Goal: Task Accomplishment & Management: Manage account settings

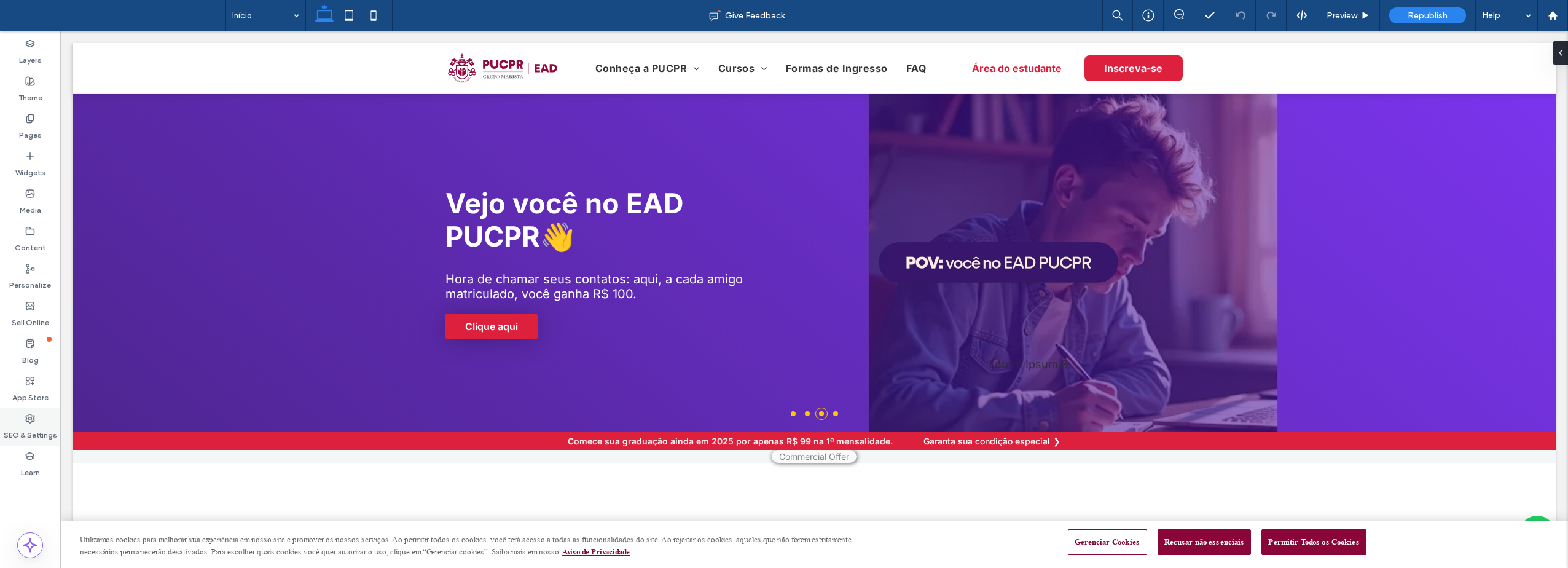
click at [27, 428] on label "SEO & Settings" at bounding box center [30, 432] width 53 height 17
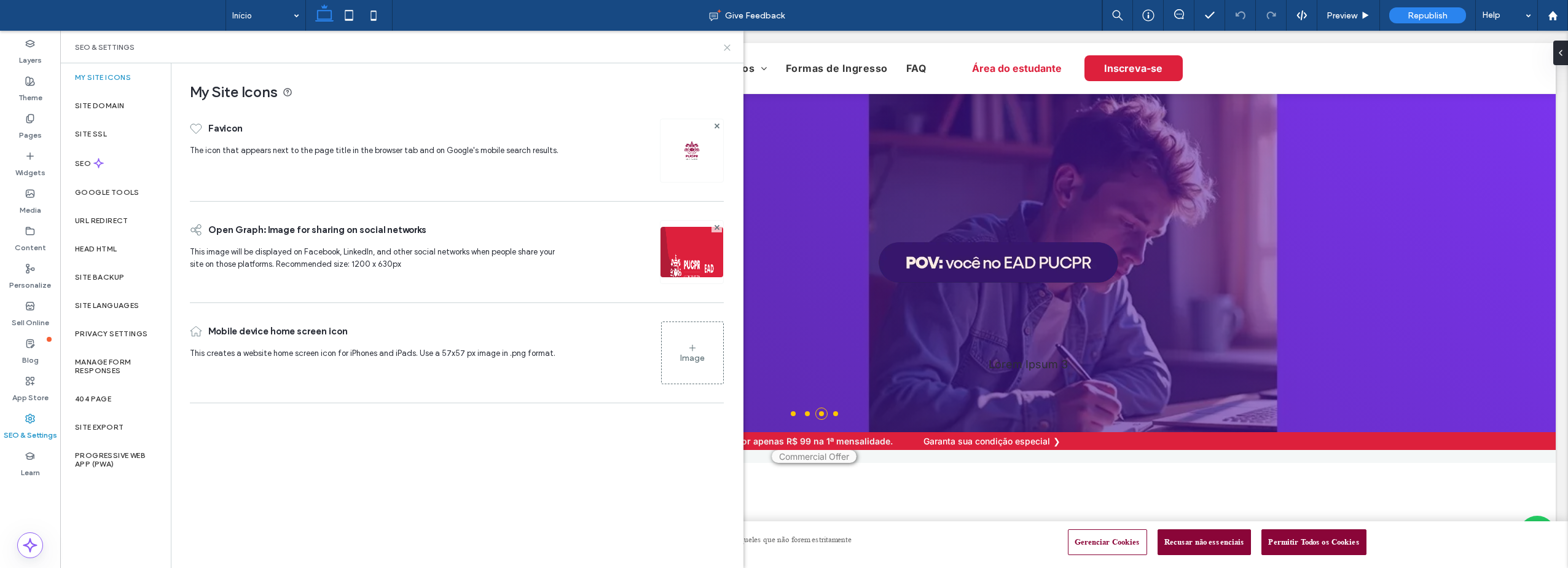
drag, startPoint x: 728, startPoint y: 46, endPoint x: 626, endPoint y: 18, distance: 105.8
click at [728, 46] on icon at bounding box center [727, 47] width 9 height 9
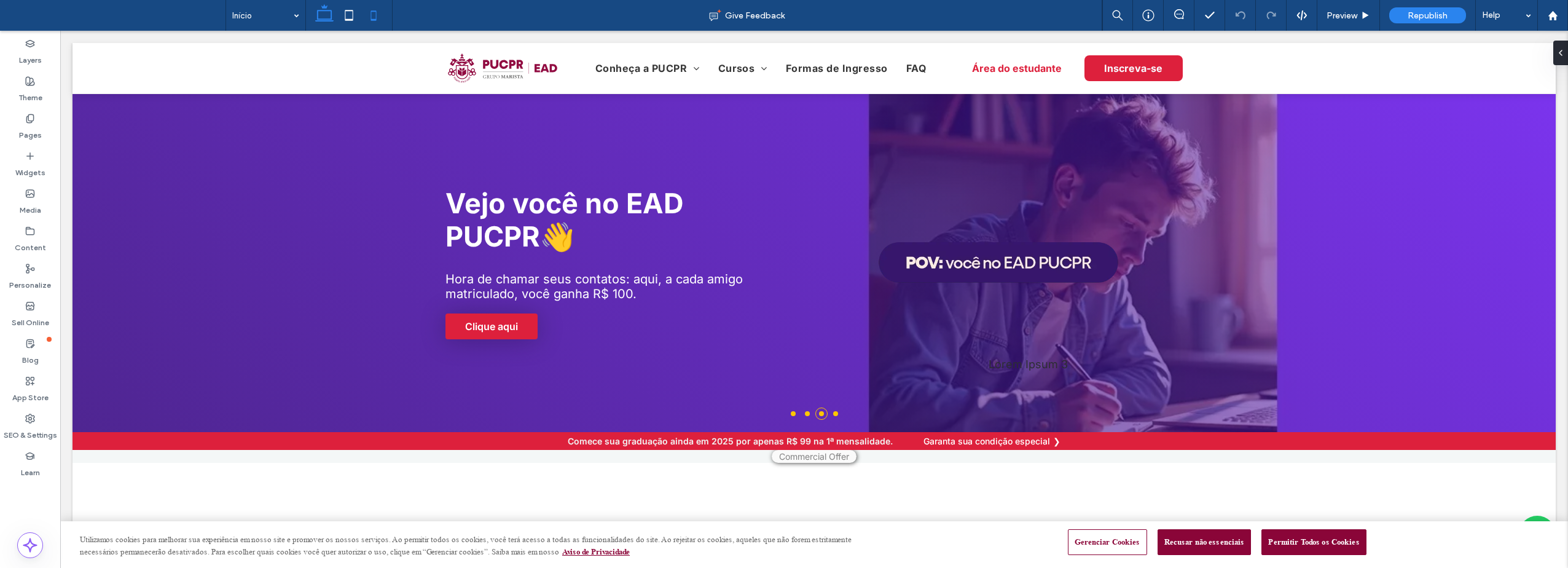
click at [374, 16] on icon at bounding box center [374, 15] width 25 height 25
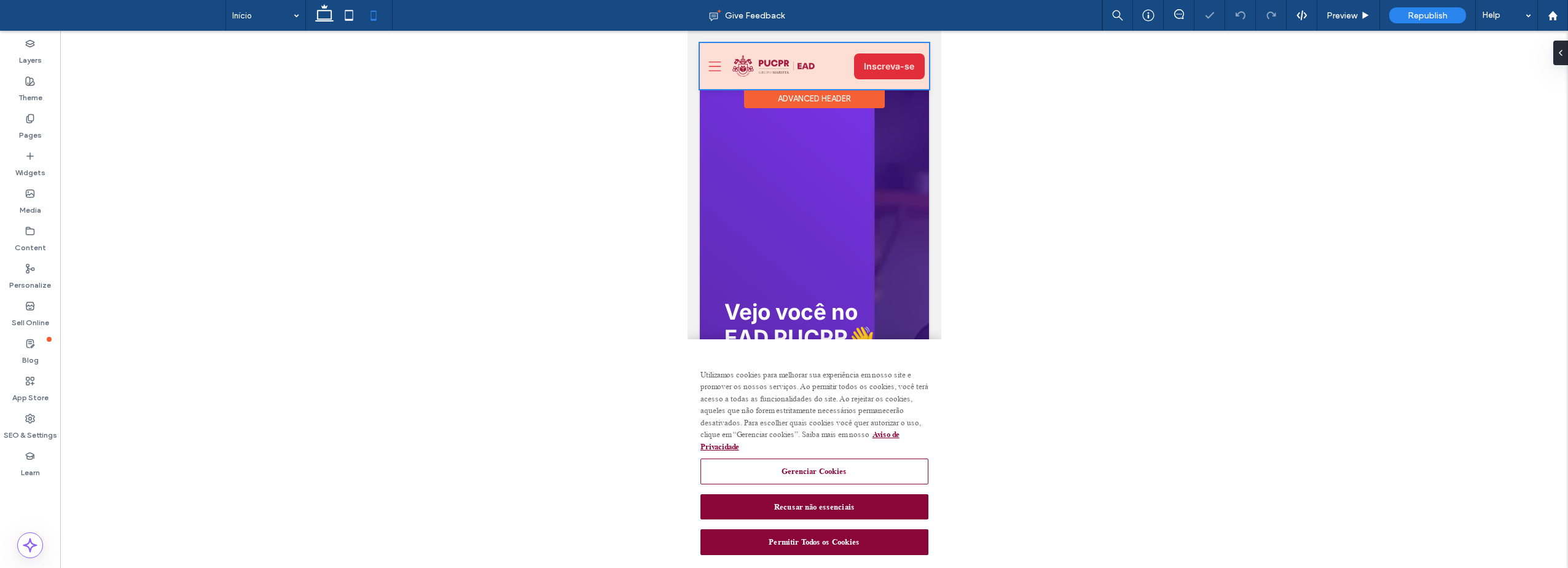
click at [715, 67] on div at bounding box center [813, 66] width 229 height 47
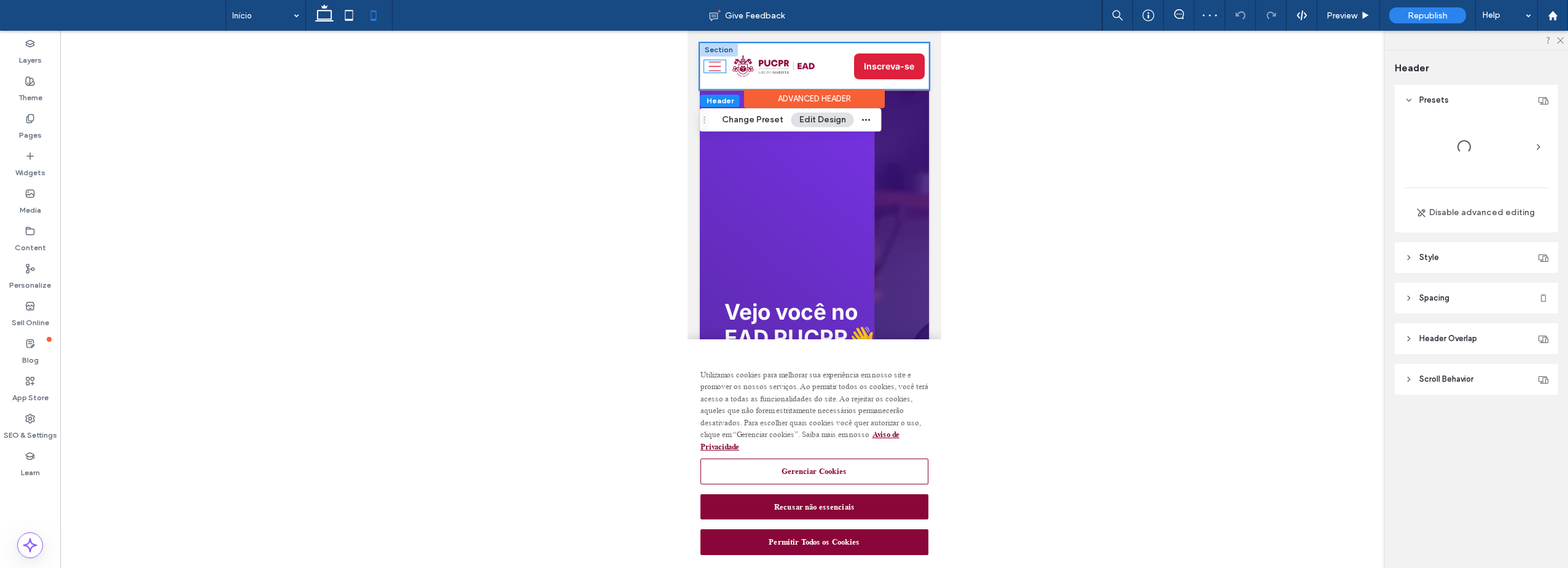
click at [715, 67] on icon "Uma silhueta de três linhas pretas em um fundo branco." at bounding box center [714, 66] width 22 height 12
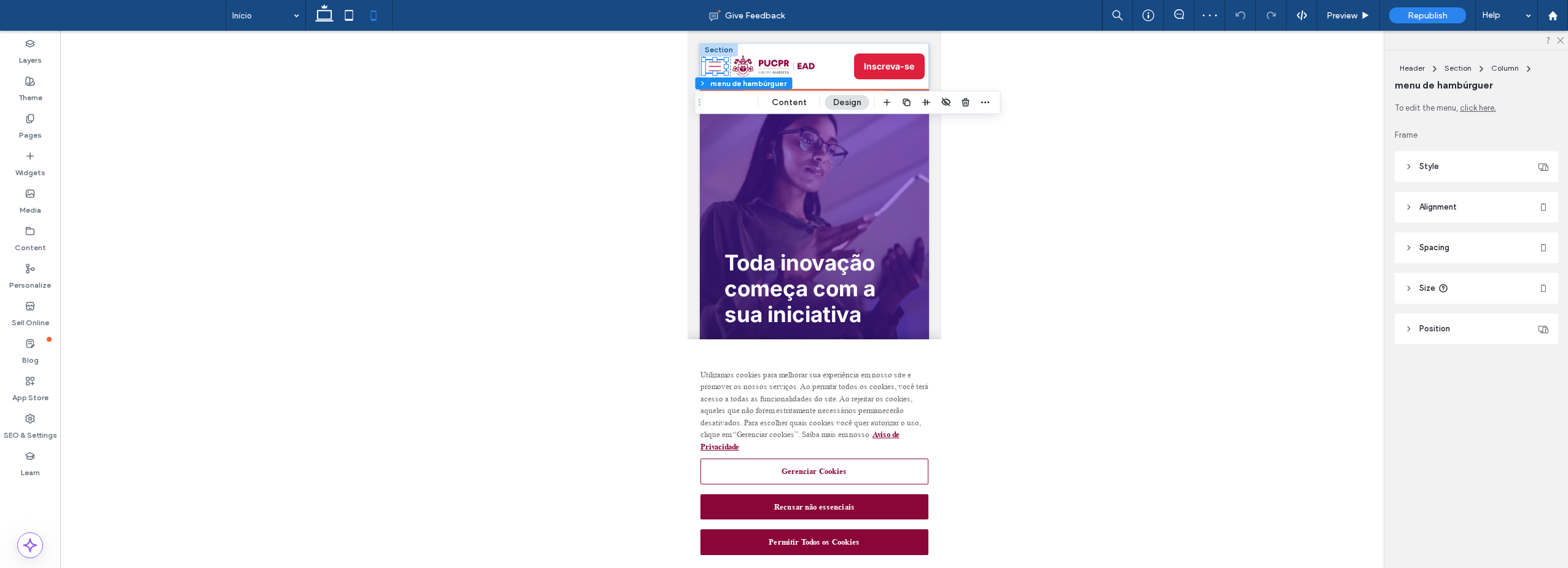
click at [715, 67] on icon "Uma silhueta de três linhas pretas em um fundo branco." at bounding box center [714, 66] width 22 height 12
click at [1348, 17] on span "Preview" at bounding box center [1342, 15] width 30 height 10
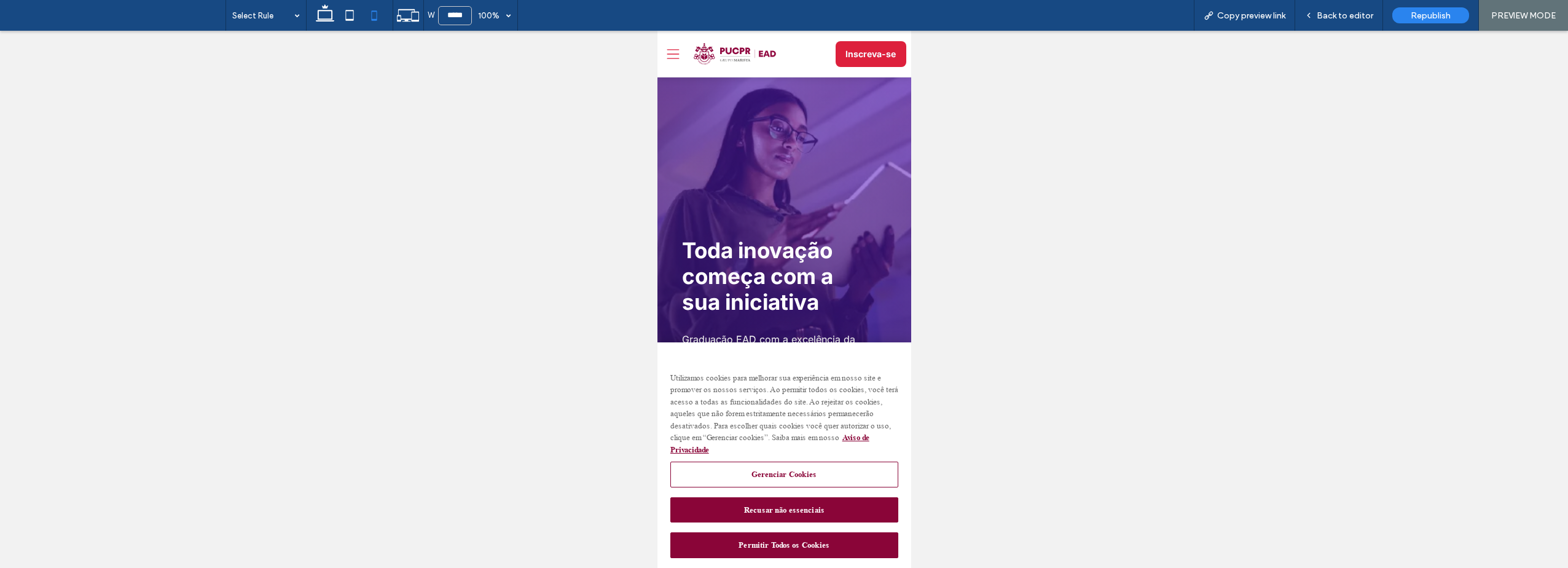
click at [672, 49] on icon at bounding box center [672, 54] width 12 height 9
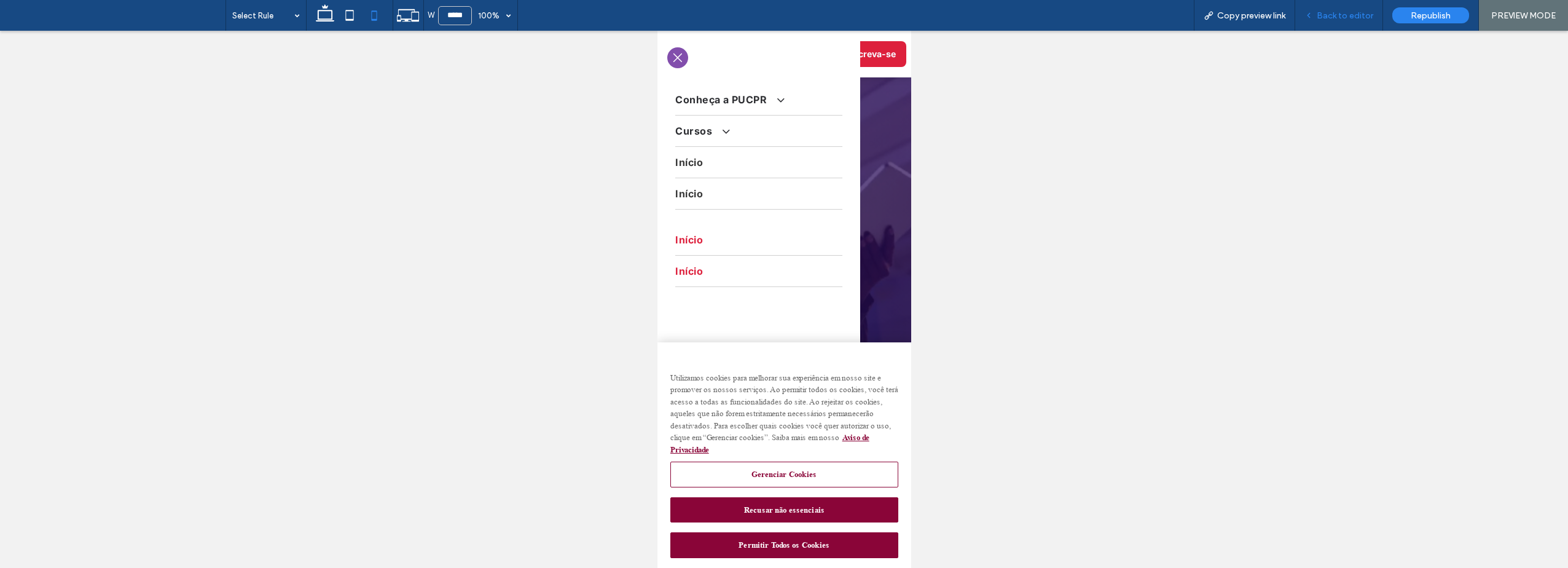
click at [1353, 15] on span "Back to editor" at bounding box center [1345, 15] width 57 height 10
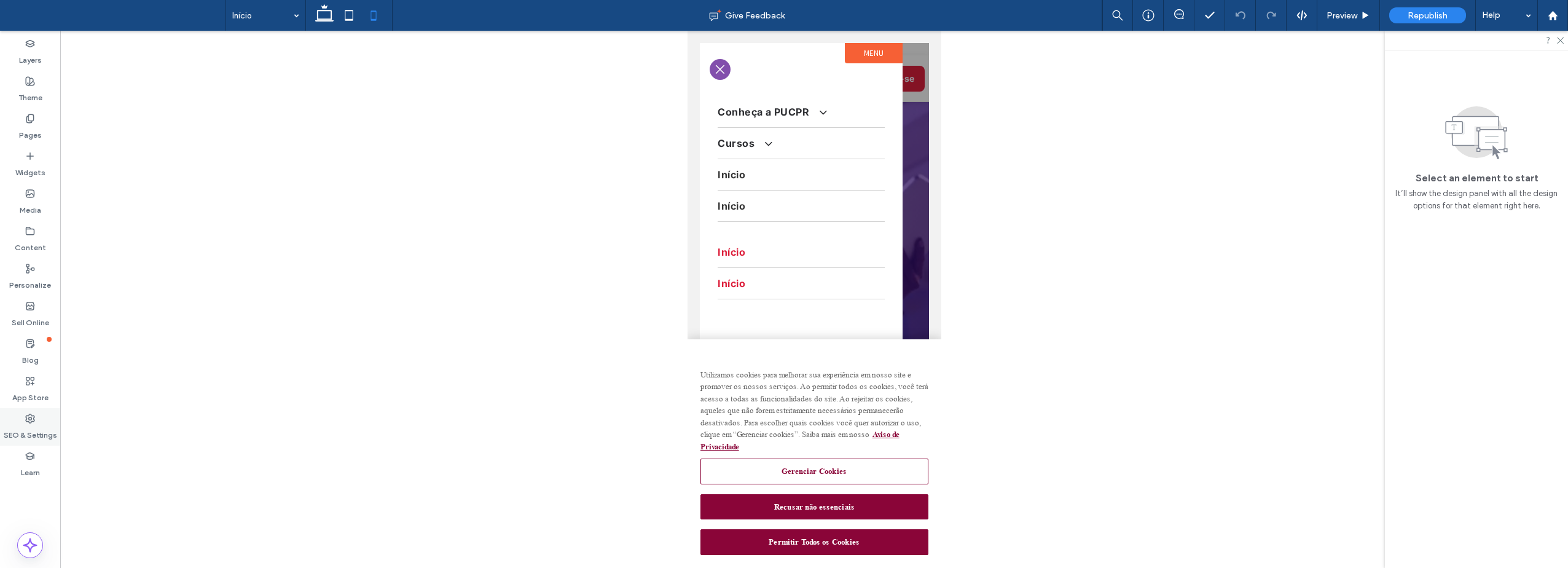
click at [30, 430] on label "SEO & Settings" at bounding box center [30, 432] width 53 height 17
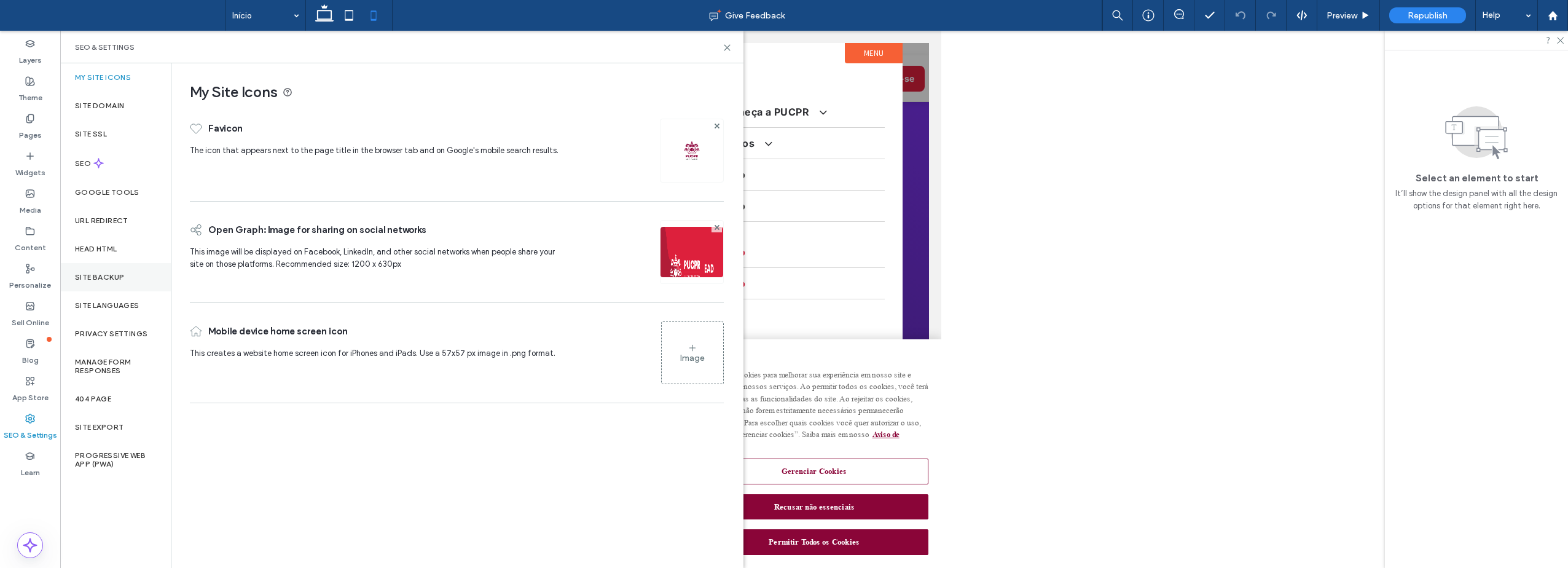
click at [103, 275] on label "Site Backup" at bounding box center [100, 276] width 49 height 9
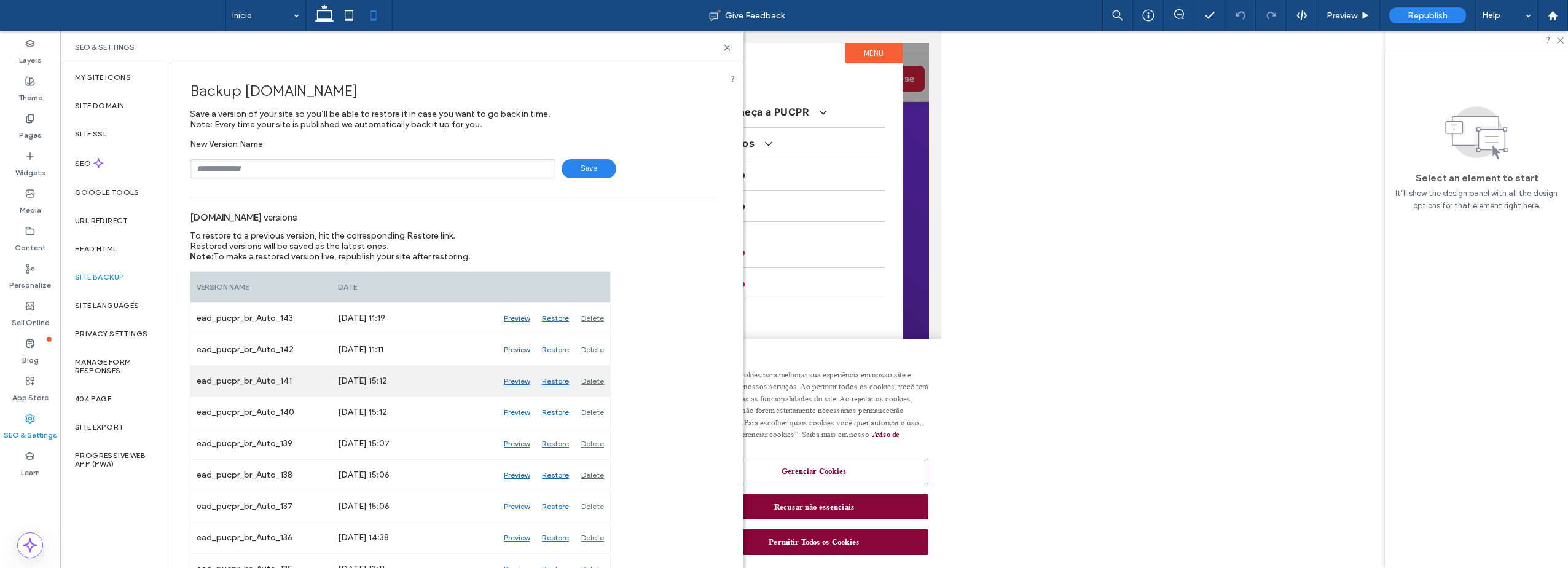
click at [520, 381] on div "Preview" at bounding box center [516, 381] width 38 height 30
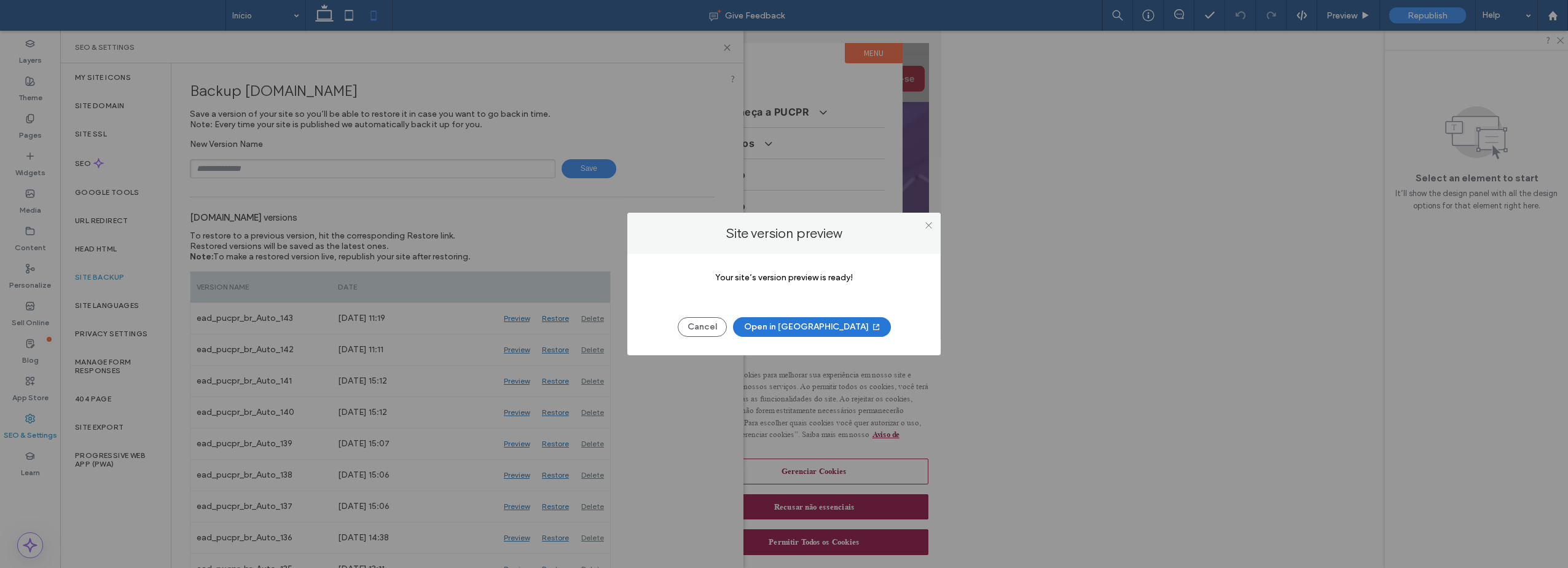
click at [787, 331] on button "Open in [GEOGRAPHIC_DATA]" at bounding box center [812, 327] width 158 height 20
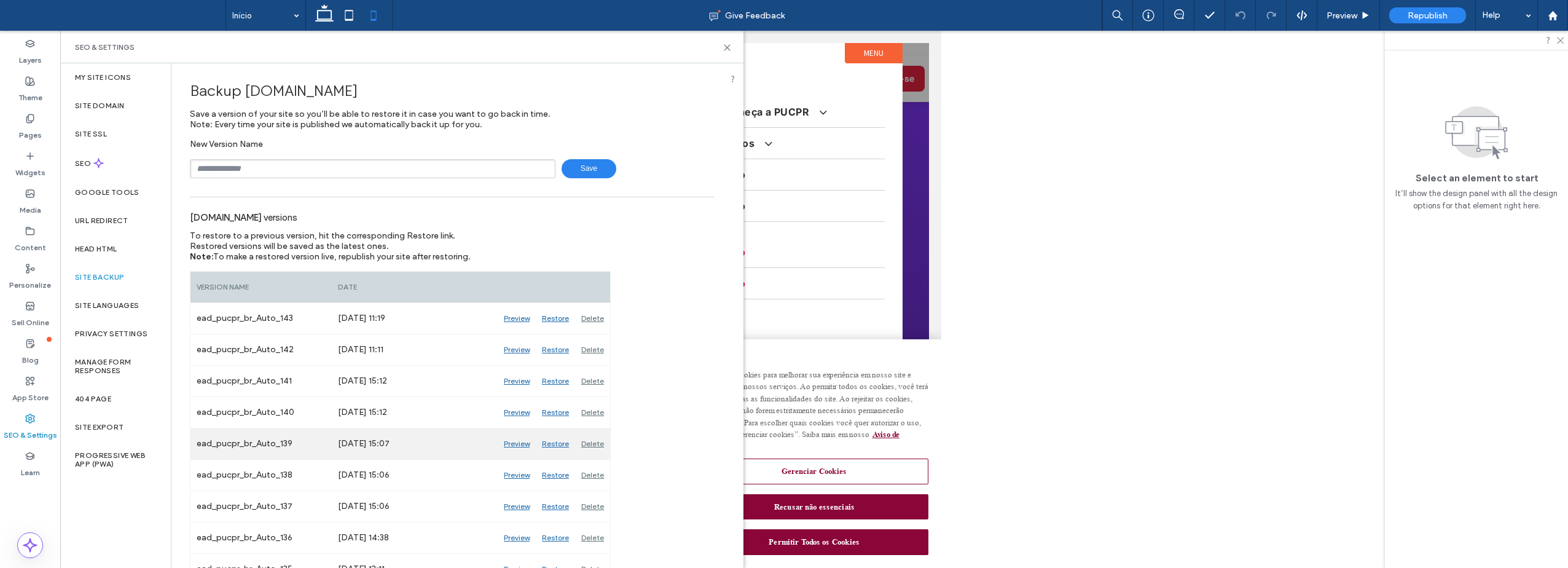
scroll to position [62, 0]
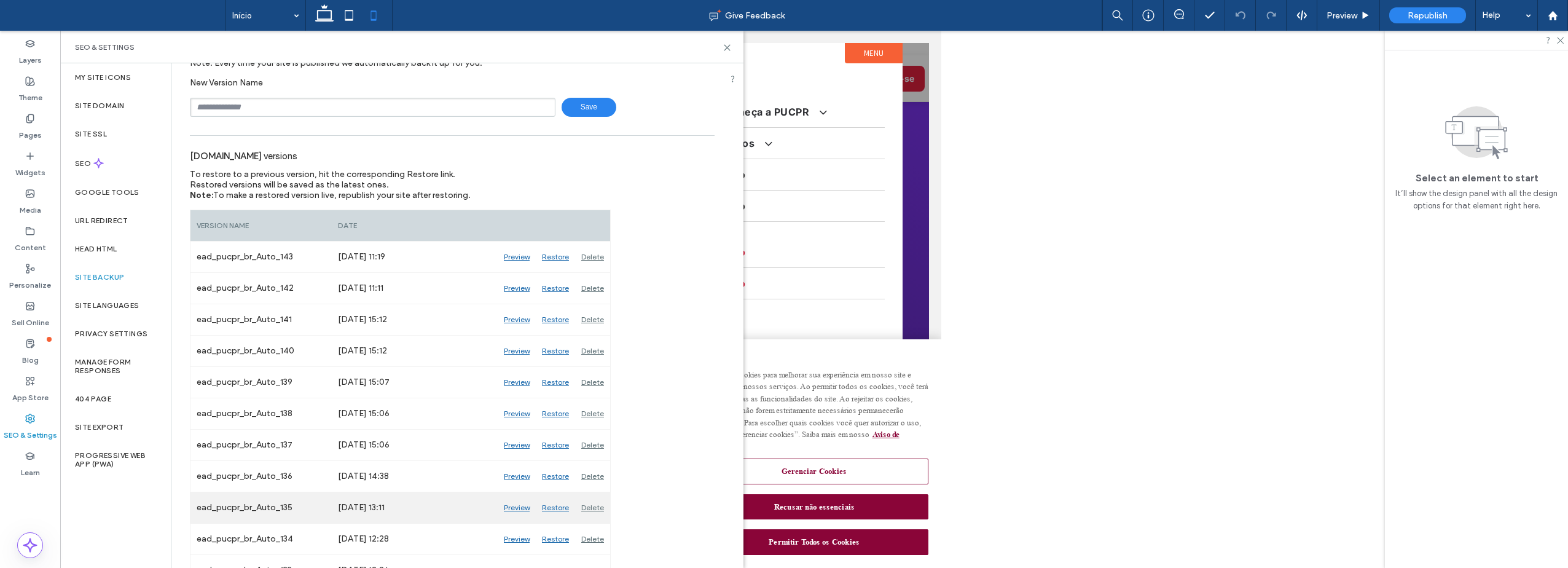
click at [514, 507] on div "Preview" at bounding box center [516, 508] width 38 height 30
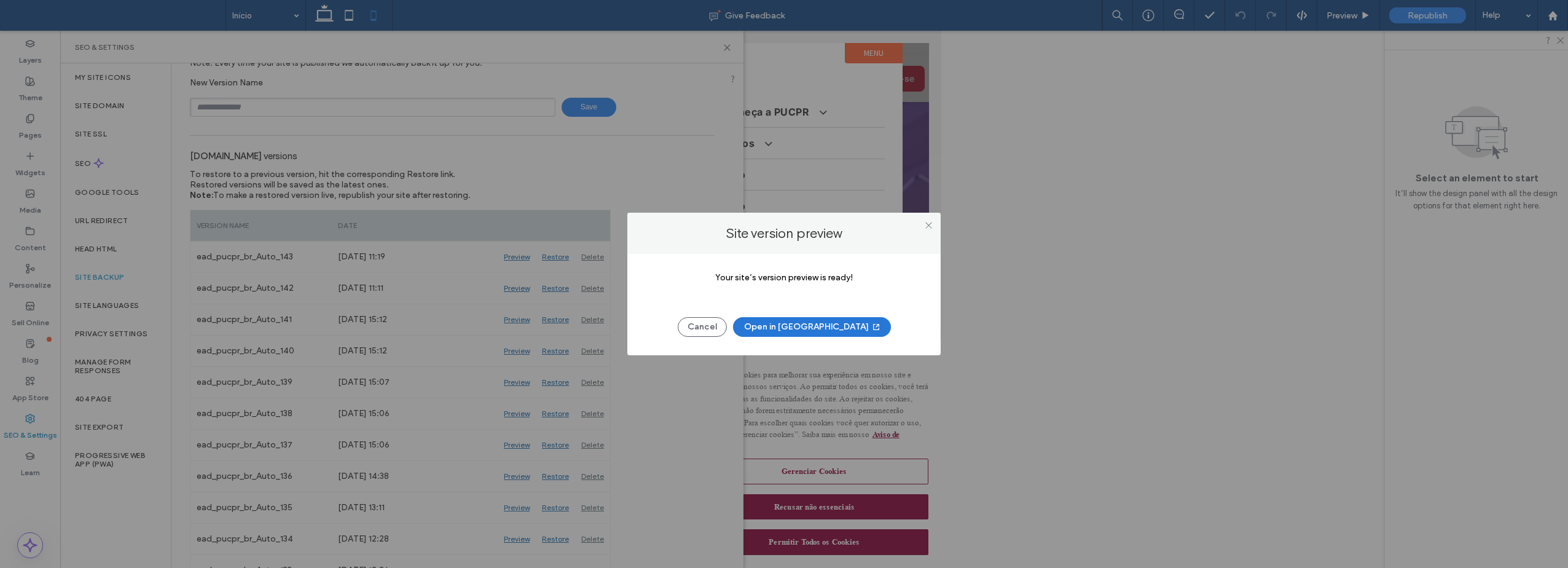
click at [795, 326] on button "Open in [GEOGRAPHIC_DATA]" at bounding box center [812, 327] width 158 height 20
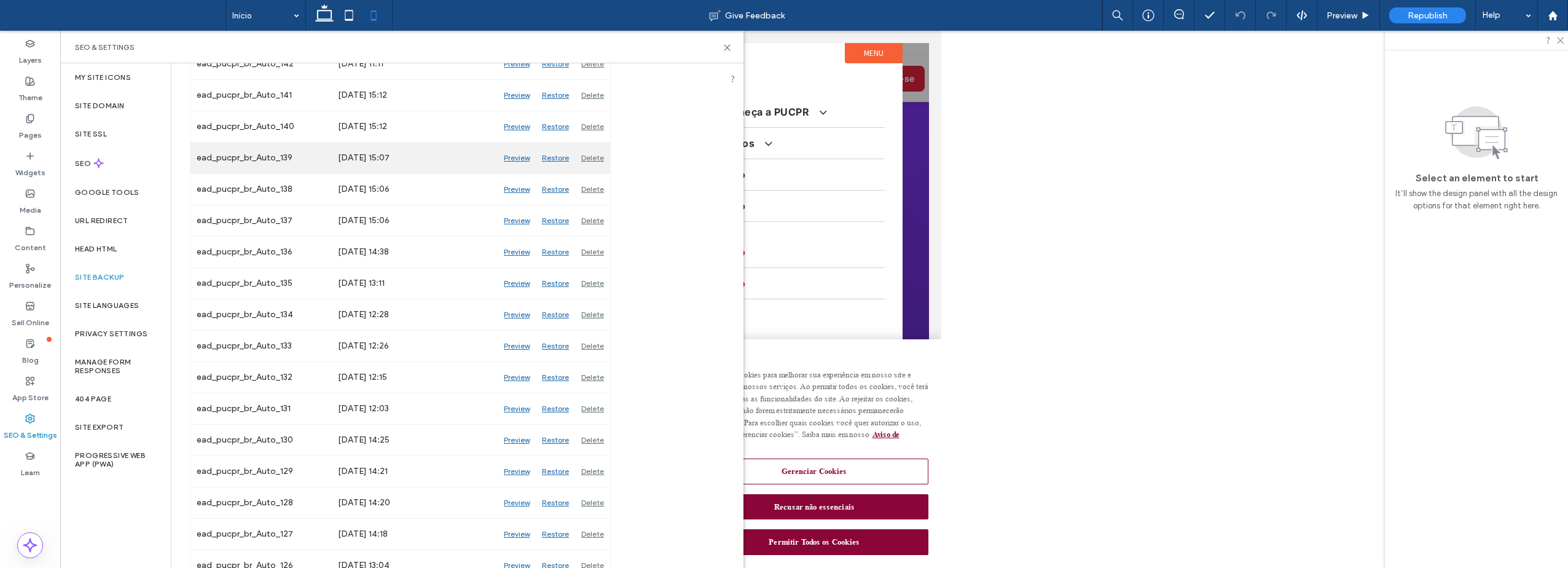
scroll to position [308, 0]
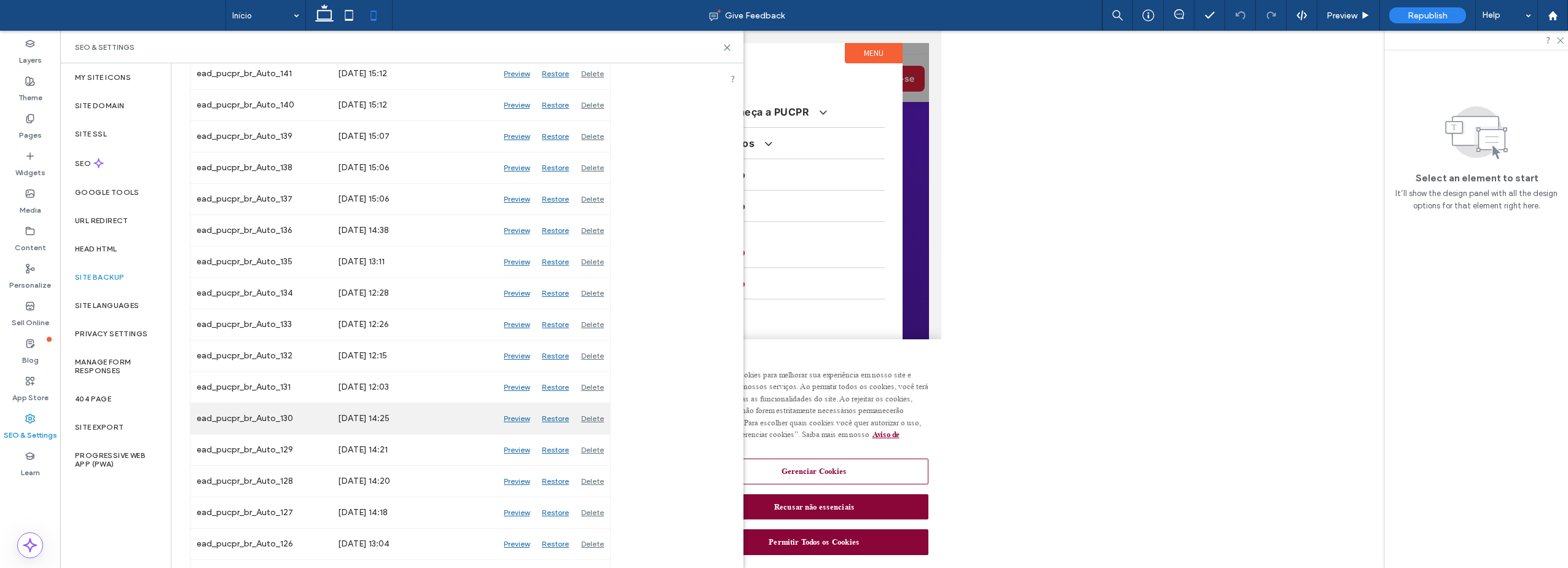
click at [520, 420] on div "Preview" at bounding box center [516, 419] width 38 height 30
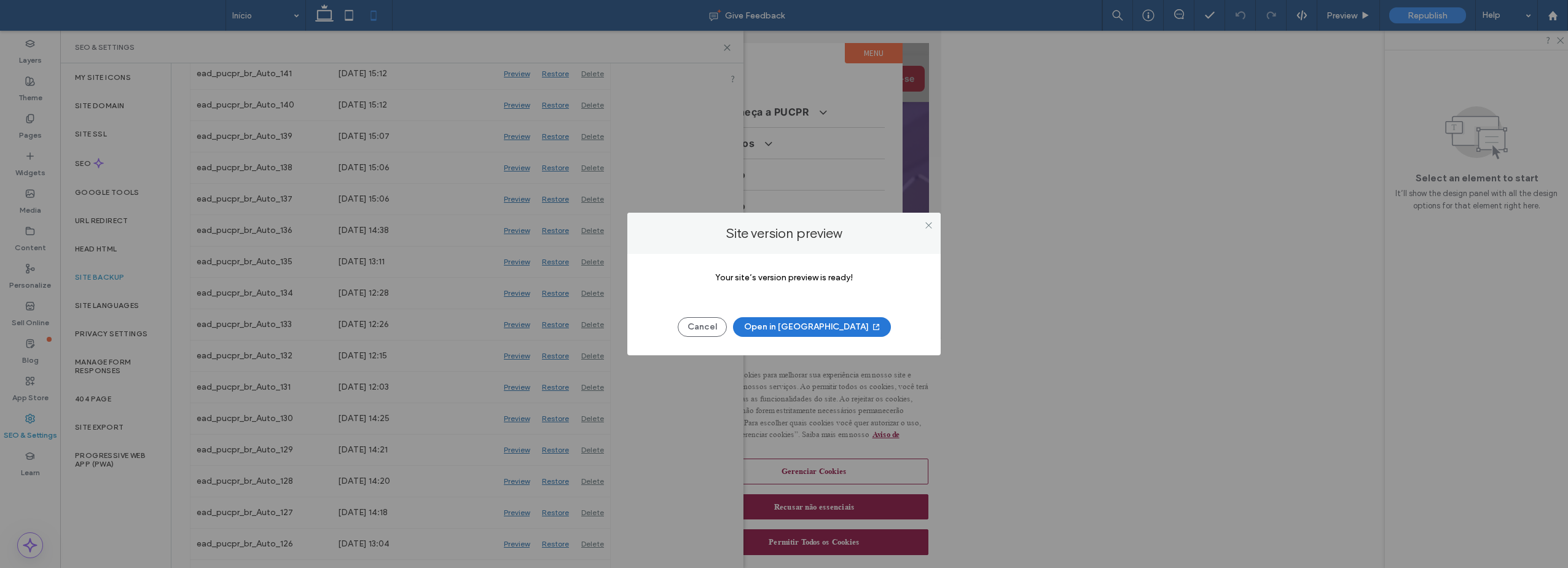
click at [821, 329] on button "Open in [GEOGRAPHIC_DATA]" at bounding box center [812, 327] width 158 height 20
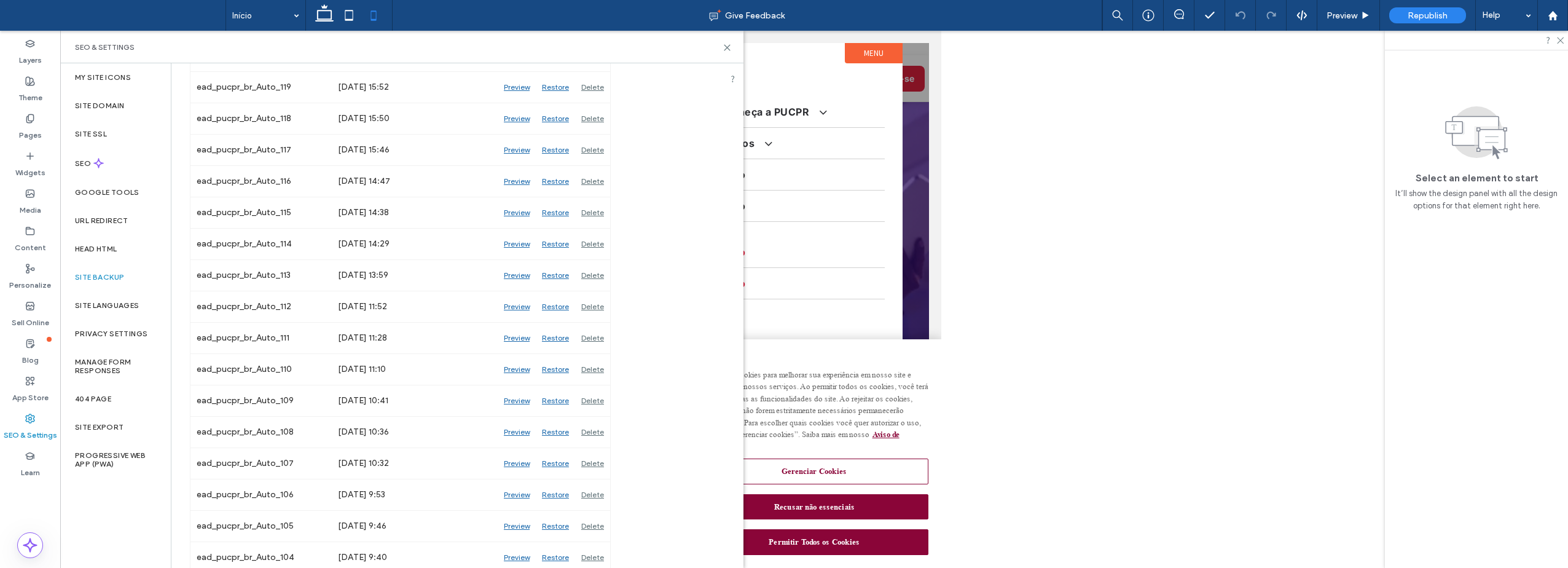
scroll to position [1303, 0]
click at [511, 489] on div "Preview" at bounding box center [516, 489] width 38 height 30
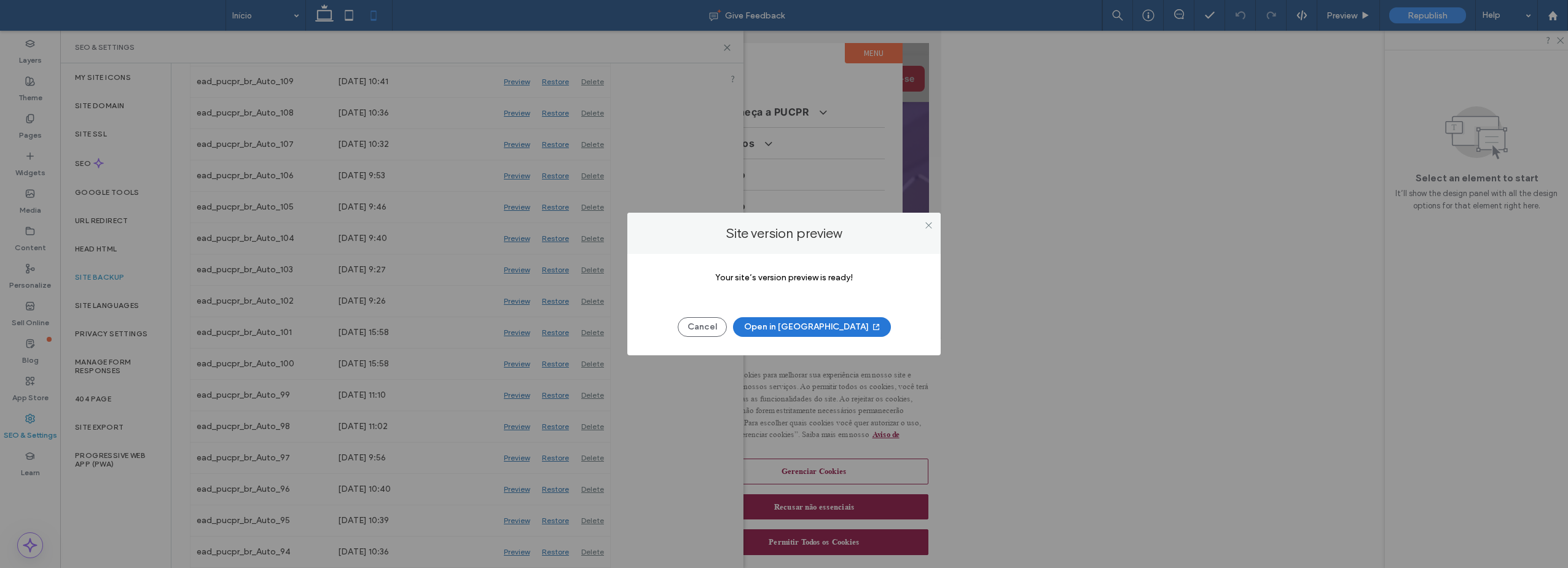
click at [809, 331] on button "Open in [GEOGRAPHIC_DATA]" at bounding box center [812, 327] width 158 height 20
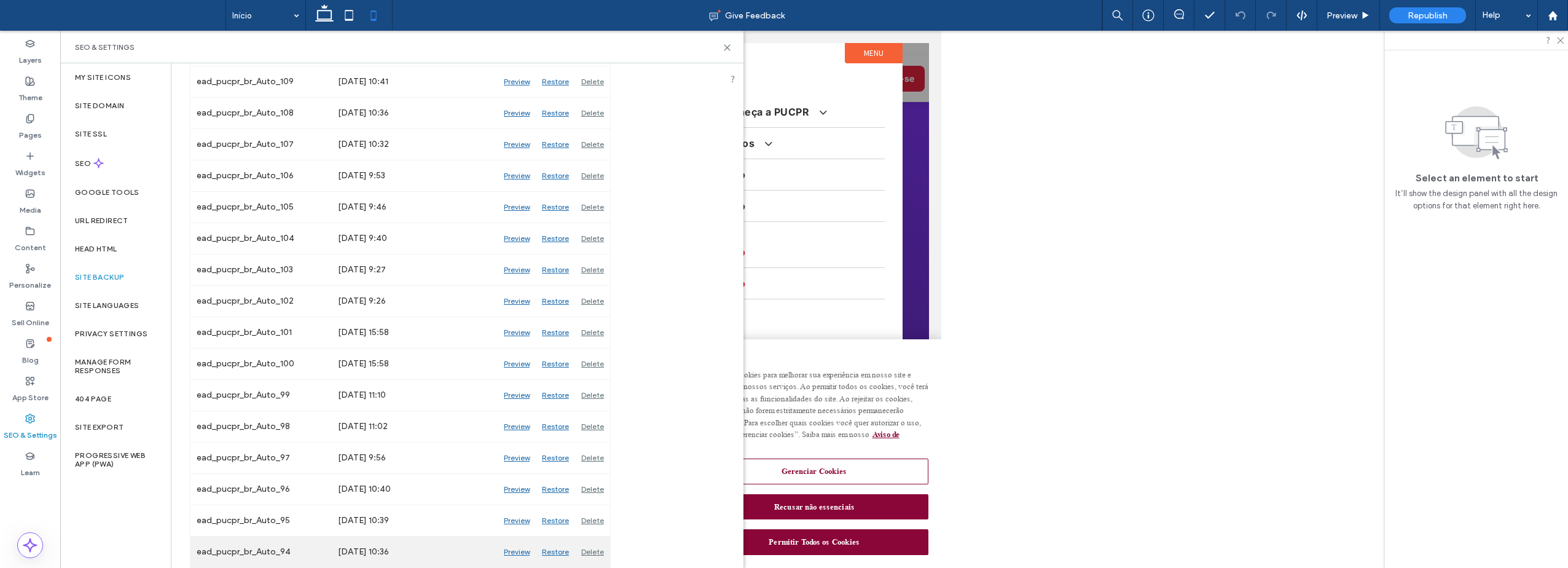
click at [515, 556] on div "Preview" at bounding box center [516, 552] width 38 height 30
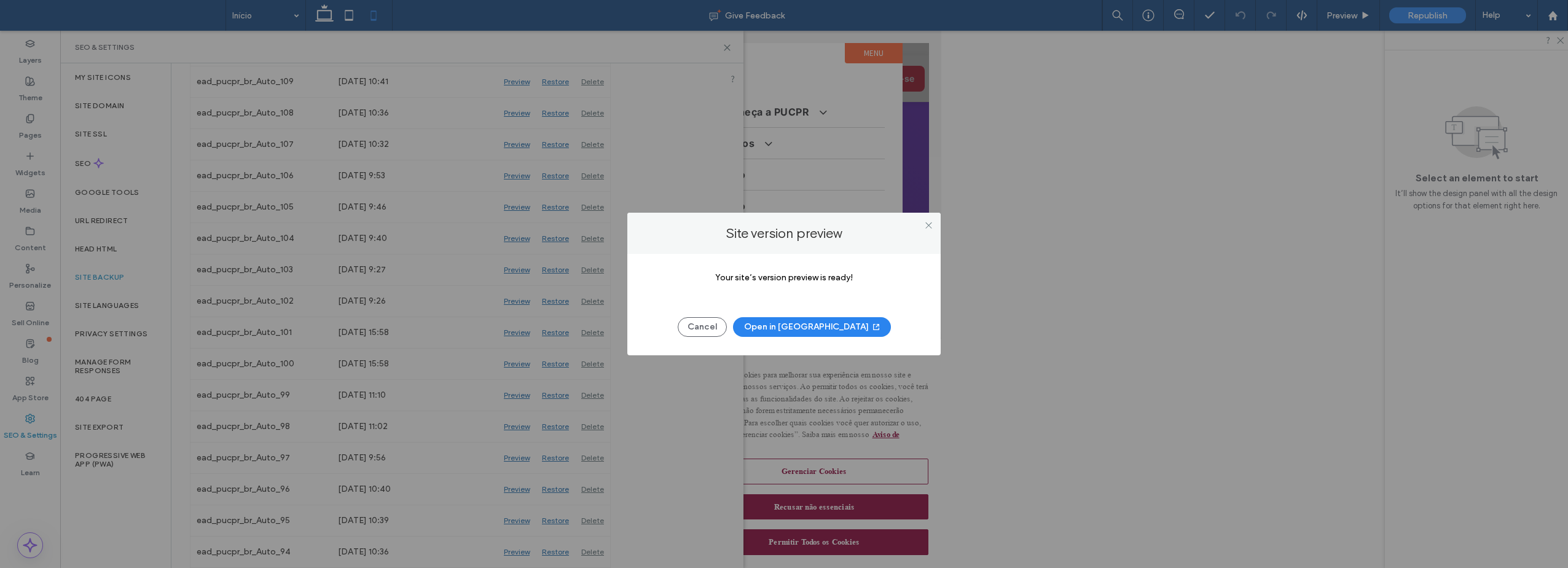
click at [813, 327] on button "Open in [GEOGRAPHIC_DATA]" at bounding box center [812, 327] width 158 height 20
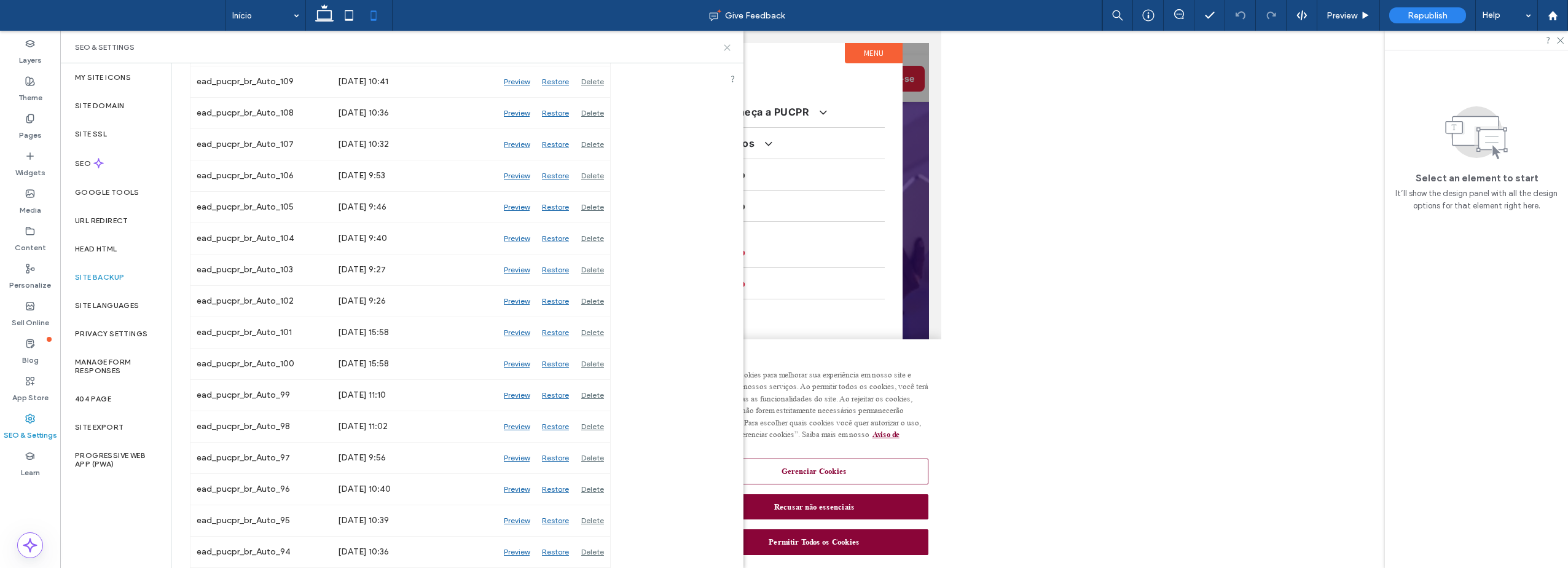
click at [727, 45] on icon at bounding box center [727, 47] width 9 height 9
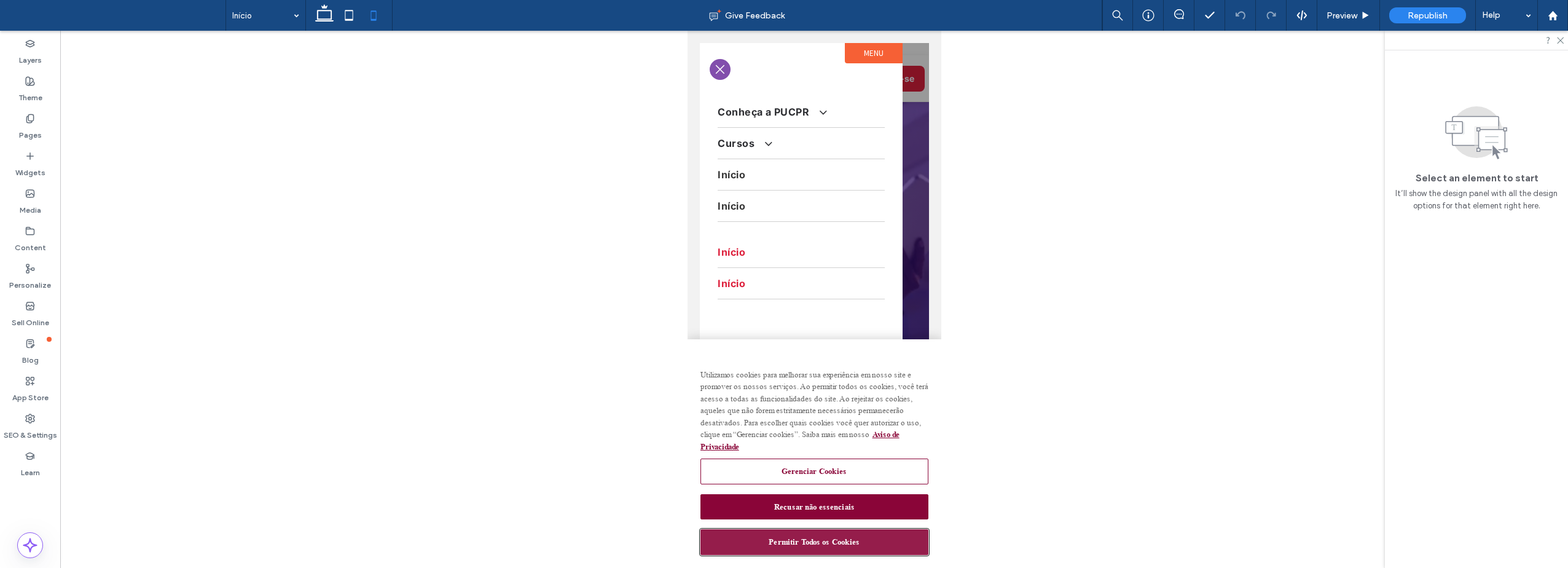
click at [859, 548] on button "Permitir Todos os Cookies" at bounding box center [813, 541] width 229 height 26
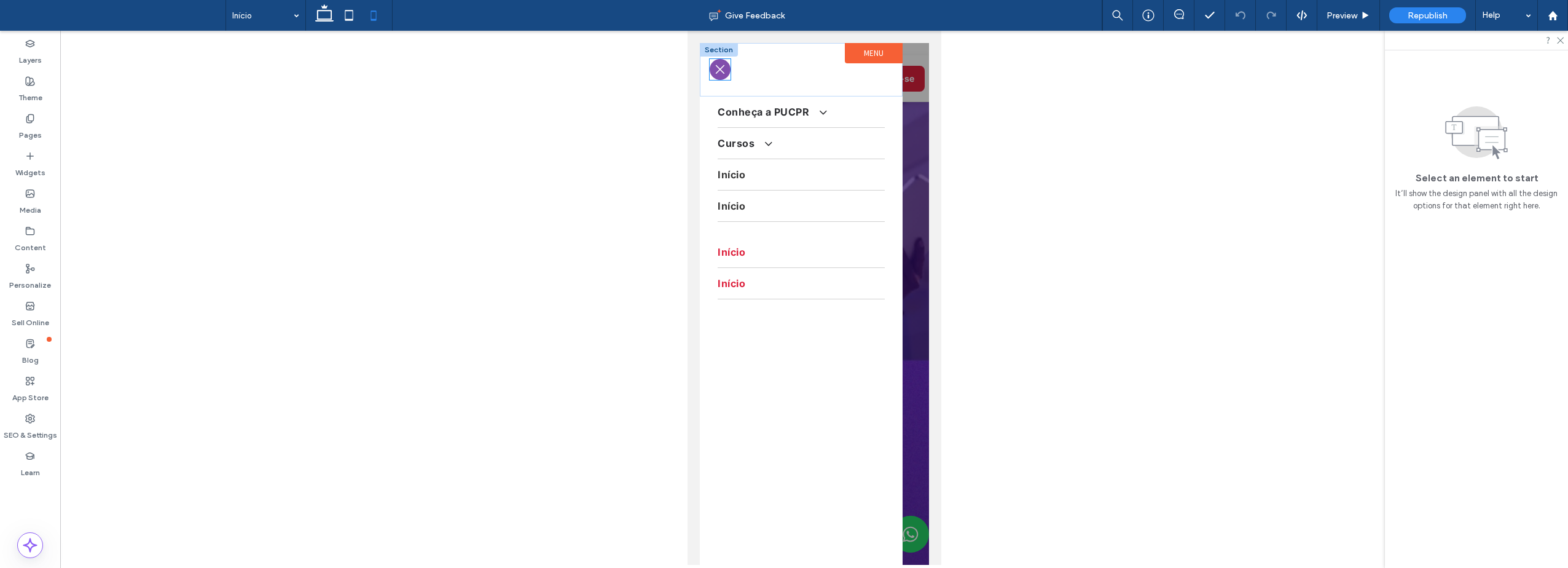
click at [717, 69] on icon at bounding box center [719, 69] width 11 height 11
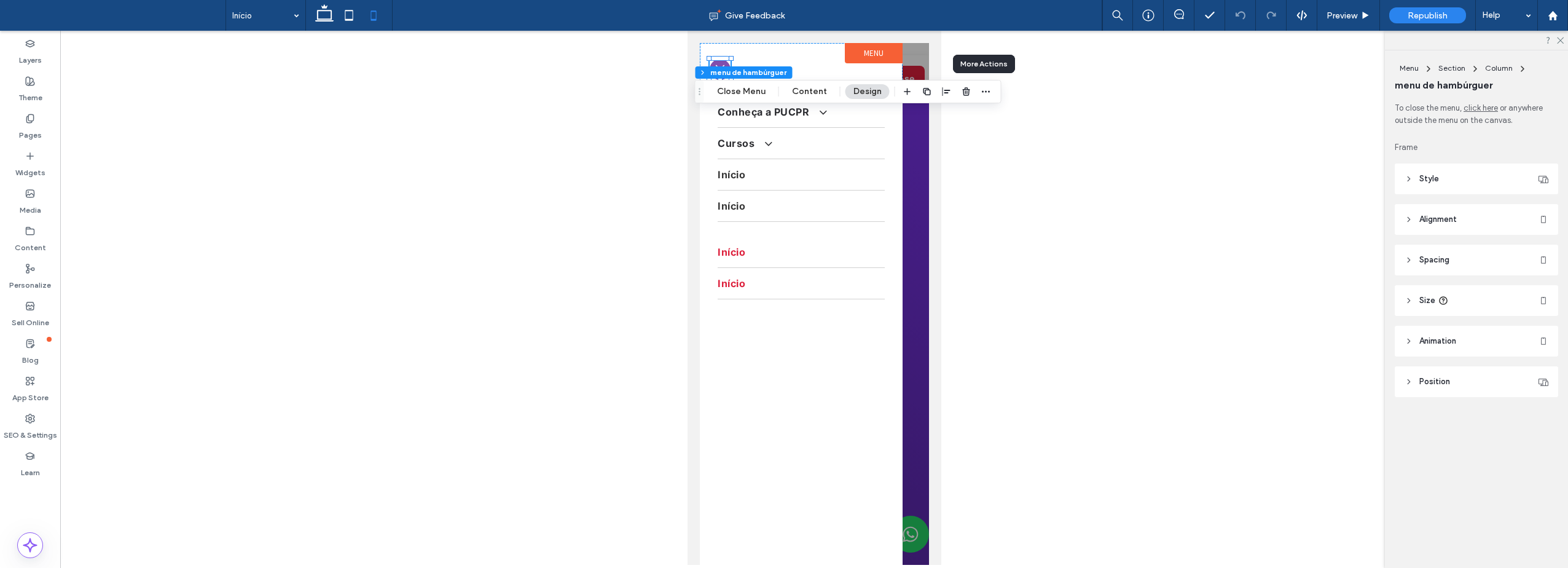
click at [1037, 256] on div at bounding box center [813, 297] width 1508 height 535
click at [762, 201] on link "Início" at bounding box center [801, 206] width 167 height 30
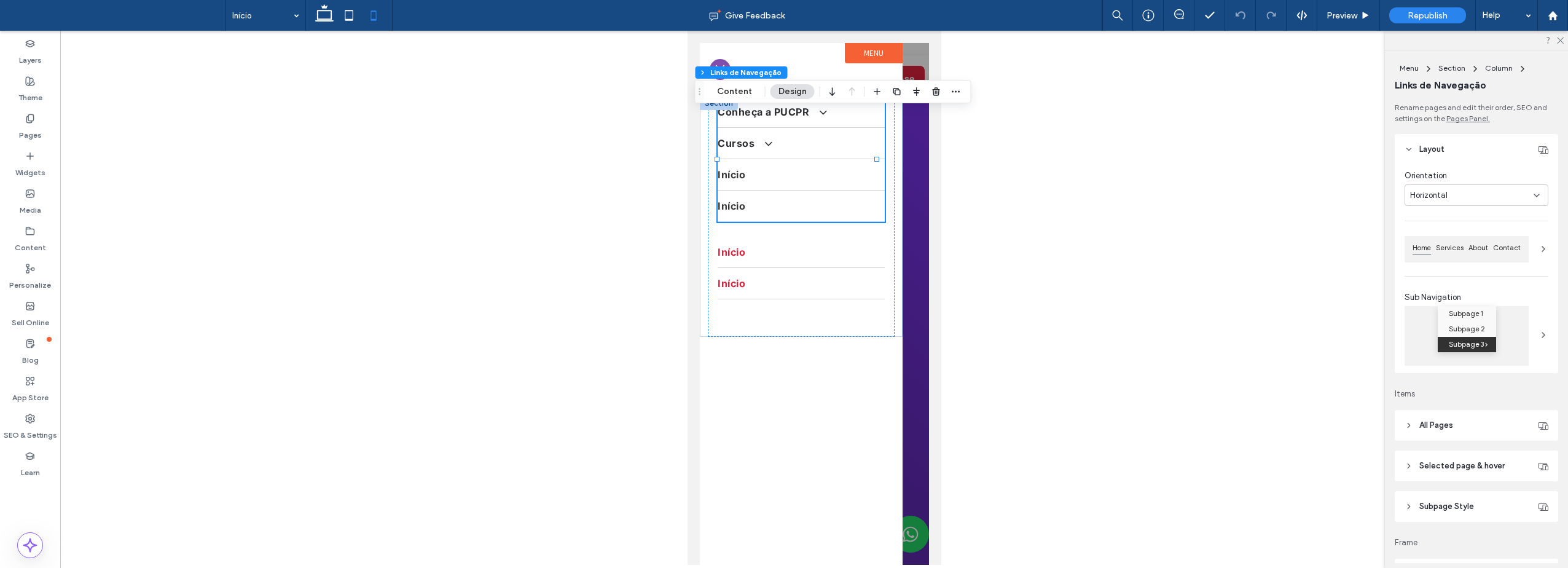
type input "*"
type input "***"
type input "****"
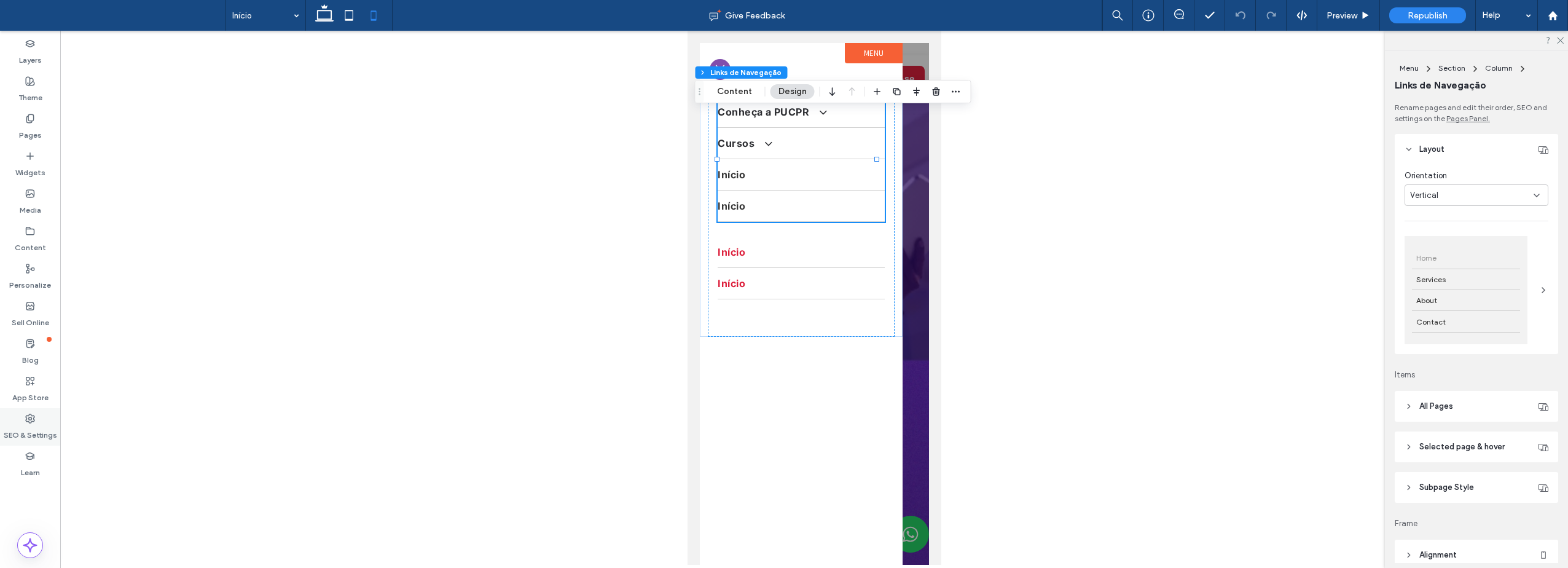
click at [41, 428] on label "SEO & Settings" at bounding box center [30, 432] width 53 height 17
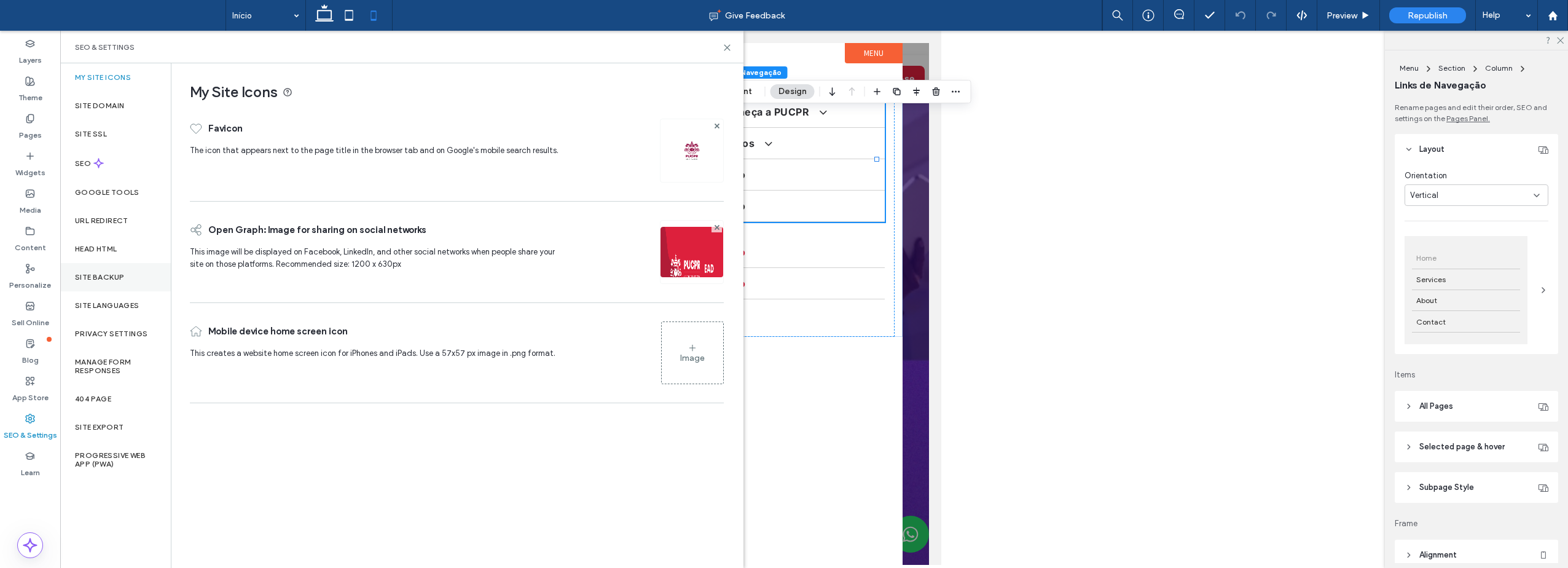
click at [103, 278] on label "Site Backup" at bounding box center [100, 276] width 49 height 9
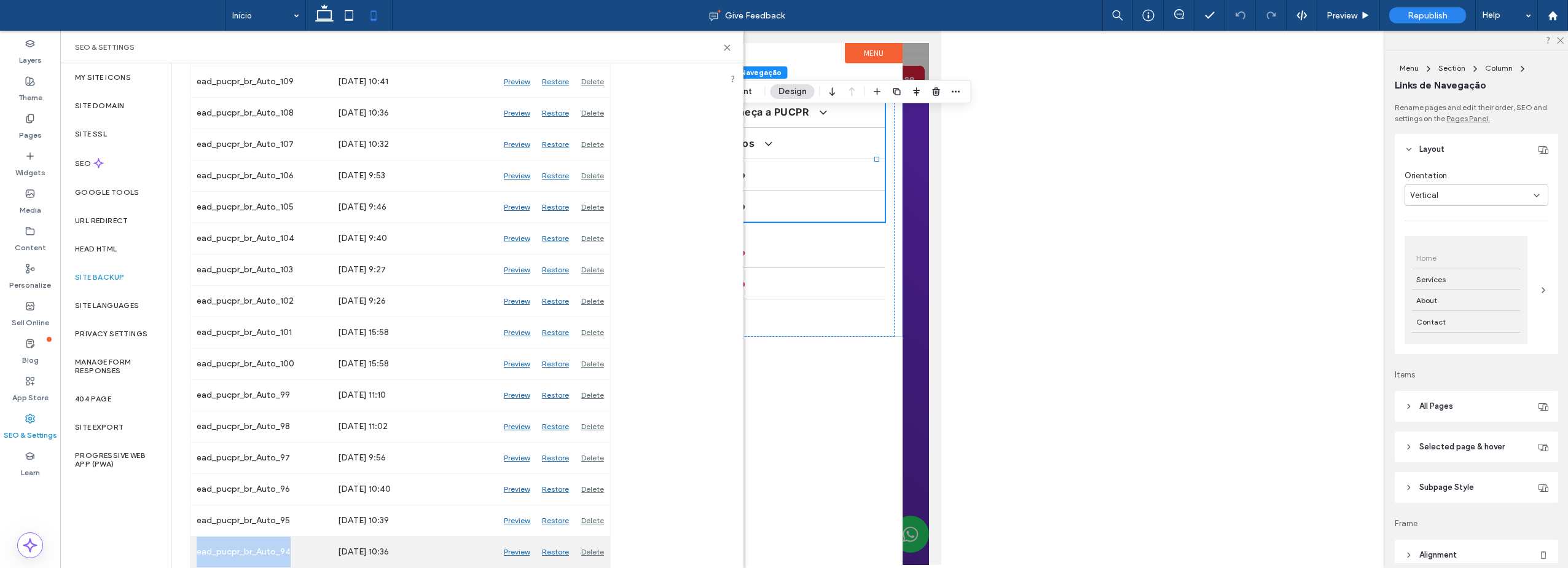
drag, startPoint x: 196, startPoint y: 552, endPoint x: 327, endPoint y: 555, distance: 131.0
click at [327, 555] on div "ead_pucpr_br_Auto_94" at bounding box center [261, 552] width 141 height 30
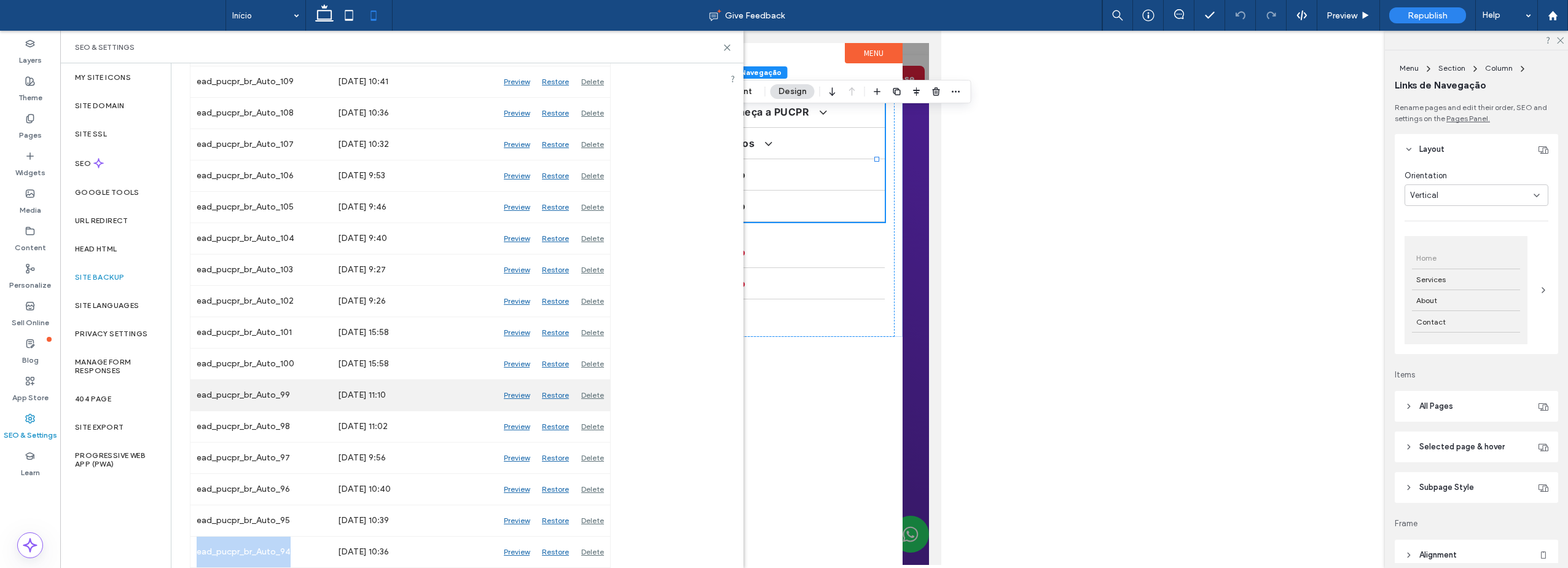
copy div "ead_pucpr_br_Auto_94"
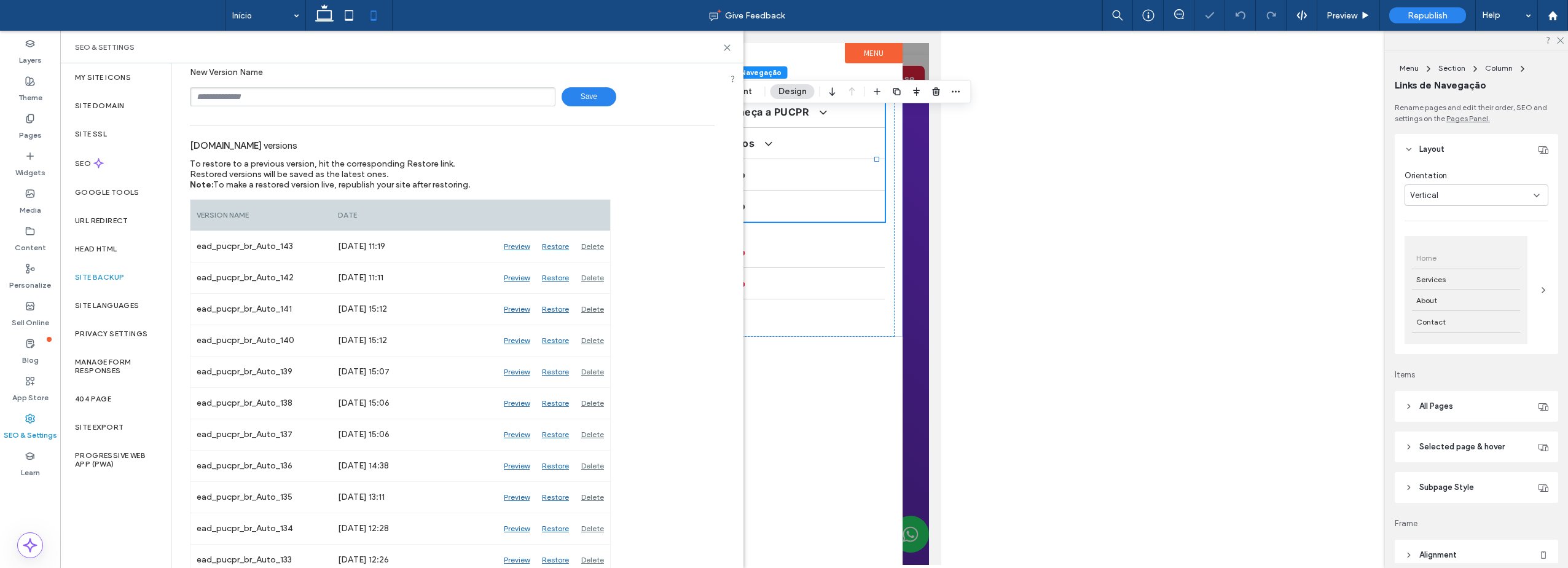
scroll to position [0, 0]
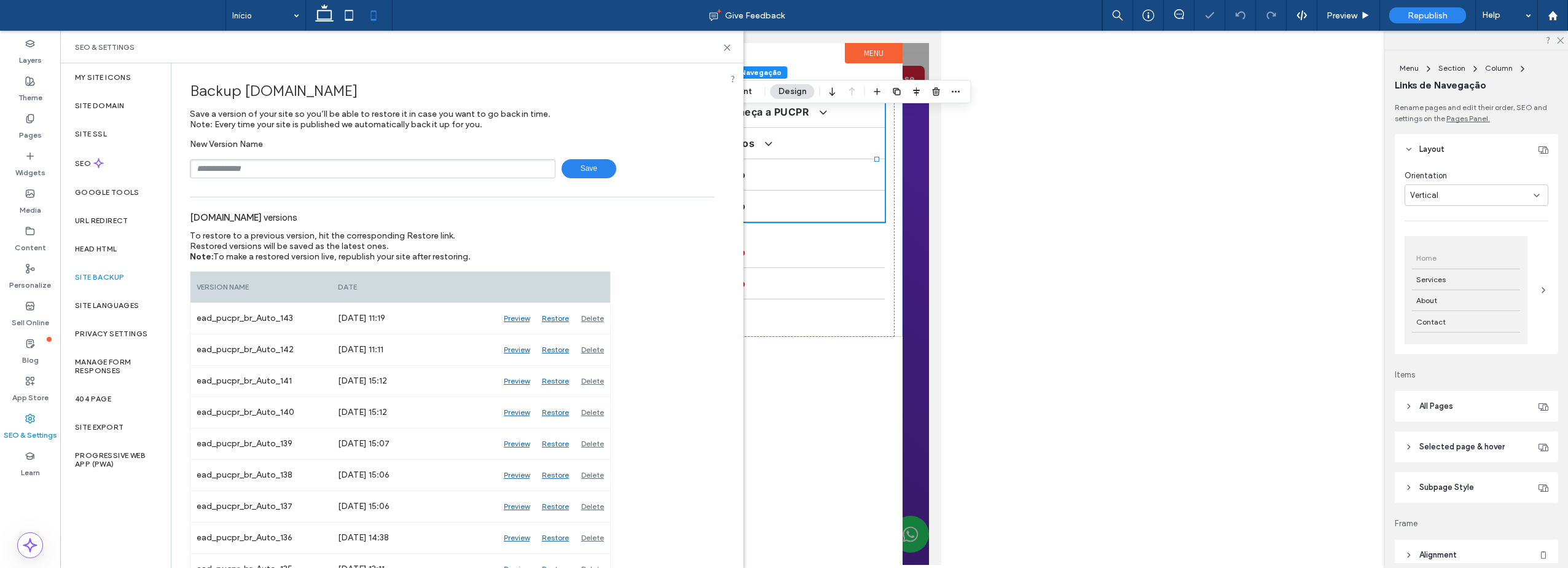
click at [328, 160] on input "text" at bounding box center [372, 169] width 365 height 19
paste input "**********"
type input "**********"
click at [325, 168] on input "**********" at bounding box center [372, 169] width 365 height 19
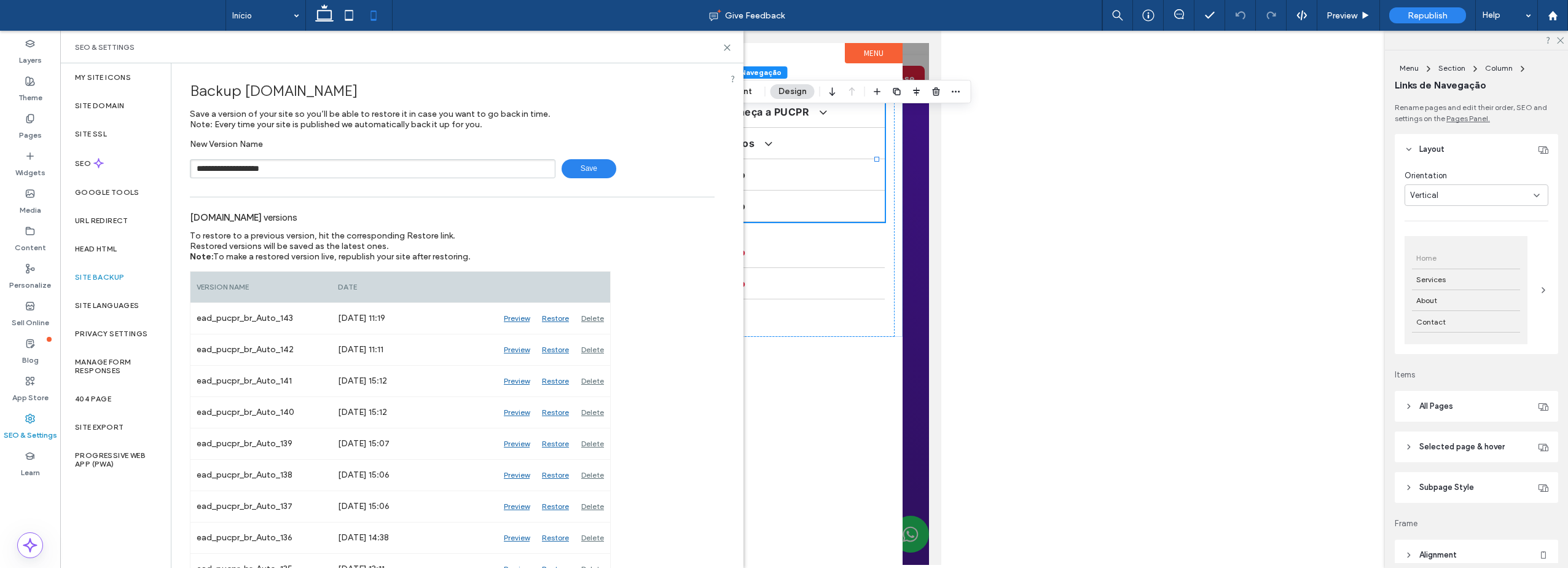
click at [325, 168] on input "**********" at bounding box center [372, 169] width 365 height 19
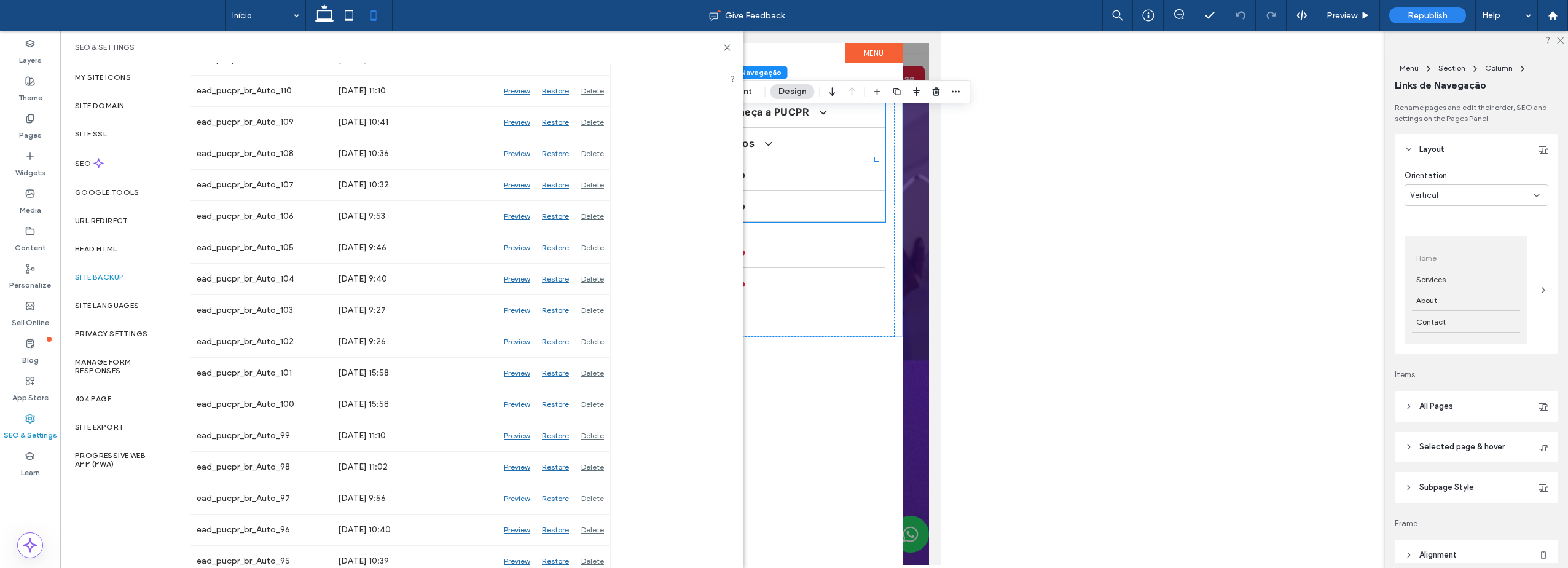
scroll to position [1303, 0]
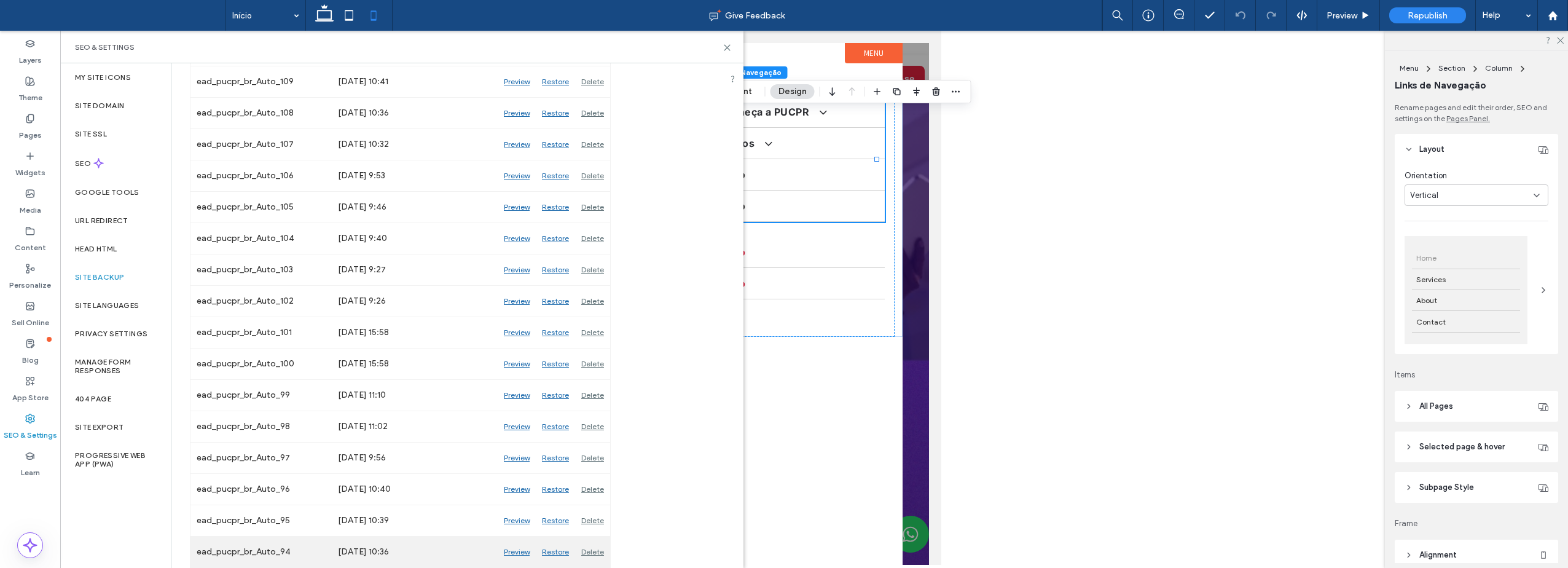
click at [523, 556] on div "Preview" at bounding box center [516, 552] width 38 height 30
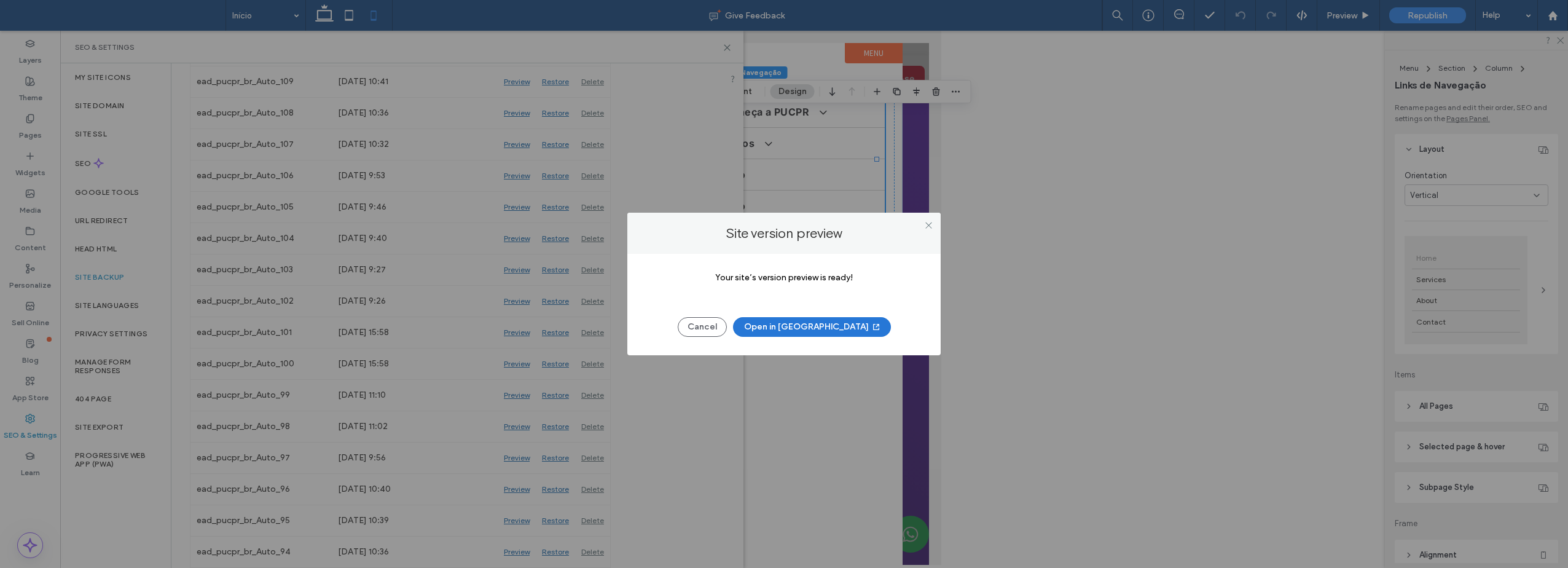
click at [764, 323] on button "Open in [GEOGRAPHIC_DATA]" at bounding box center [812, 327] width 158 height 20
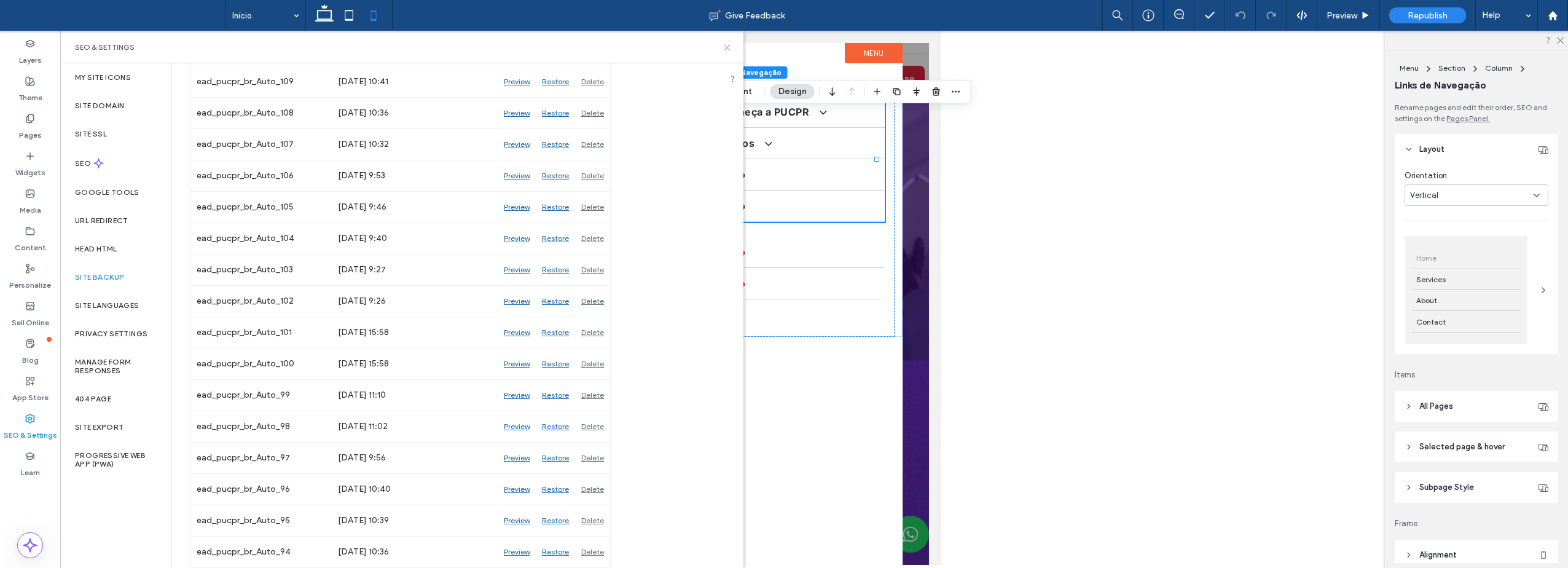
click at [724, 47] on icon at bounding box center [727, 47] width 9 height 9
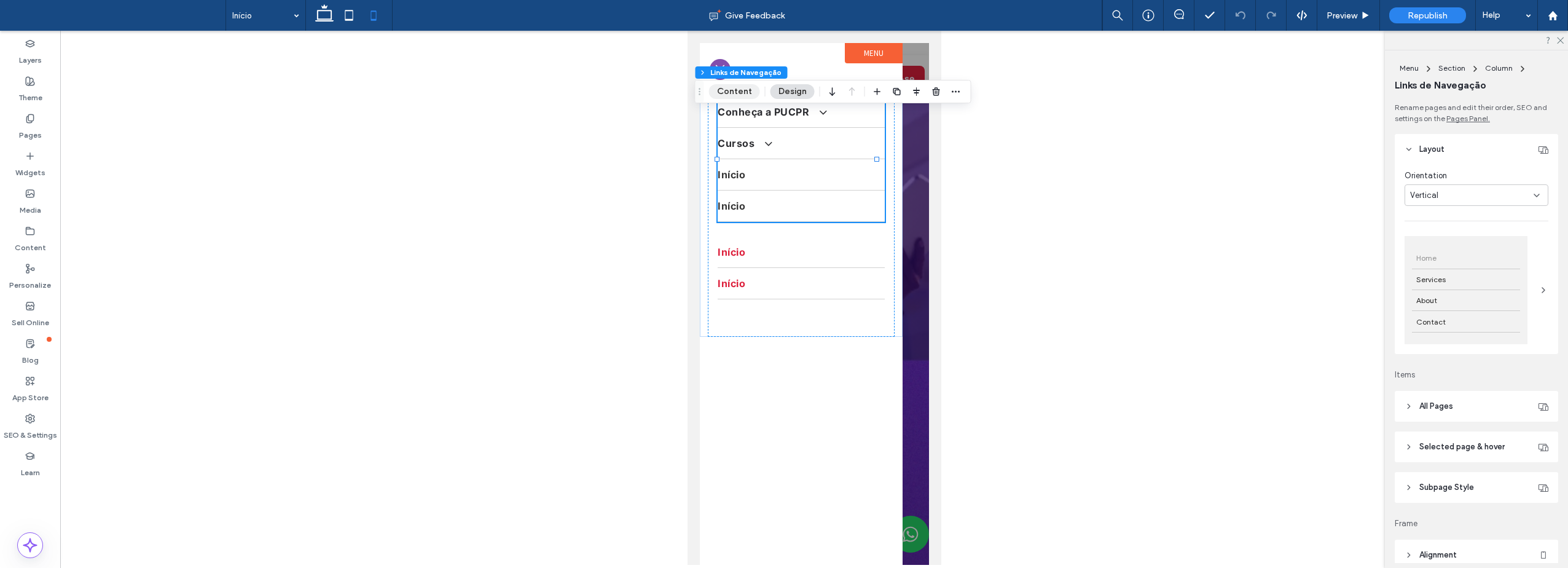
click at [731, 97] on button "Content" at bounding box center [735, 92] width 51 height 15
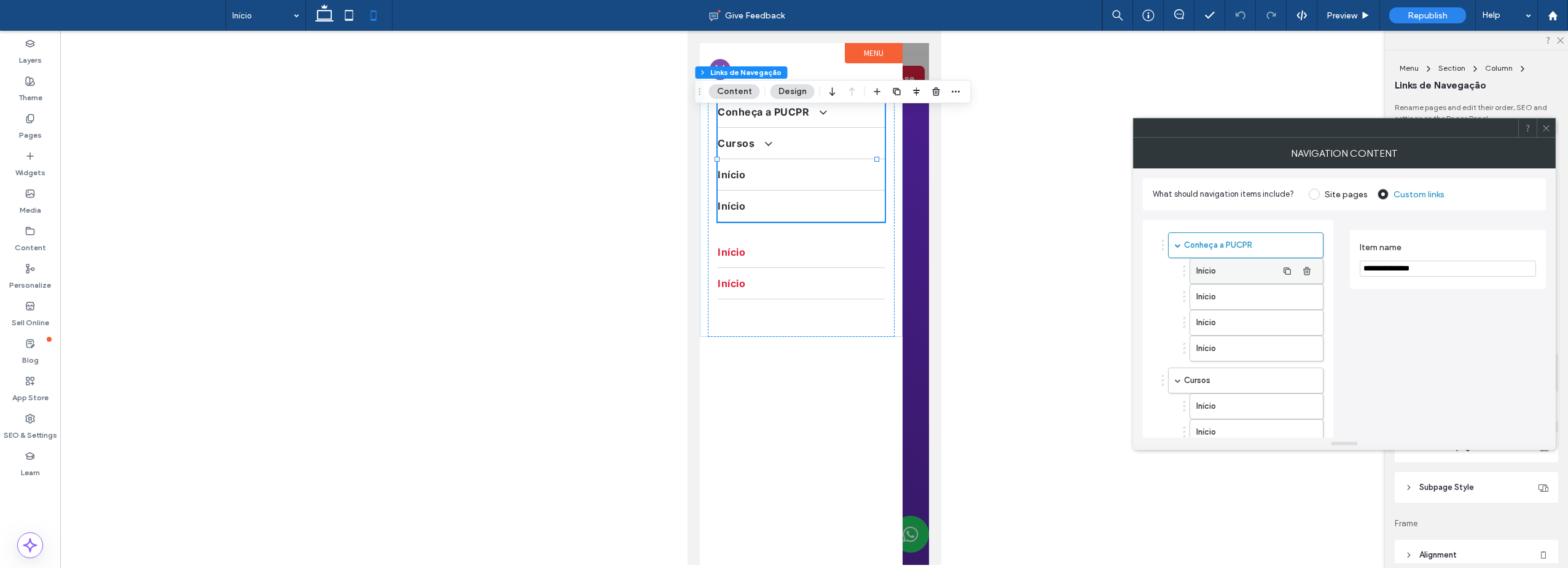
click at [1234, 271] on label "Início" at bounding box center [1237, 272] width 81 height 25
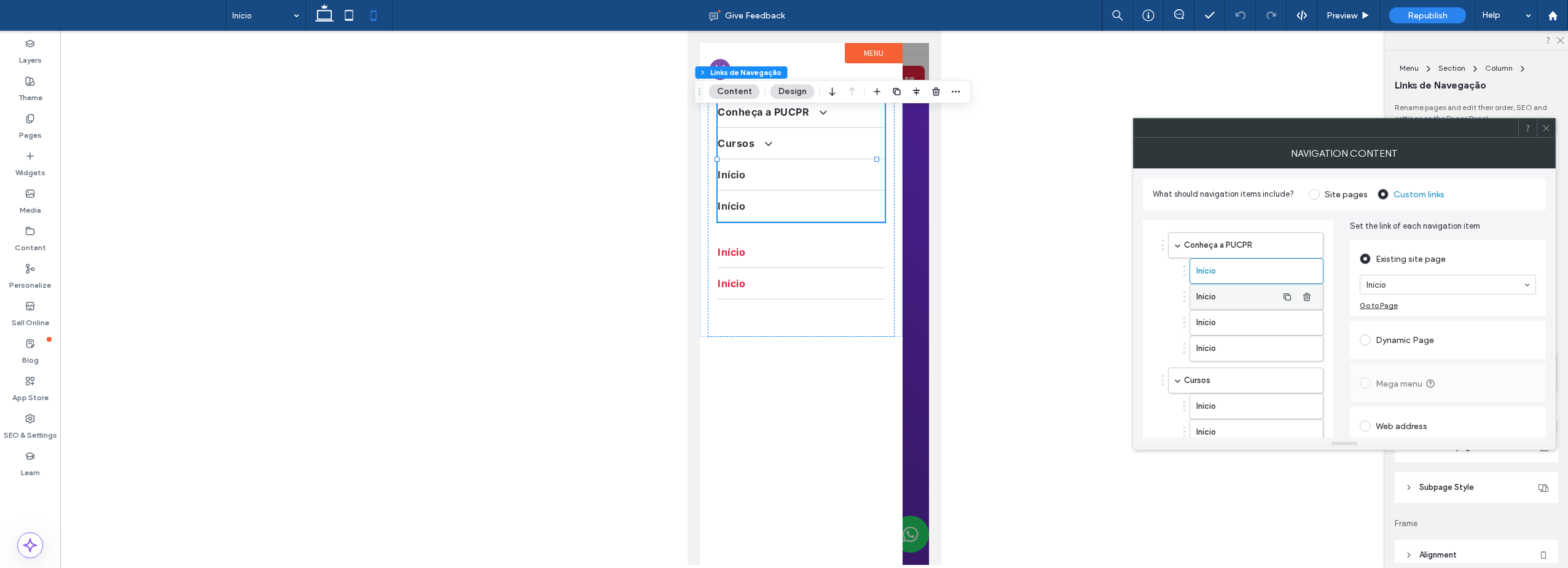
click at [1226, 293] on label "Início" at bounding box center [1237, 297] width 81 height 25
click at [1224, 322] on label "Início" at bounding box center [1237, 323] width 81 height 25
click at [1226, 340] on label "Início" at bounding box center [1237, 349] width 81 height 25
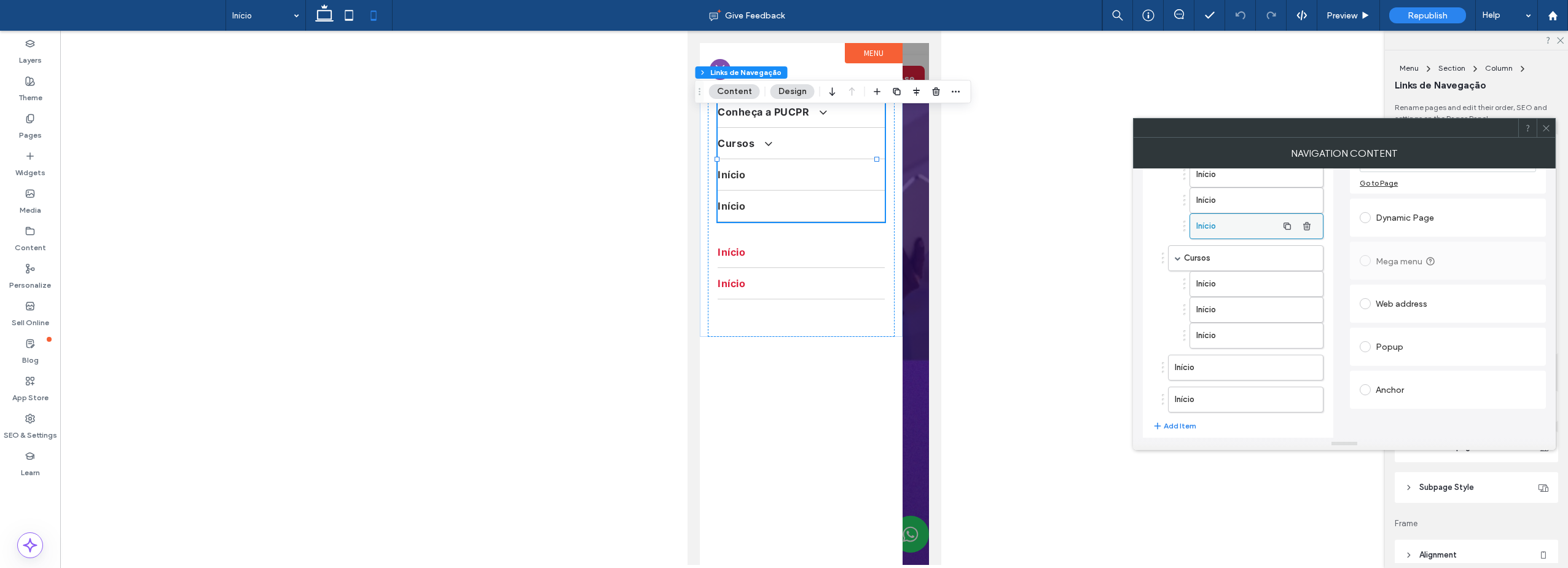
scroll to position [123, 0]
click at [1241, 365] on label "Início" at bounding box center [1226, 368] width 103 height 25
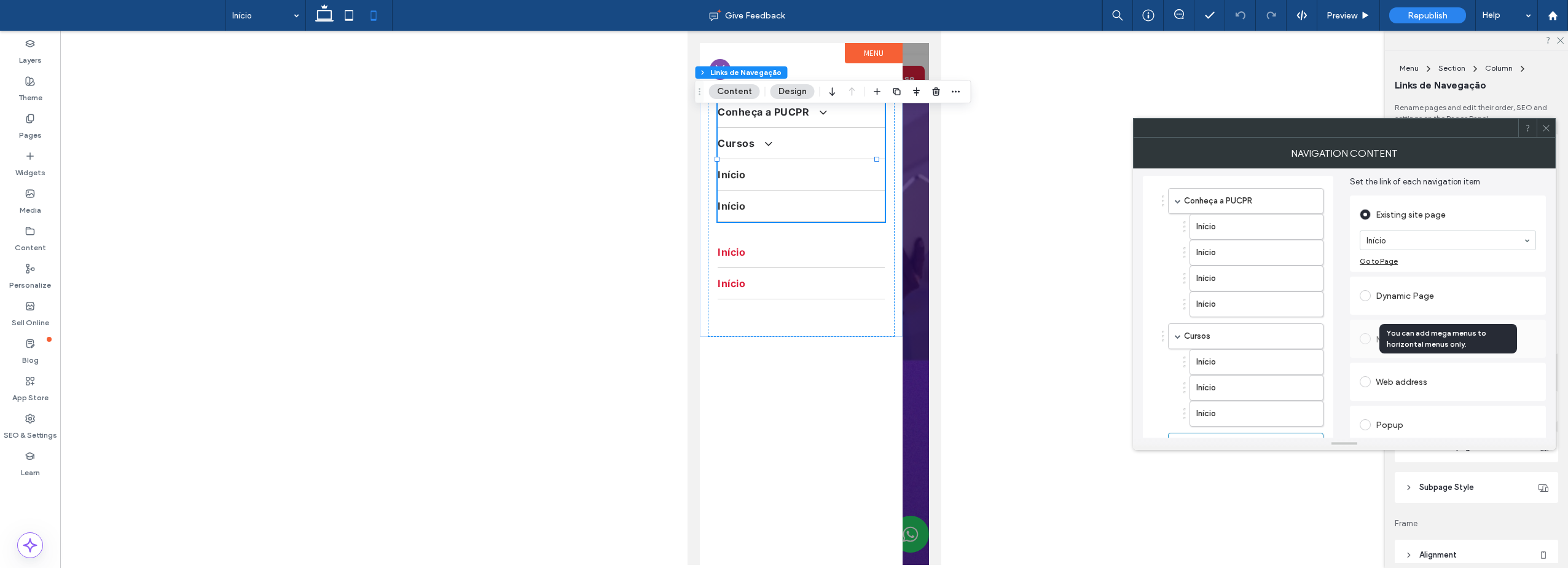
scroll to position [0, 0]
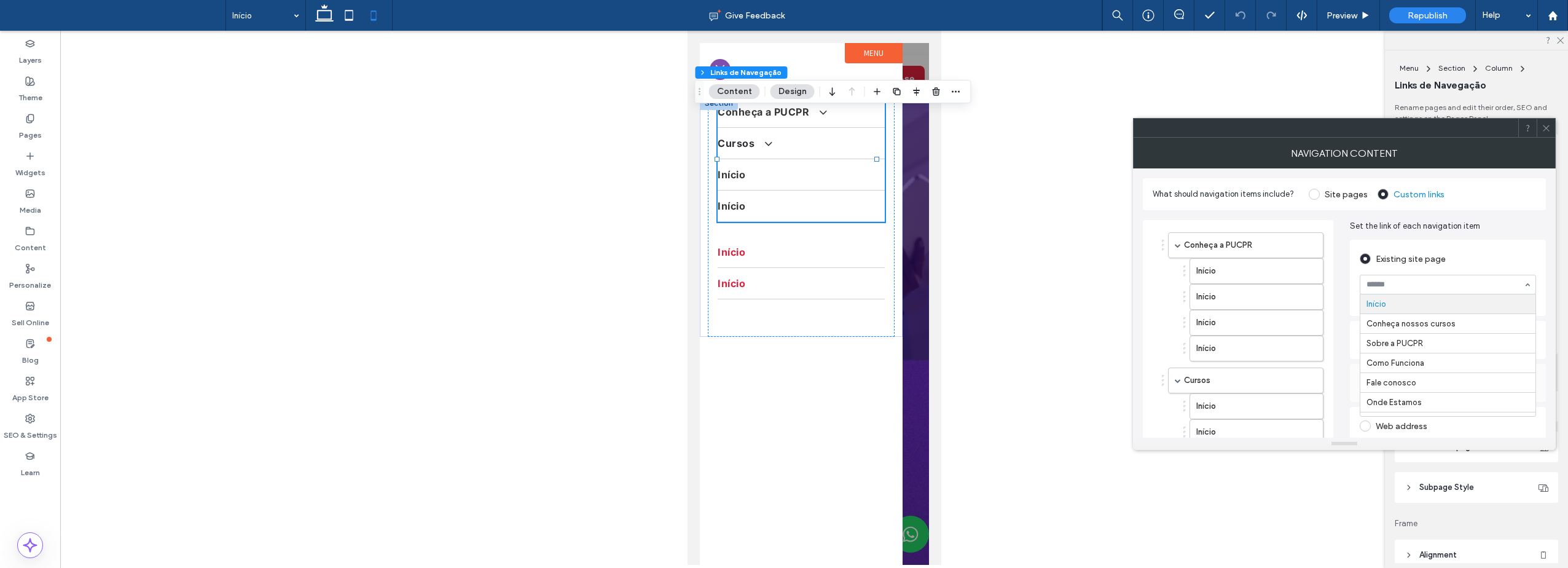
click at [764, 120] on link "Conheça a PUCPR" at bounding box center [801, 112] width 167 height 30
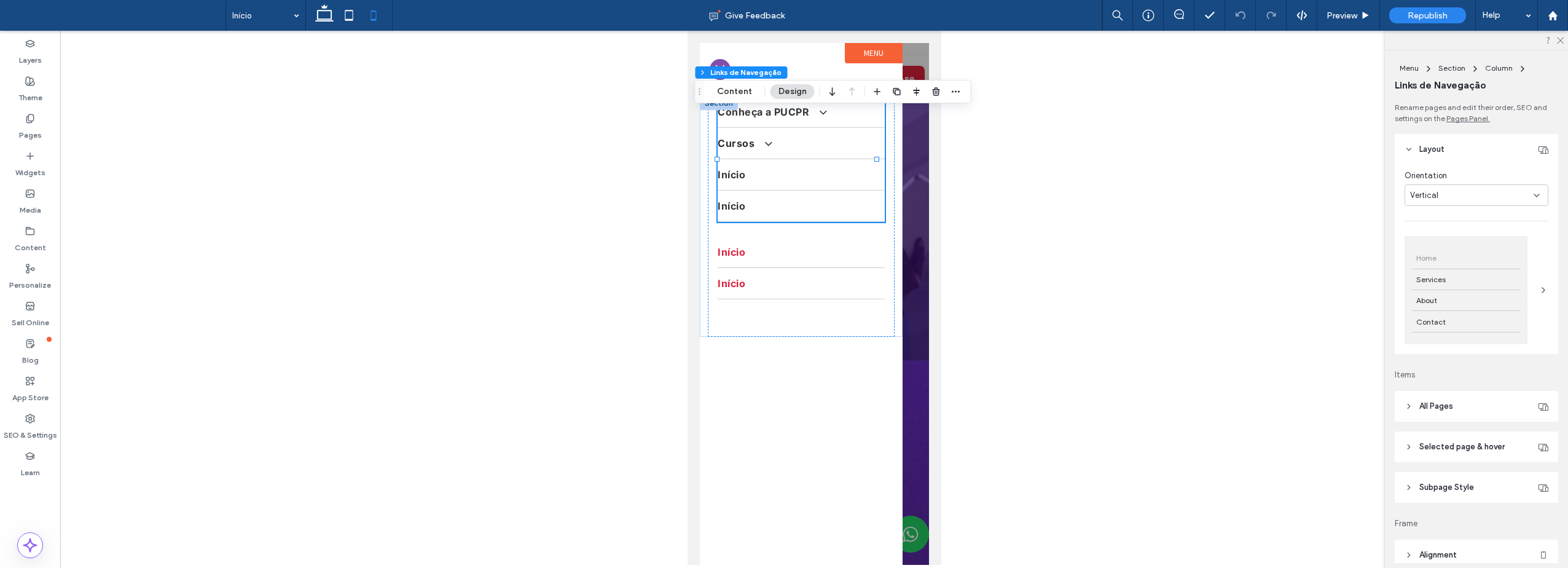
click at [834, 121] on link "Conheça a PUCPR" at bounding box center [801, 112] width 167 height 30
click at [730, 88] on button "Content" at bounding box center [735, 92] width 51 height 15
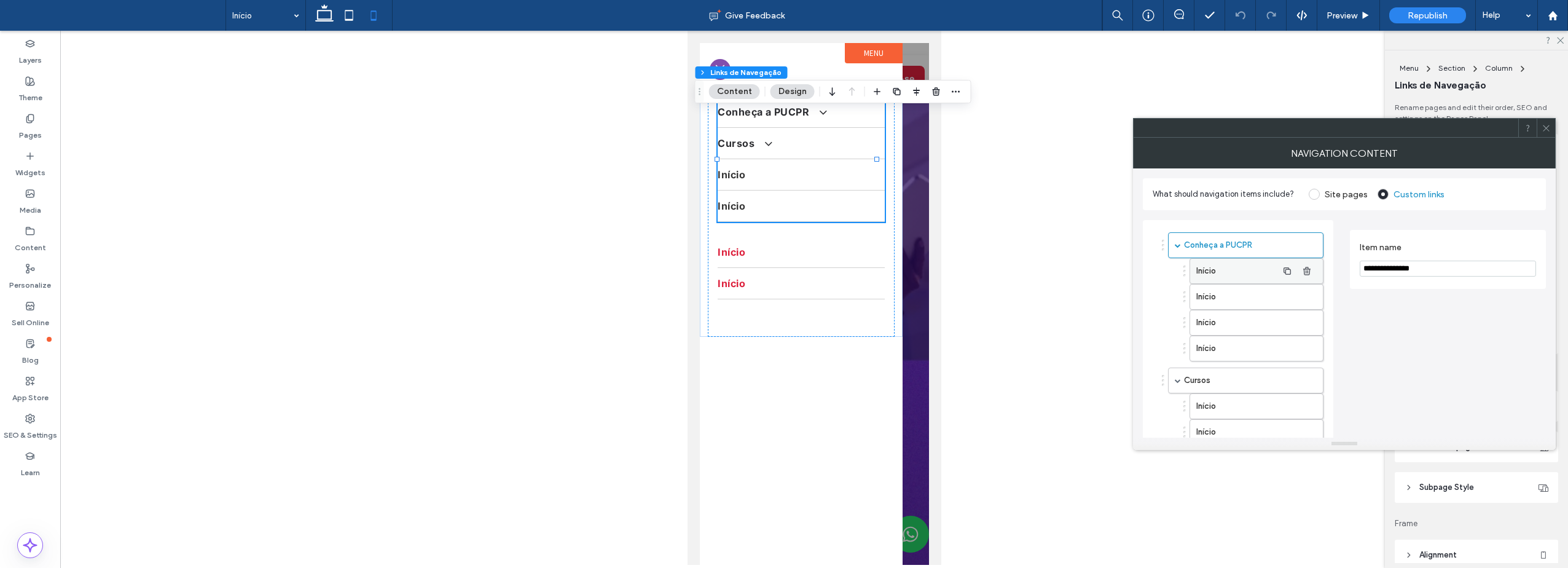
click at [1231, 272] on label "Início" at bounding box center [1237, 272] width 81 height 25
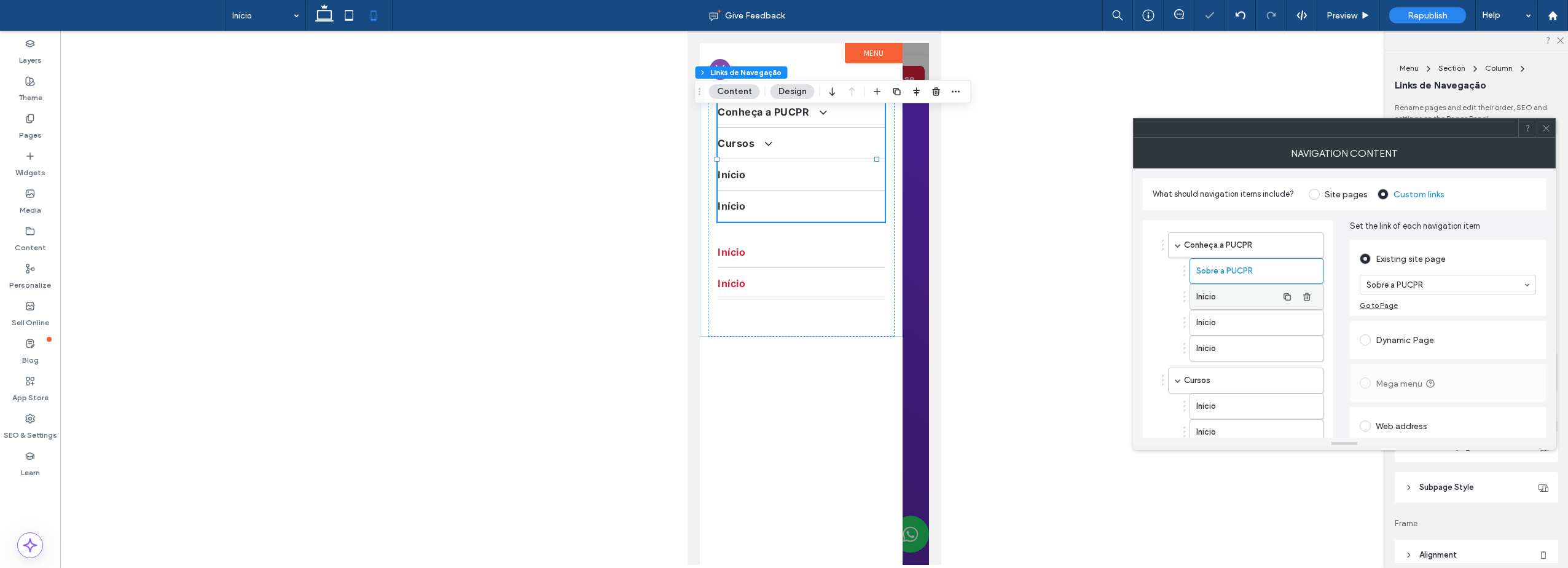
click at [1235, 293] on label "Início" at bounding box center [1237, 297] width 81 height 25
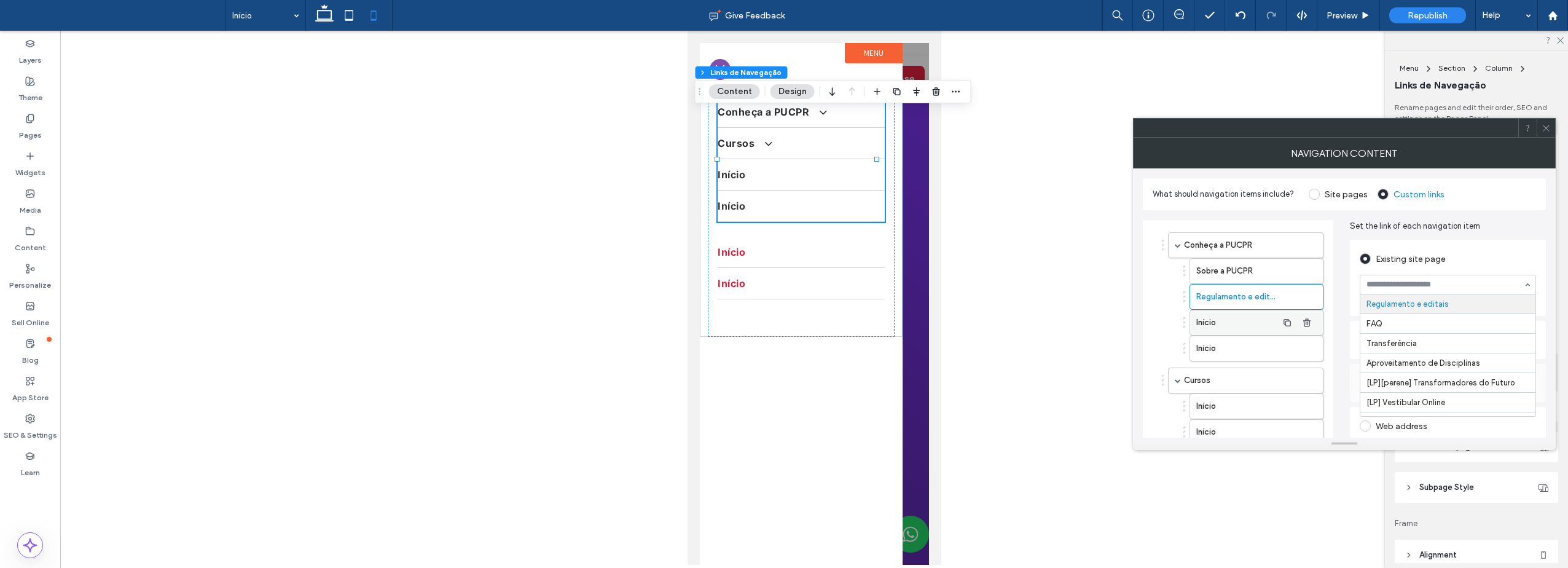
click at [1277, 328] on label "Início" at bounding box center [1237, 323] width 81 height 25
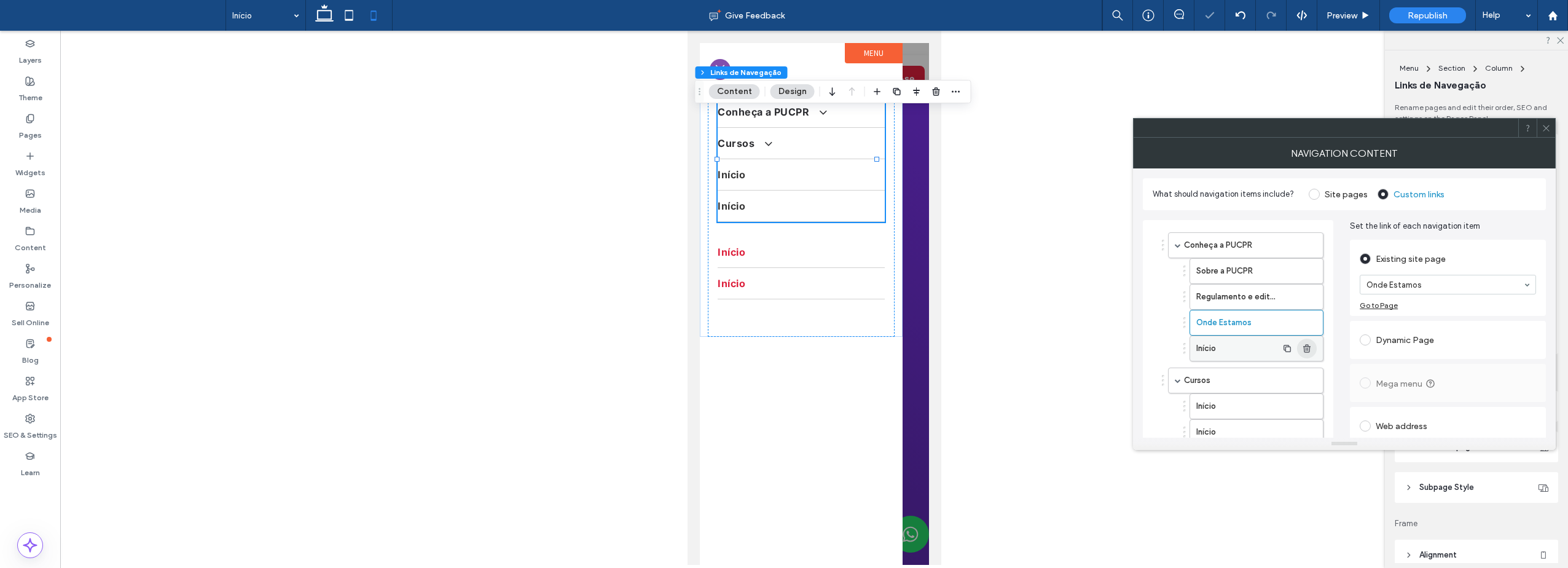
click at [1305, 350] on icon "button" at bounding box center [1307, 349] width 9 height 9
click at [1237, 385] on label "Início" at bounding box center [1237, 381] width 81 height 25
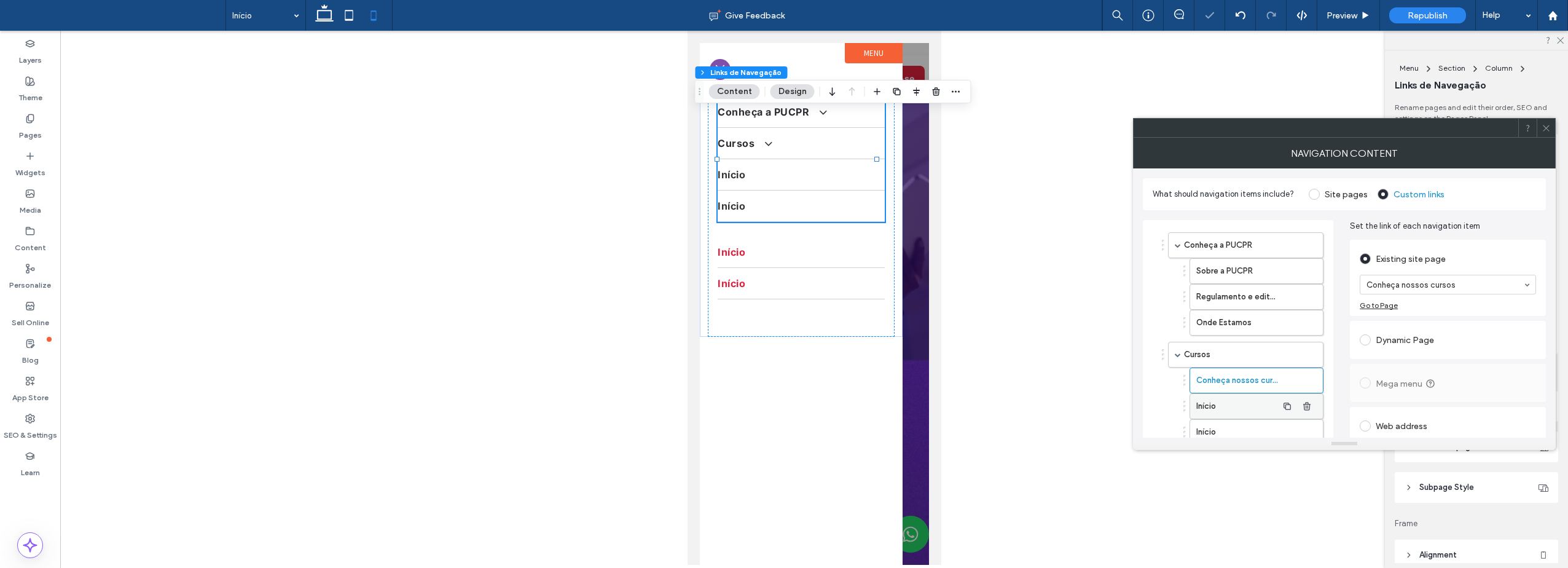
click at [1266, 404] on label "Início" at bounding box center [1237, 407] width 81 height 25
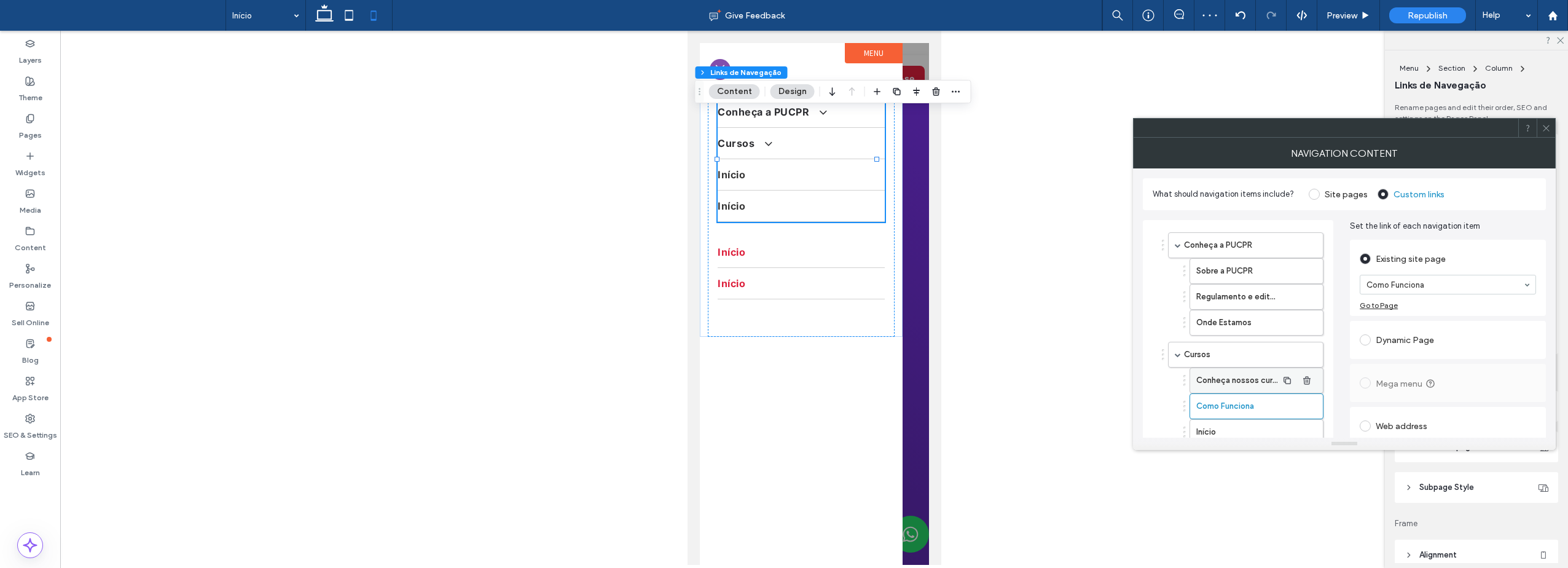
scroll to position [62, 0]
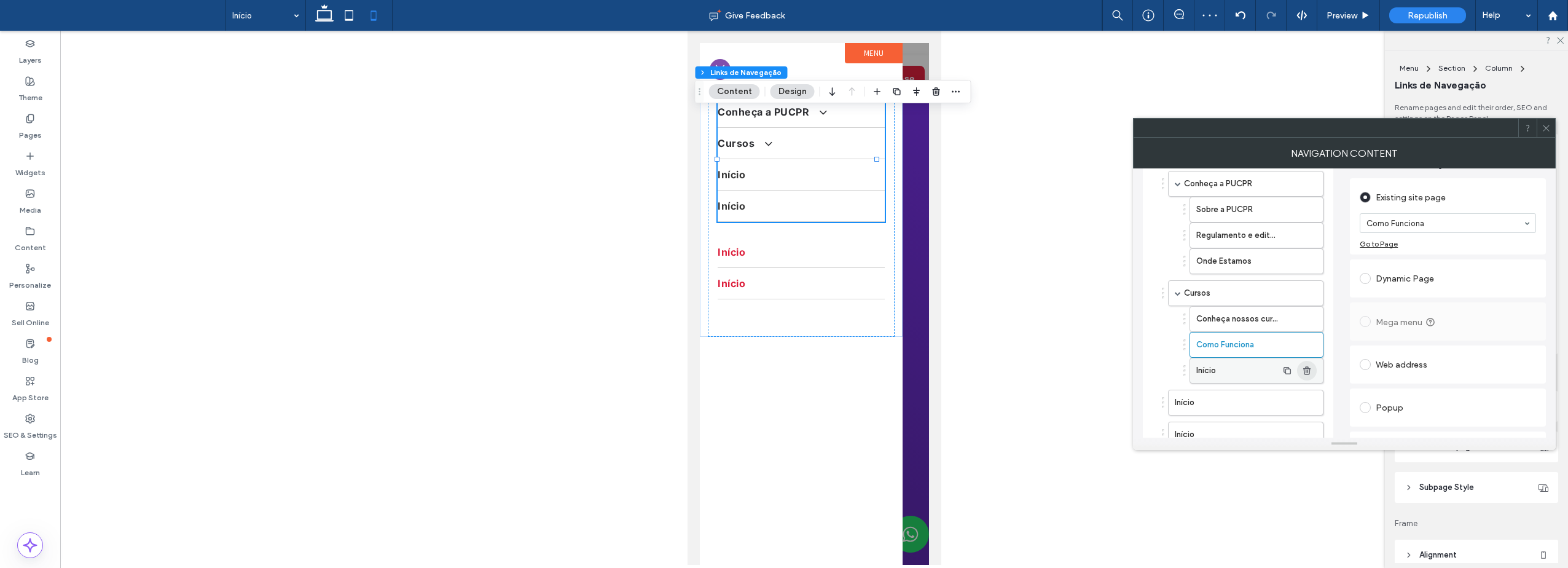
click at [1307, 372] on icon "button" at bounding box center [1307, 370] width 9 height 9
click at [1223, 379] on label "Início" at bounding box center [1226, 377] width 103 height 25
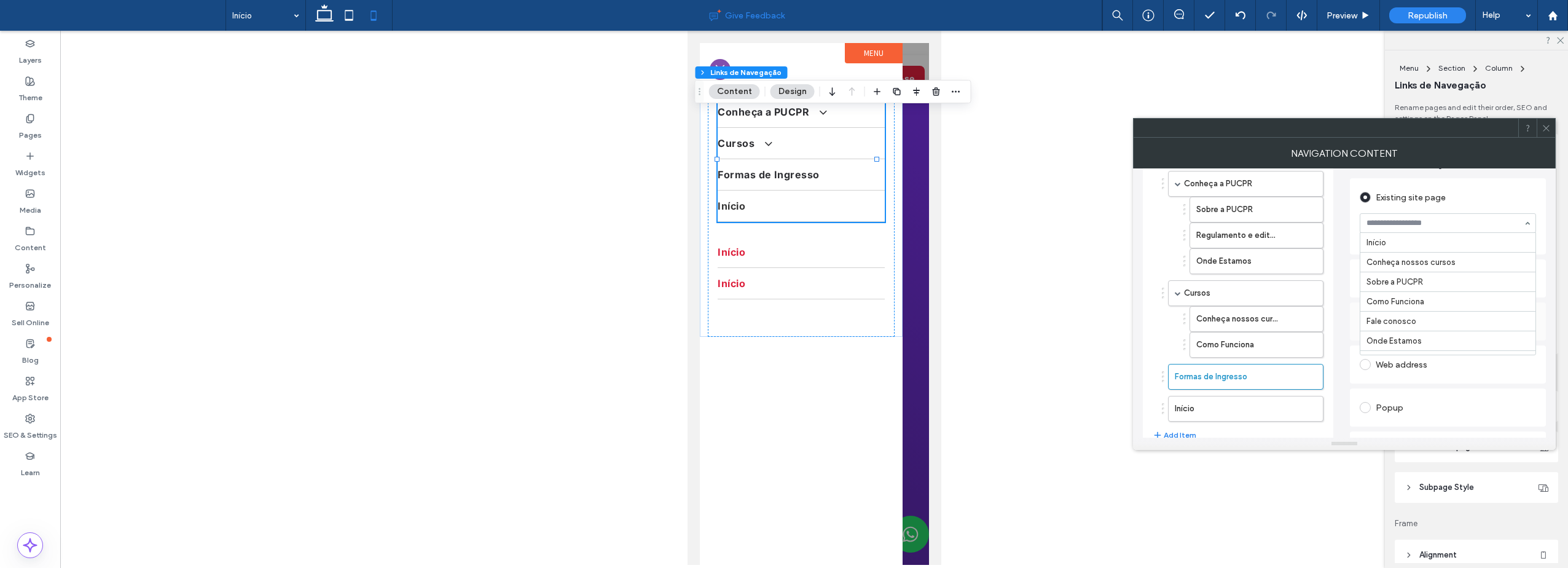
scroll to position [158, 0]
click at [1270, 406] on label "Início" at bounding box center [1226, 409] width 103 height 25
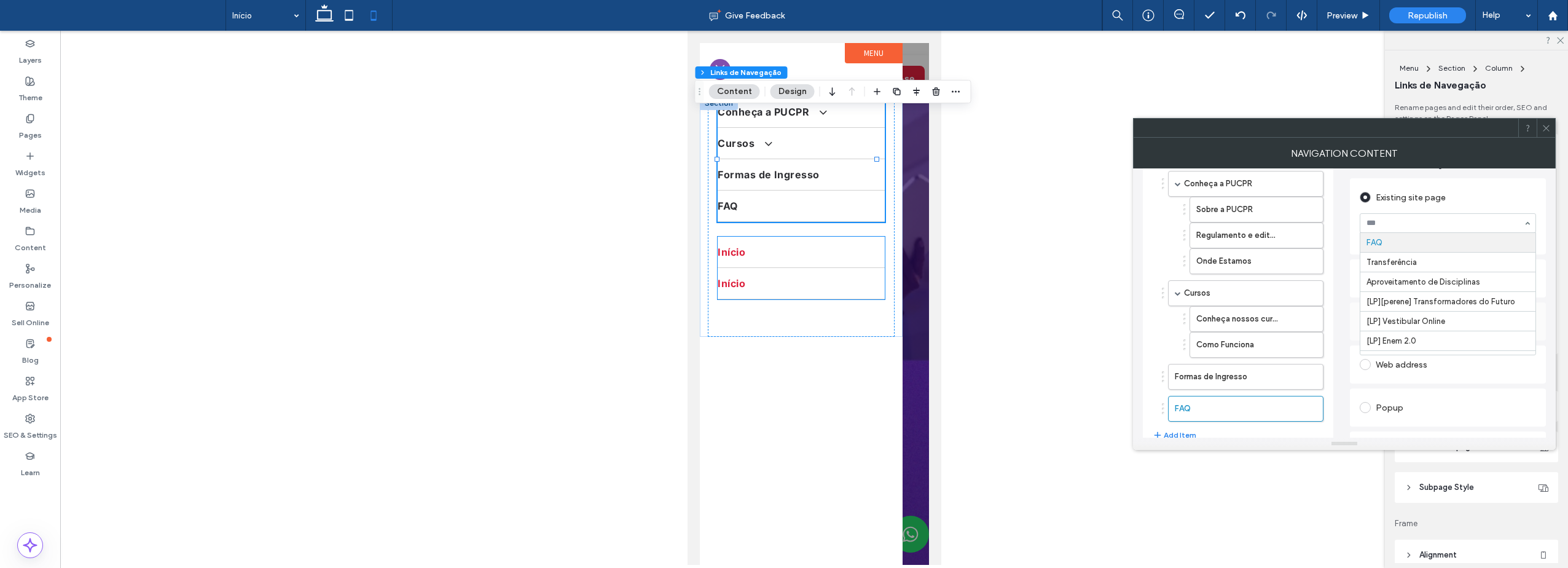
click at [775, 261] on link "Início" at bounding box center [801, 252] width 167 height 30
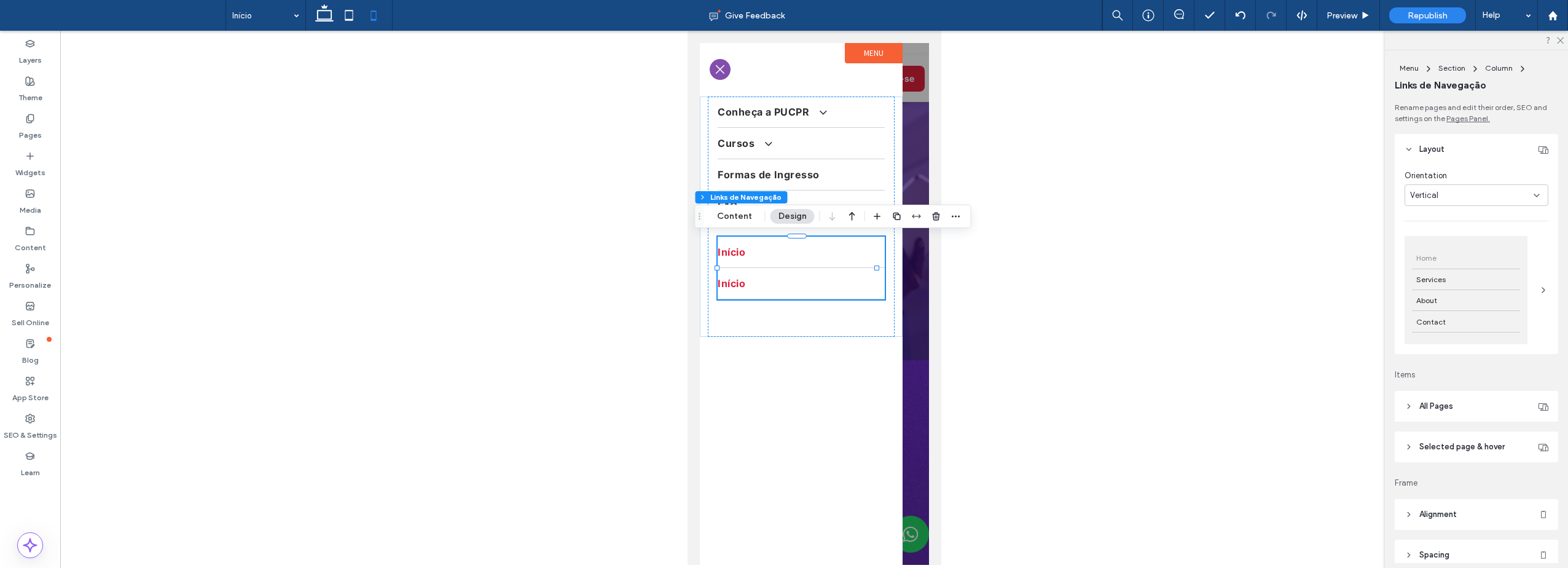
type input "*"
type input "***"
type input "****"
click at [727, 212] on button "Content" at bounding box center [735, 217] width 51 height 15
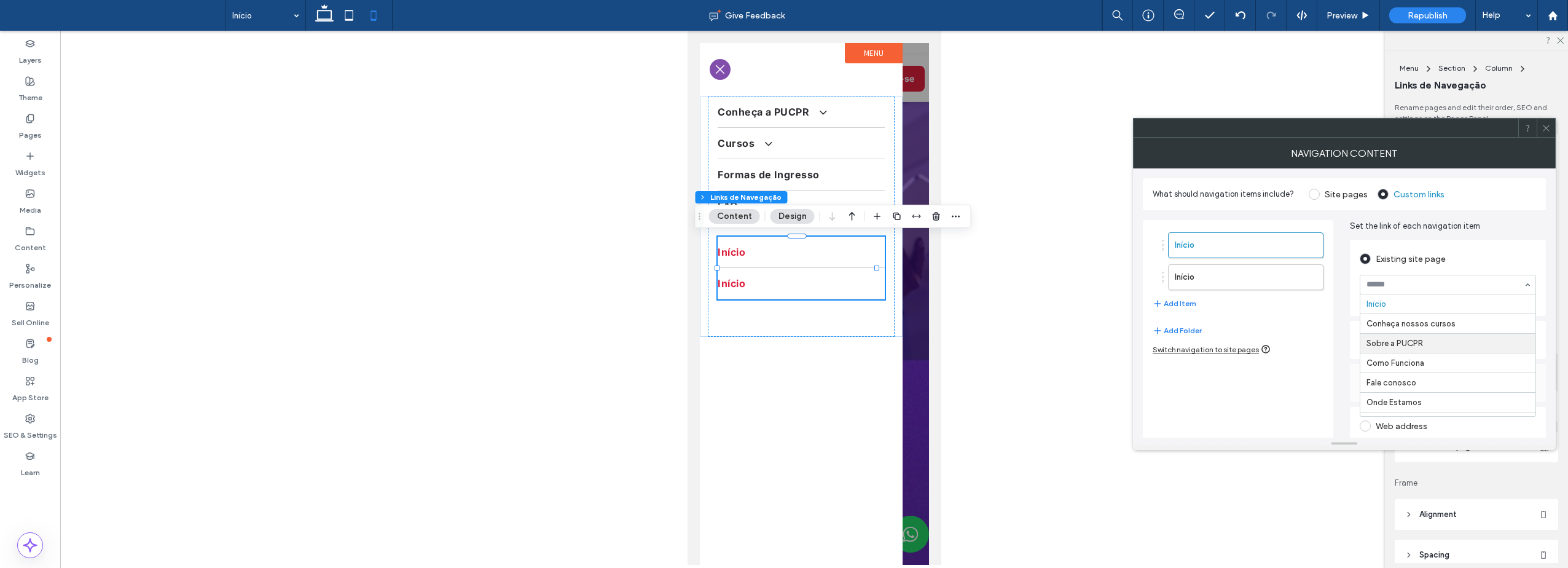
scroll to position [62, 0]
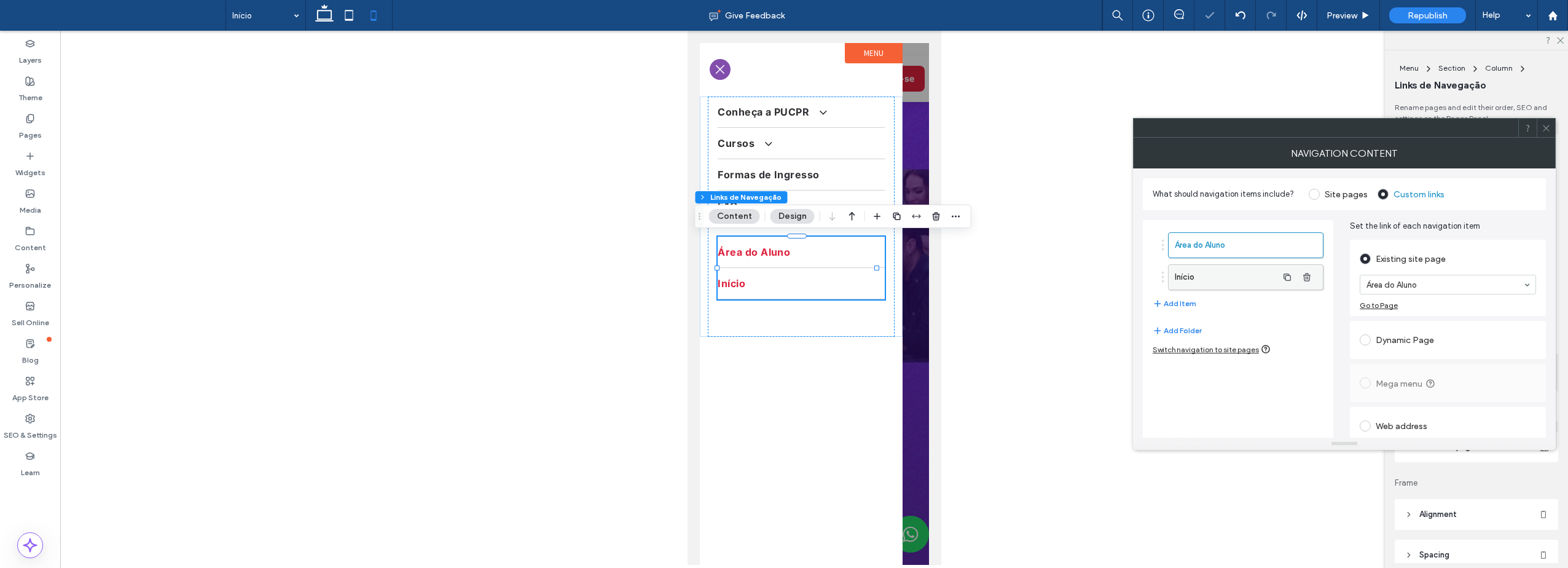
click at [1247, 282] on label "Início" at bounding box center [1226, 277] width 103 height 25
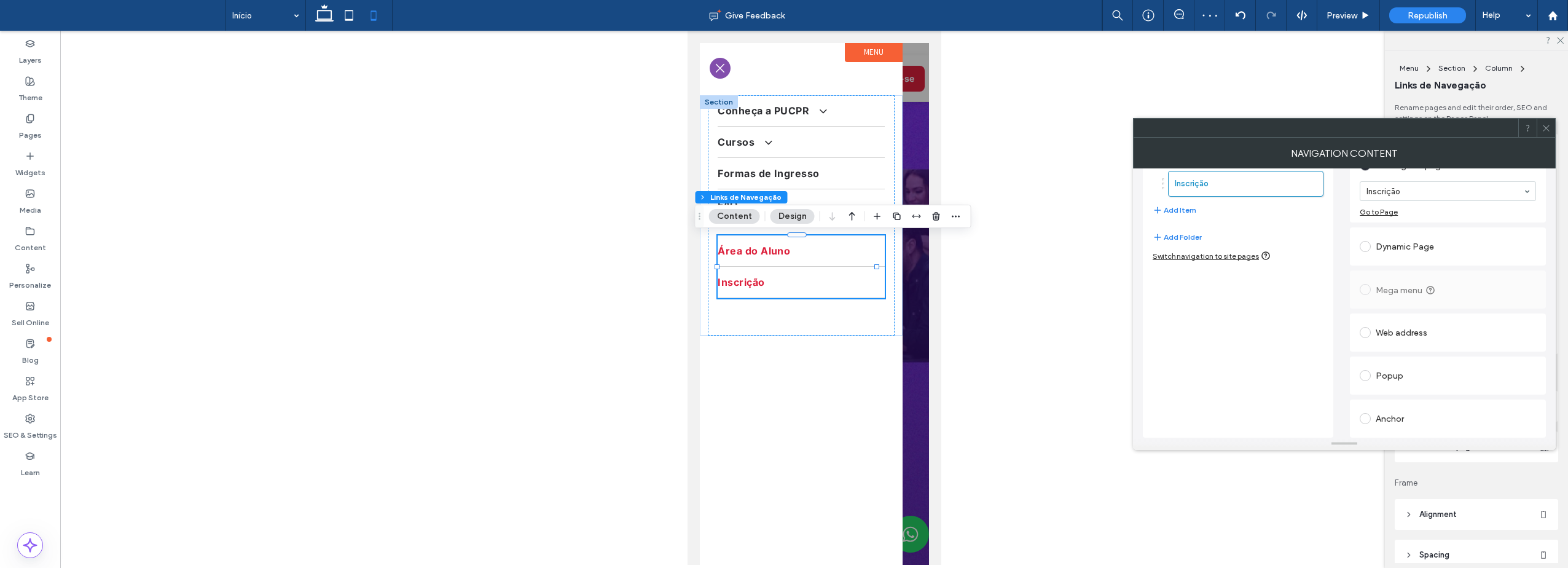
scroll to position [0, 0]
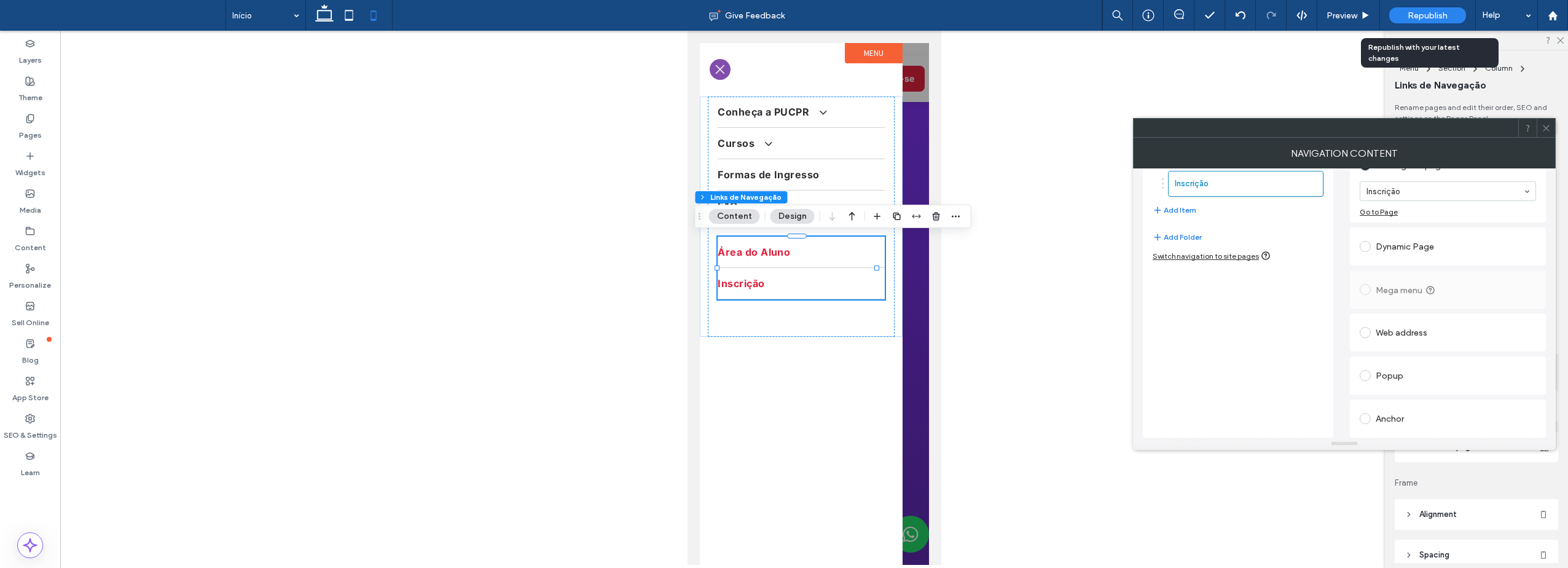
click at [1415, 13] on span "Republish" at bounding box center [1428, 15] width 40 height 10
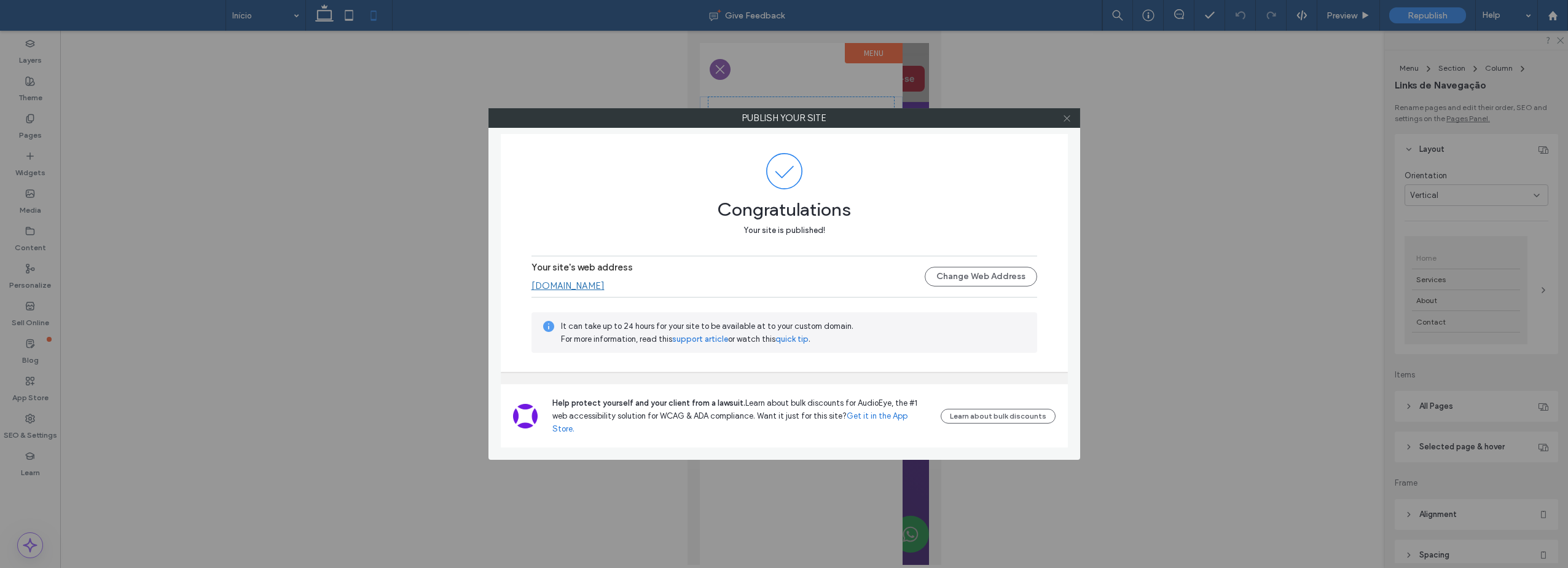
click at [1067, 118] on use at bounding box center [1067, 118] width 6 height 6
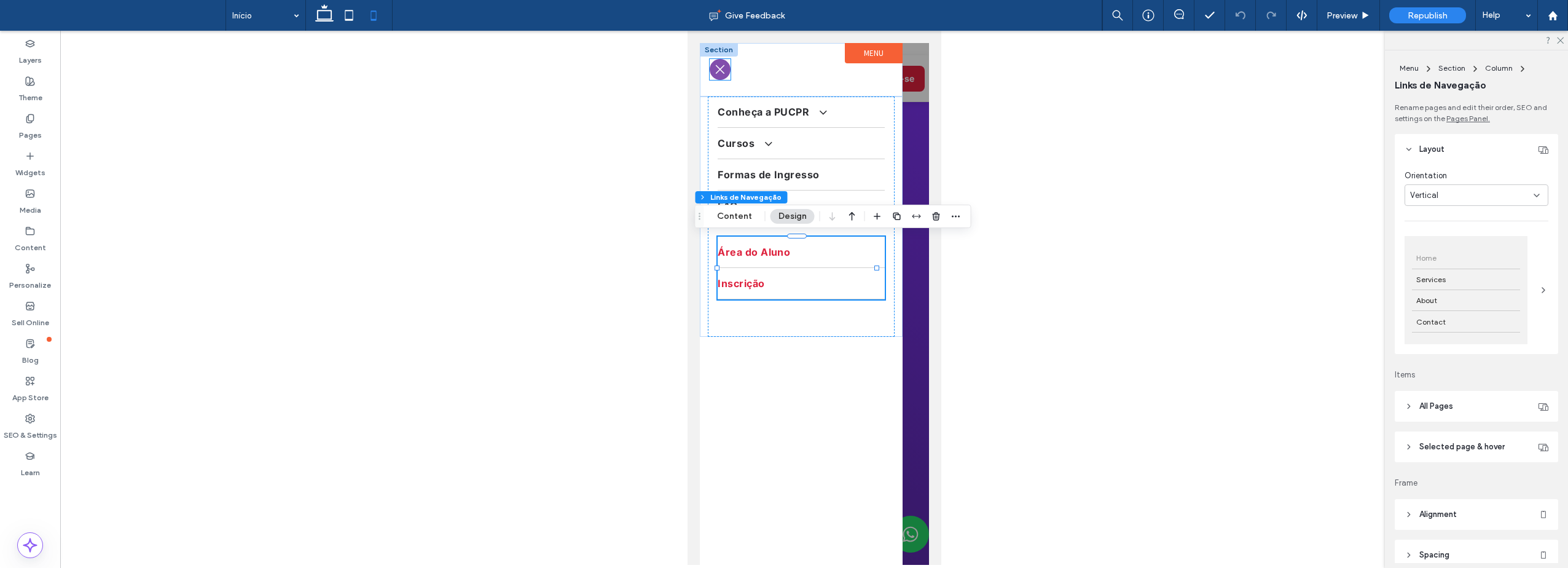
click at [712, 71] on button at bounding box center [719, 69] width 21 height 21
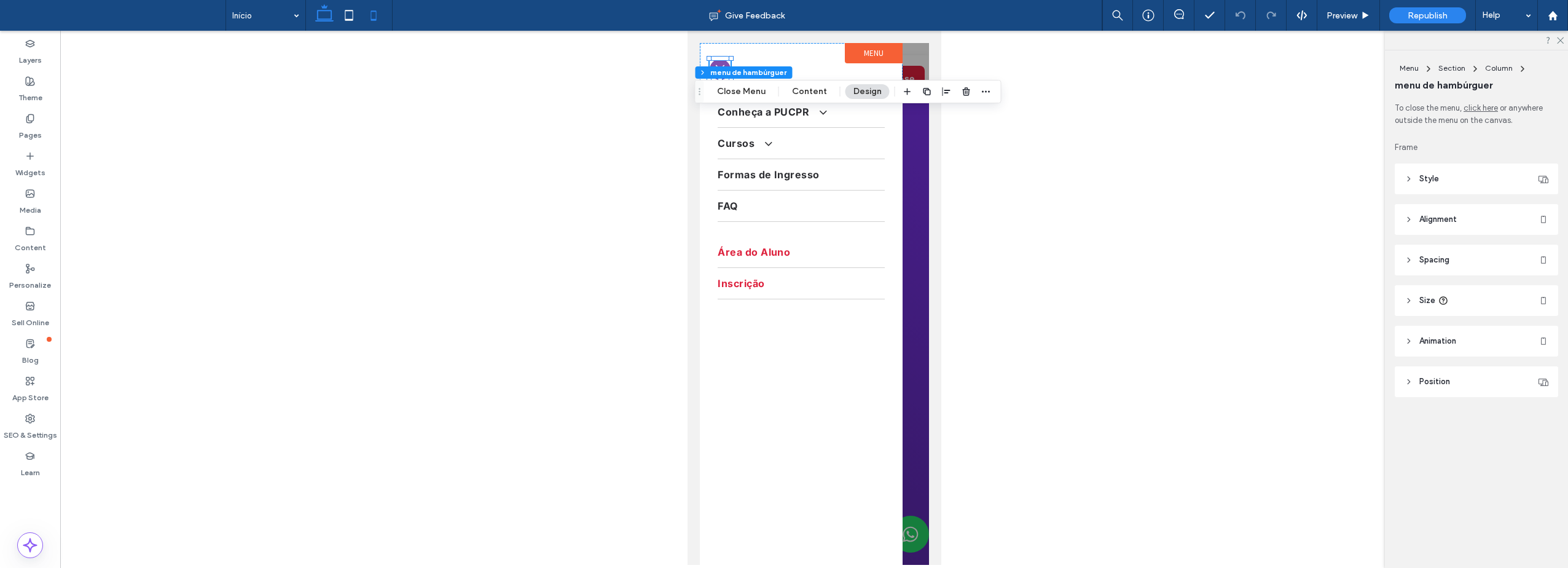
click at [325, 11] on icon at bounding box center [325, 15] width 25 height 25
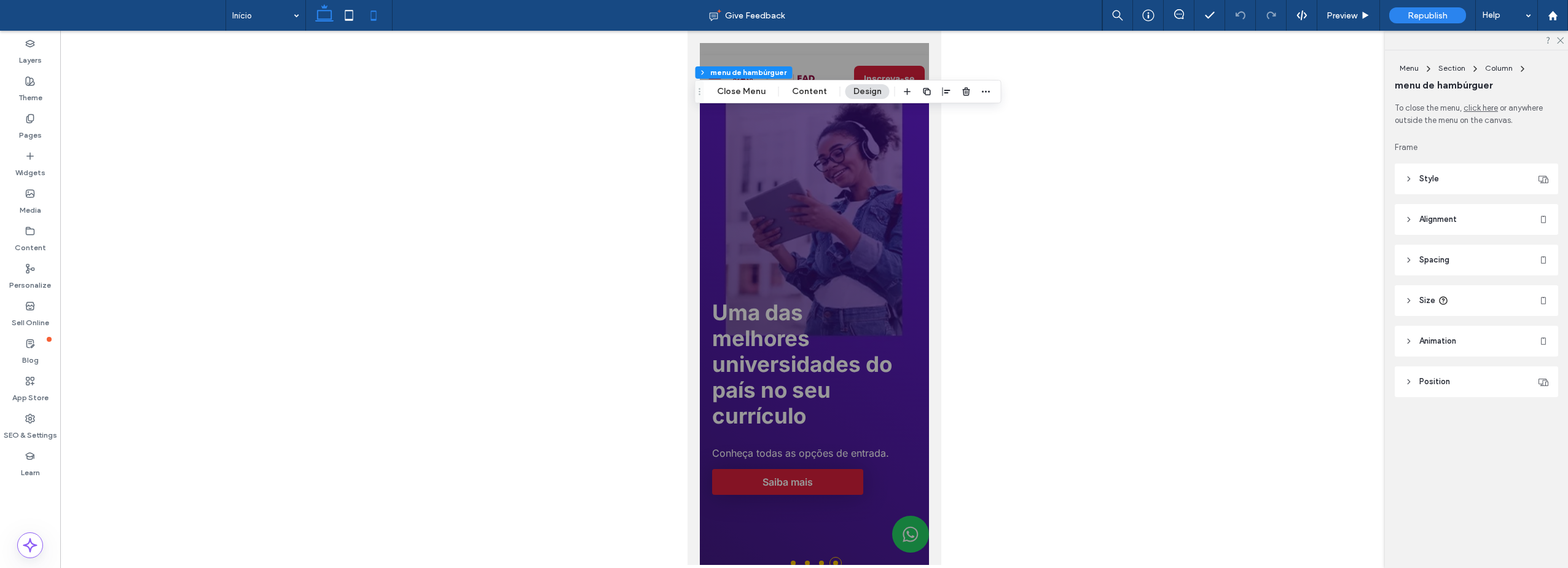
type input "**"
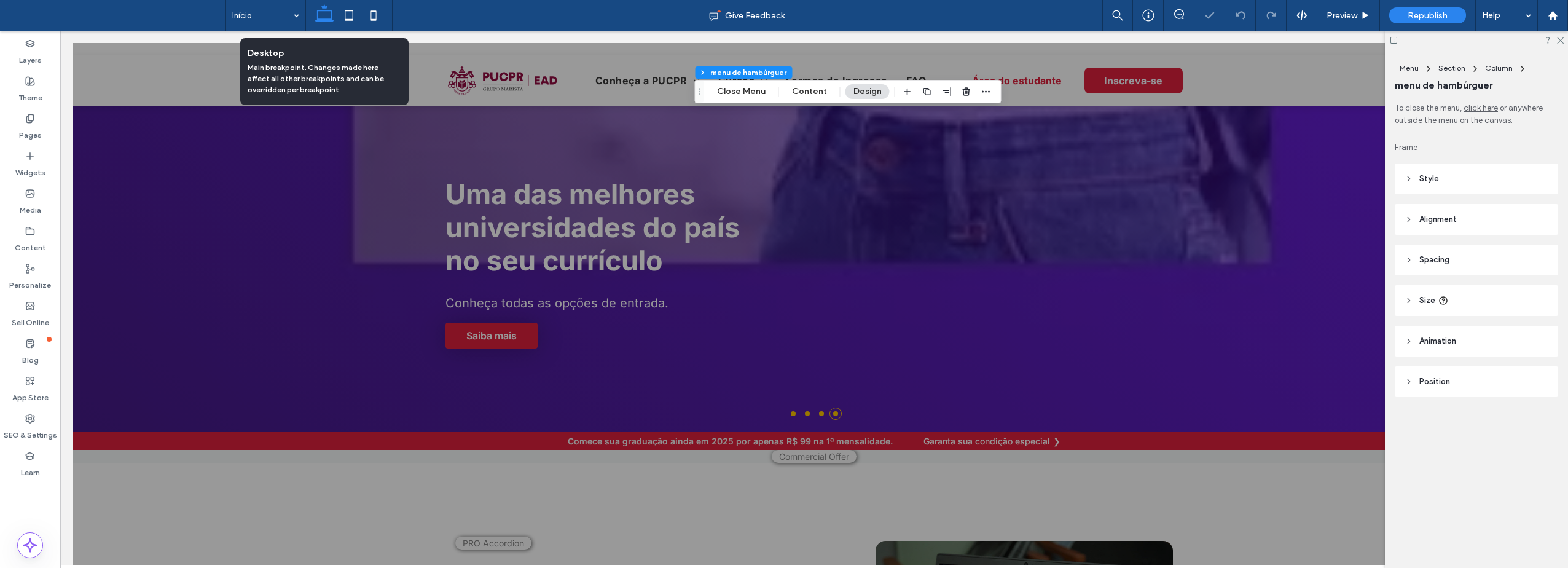
type input "**"
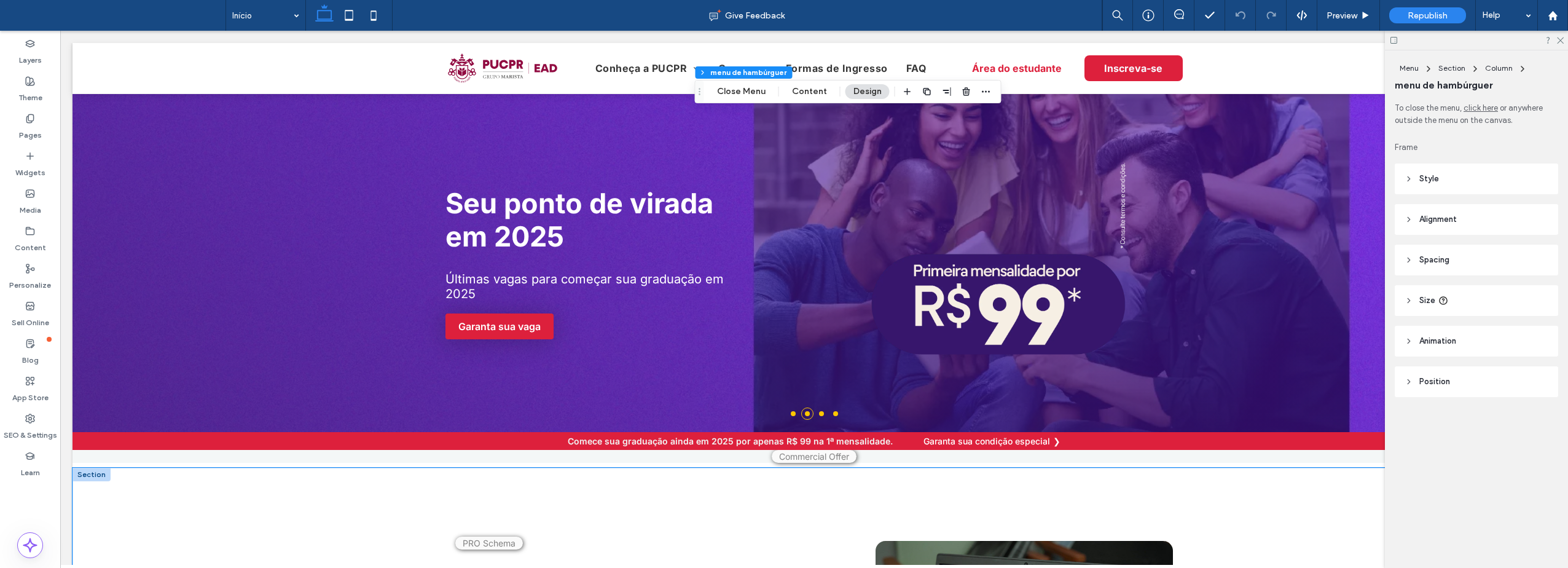
drag, startPoint x: 762, startPoint y: 120, endPoint x: 535, endPoint y: 514, distance: 454.7
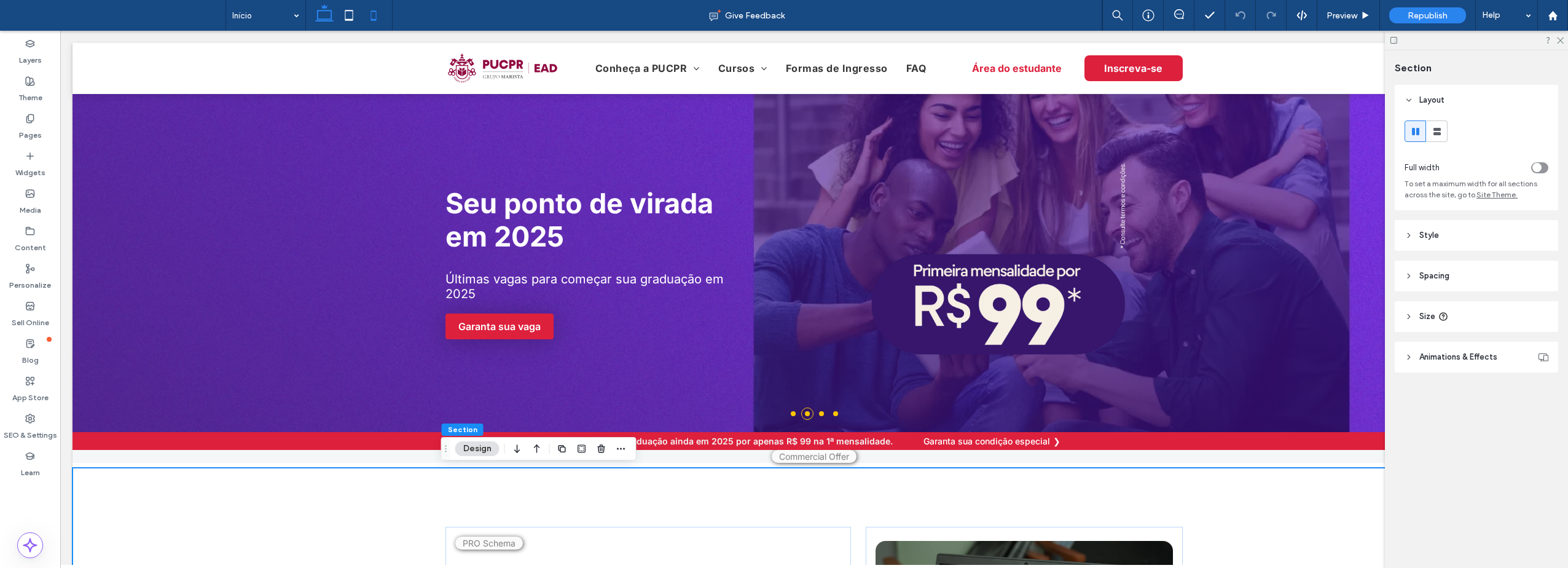
click at [377, 15] on icon at bounding box center [374, 15] width 25 height 25
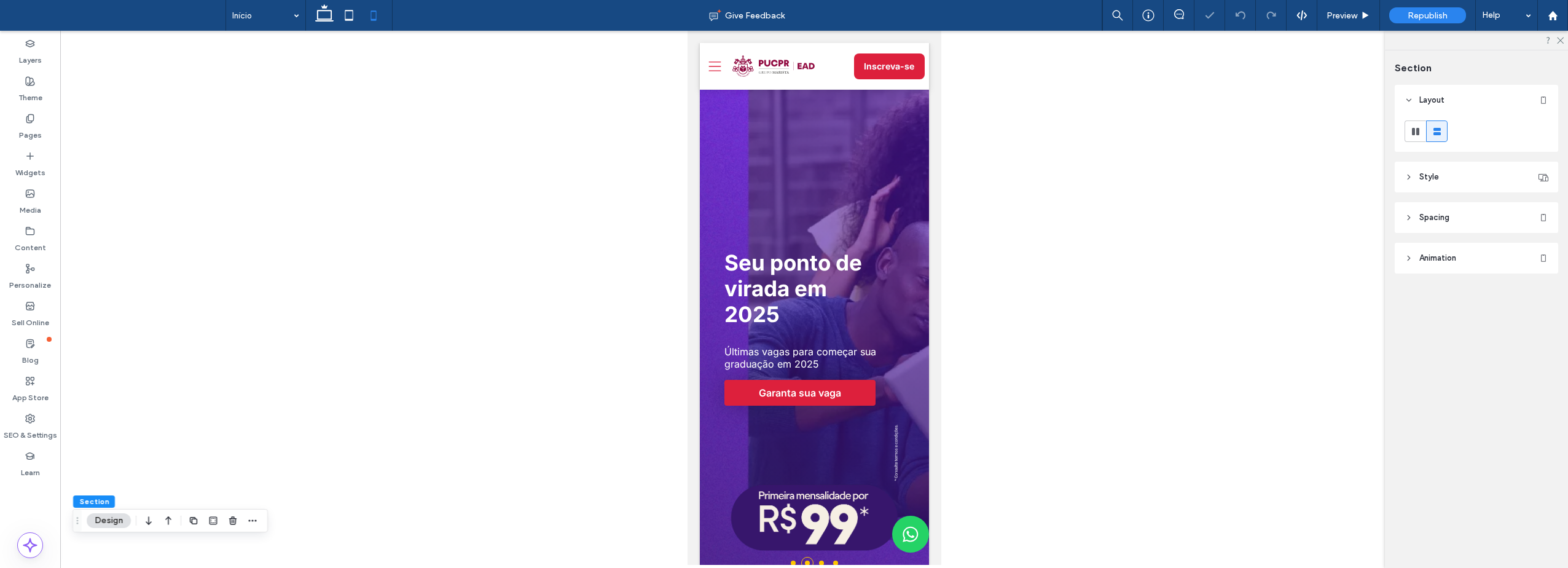
type input "**"
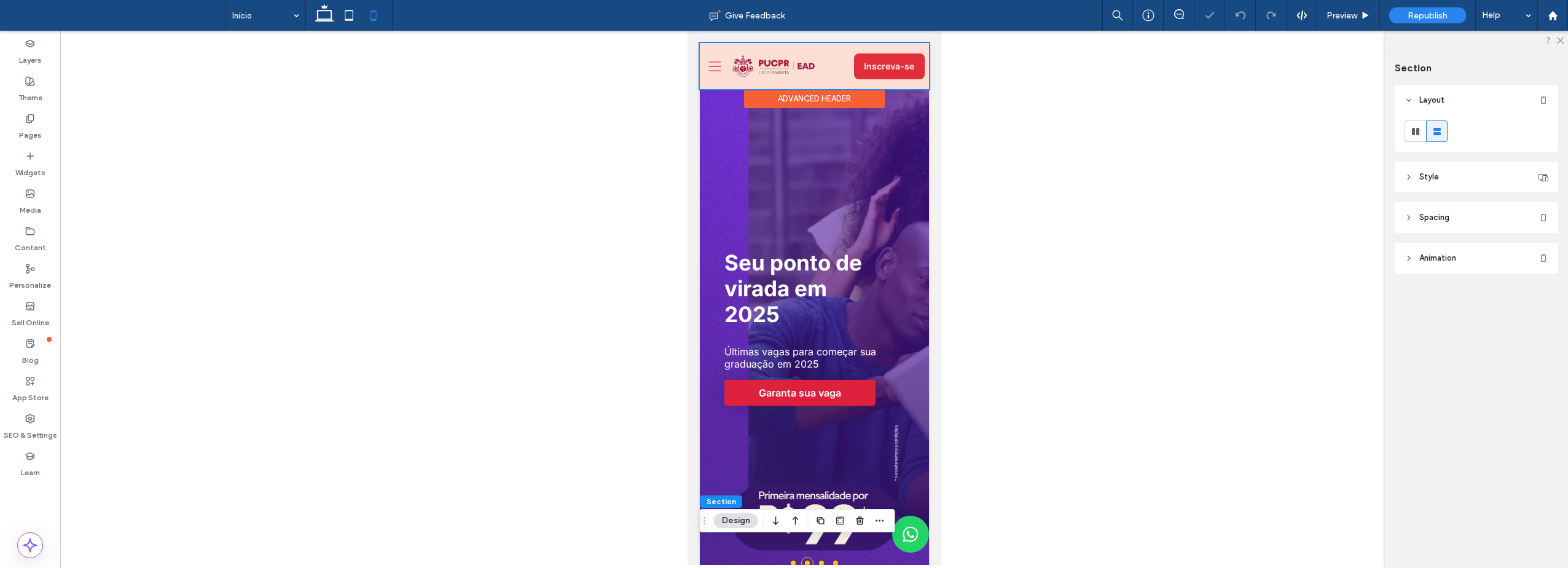
click at [714, 68] on div at bounding box center [813, 66] width 229 height 47
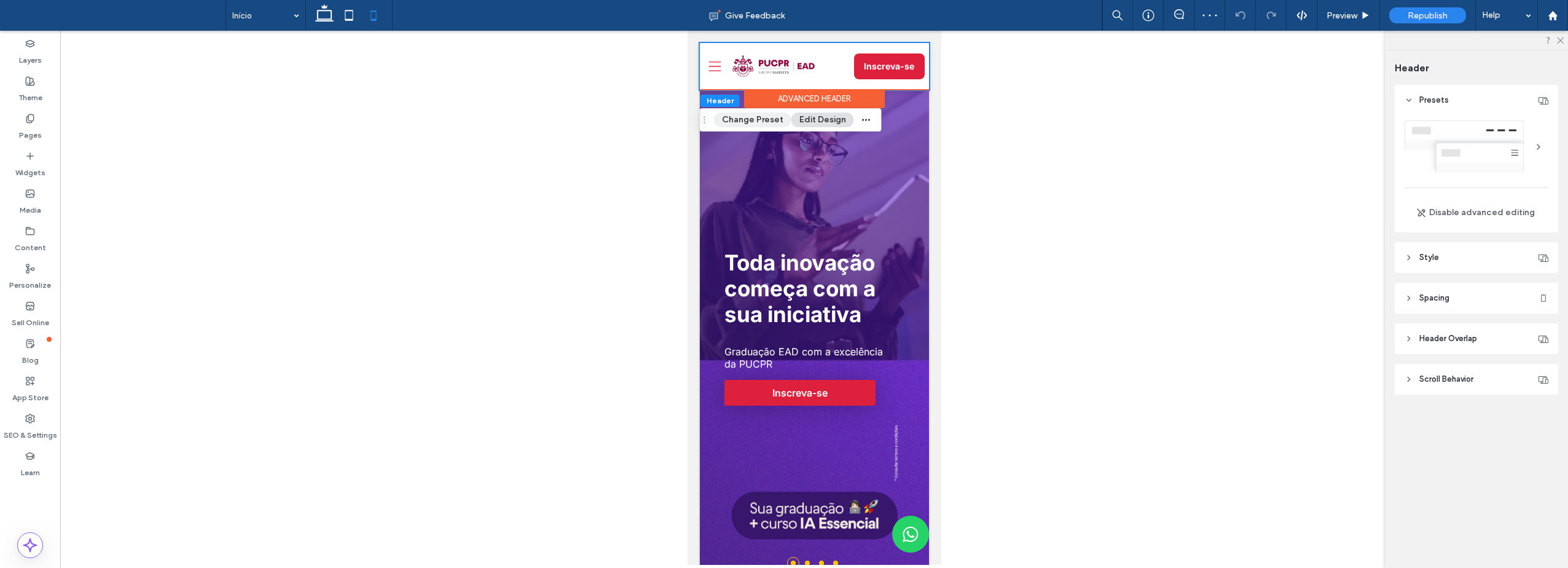
click at [724, 118] on button "Change Preset" at bounding box center [753, 120] width 78 height 15
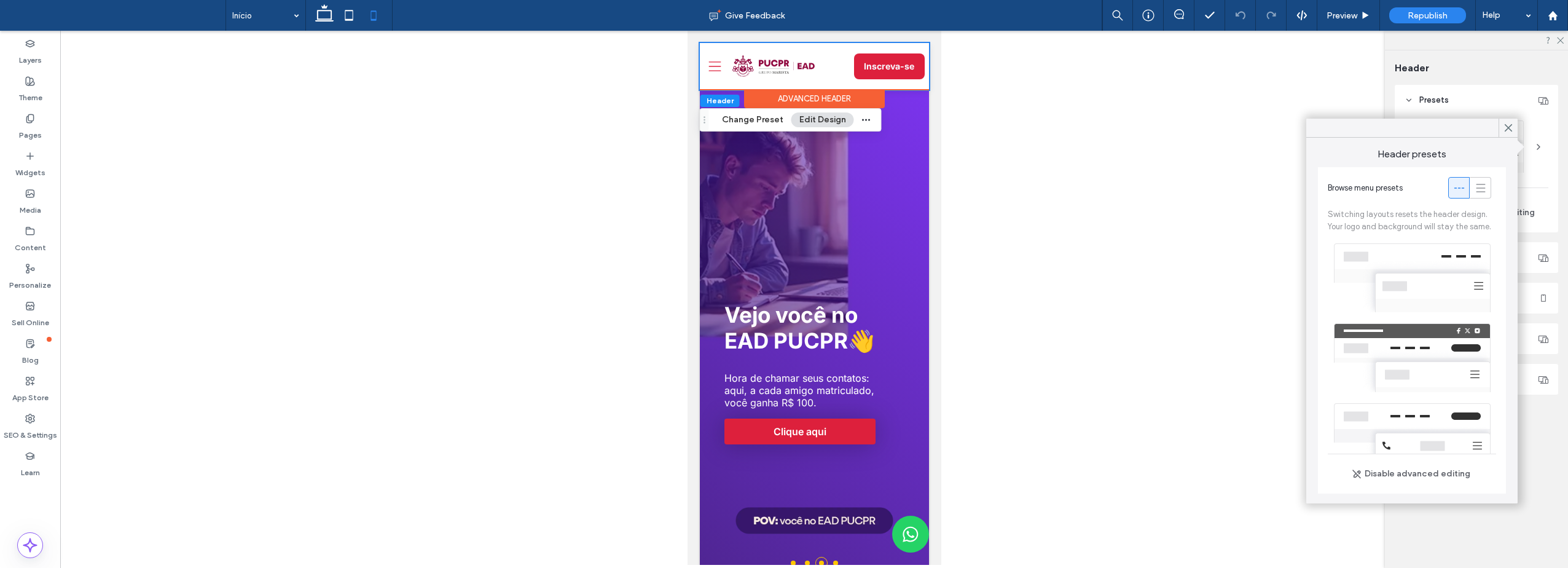
drag, startPoint x: 1508, startPoint y: 126, endPoint x: 1465, endPoint y: 124, distance: 43.0
click at [1503, 126] on div at bounding box center [1508, 127] width 19 height 18
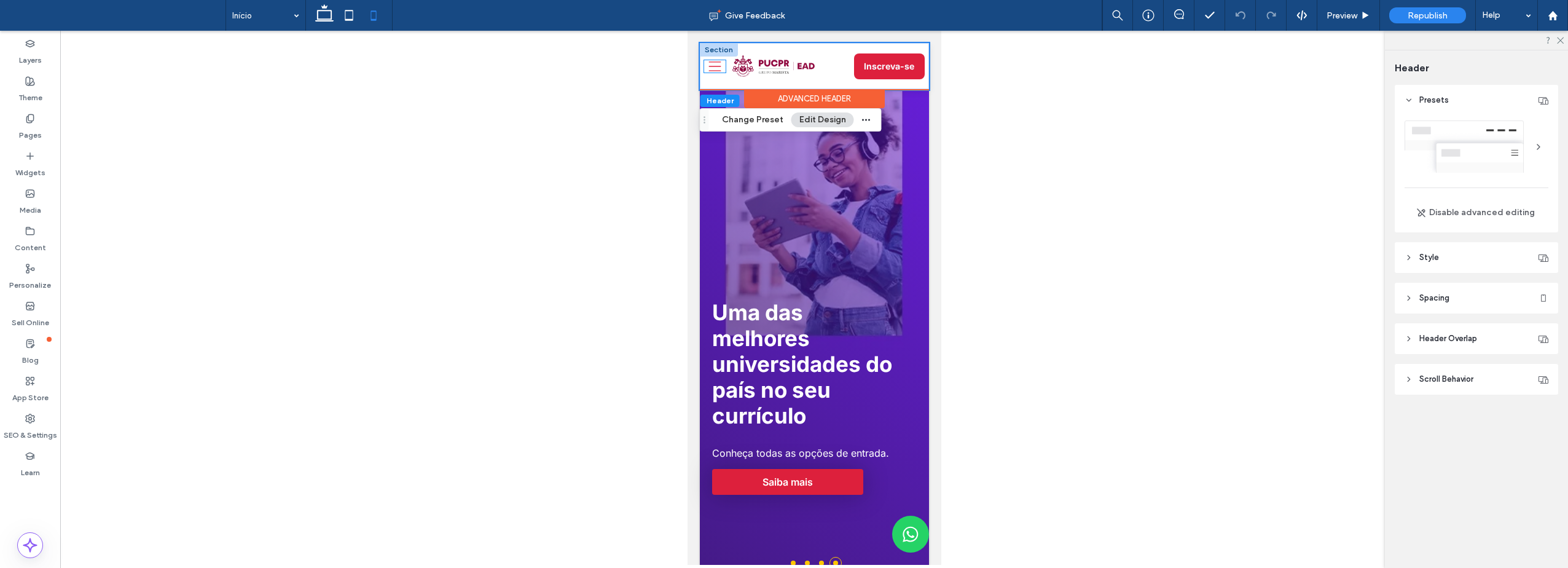
click at [710, 65] on icon "Uma silhueta de três linhas pretas em um fundo branco." at bounding box center [714, 66] width 22 height 12
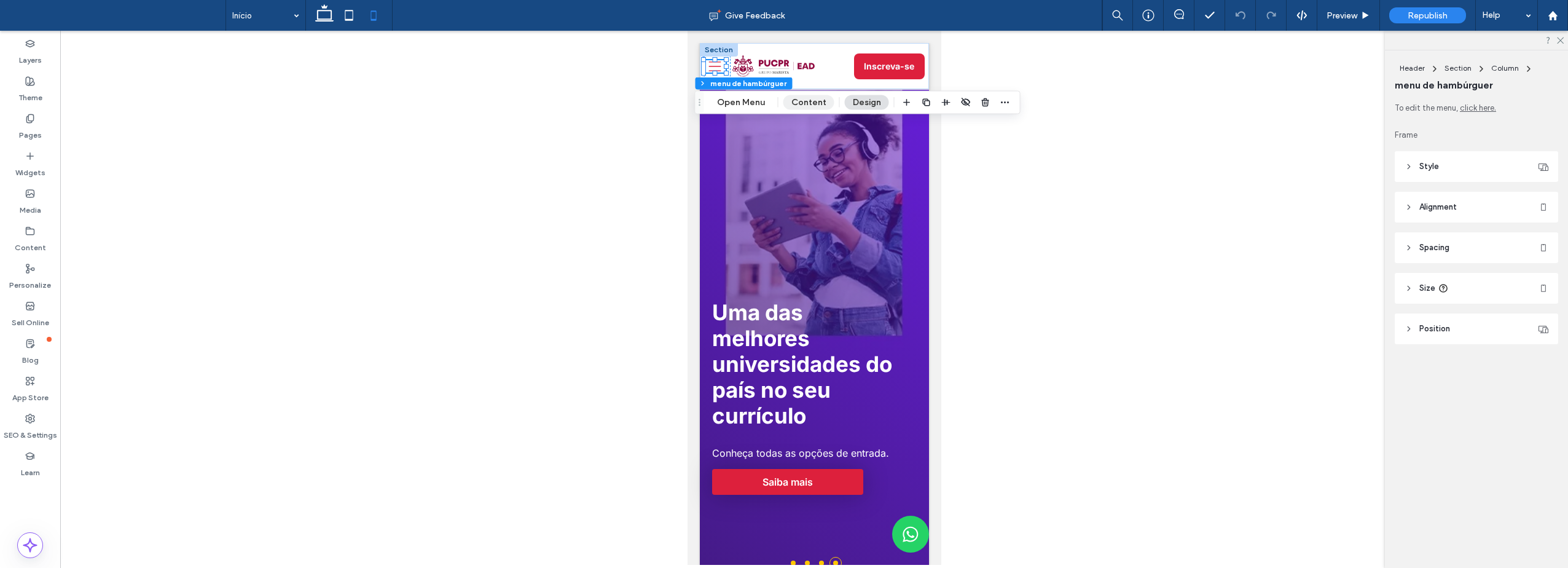
click at [801, 101] on button "Content" at bounding box center [809, 103] width 51 height 15
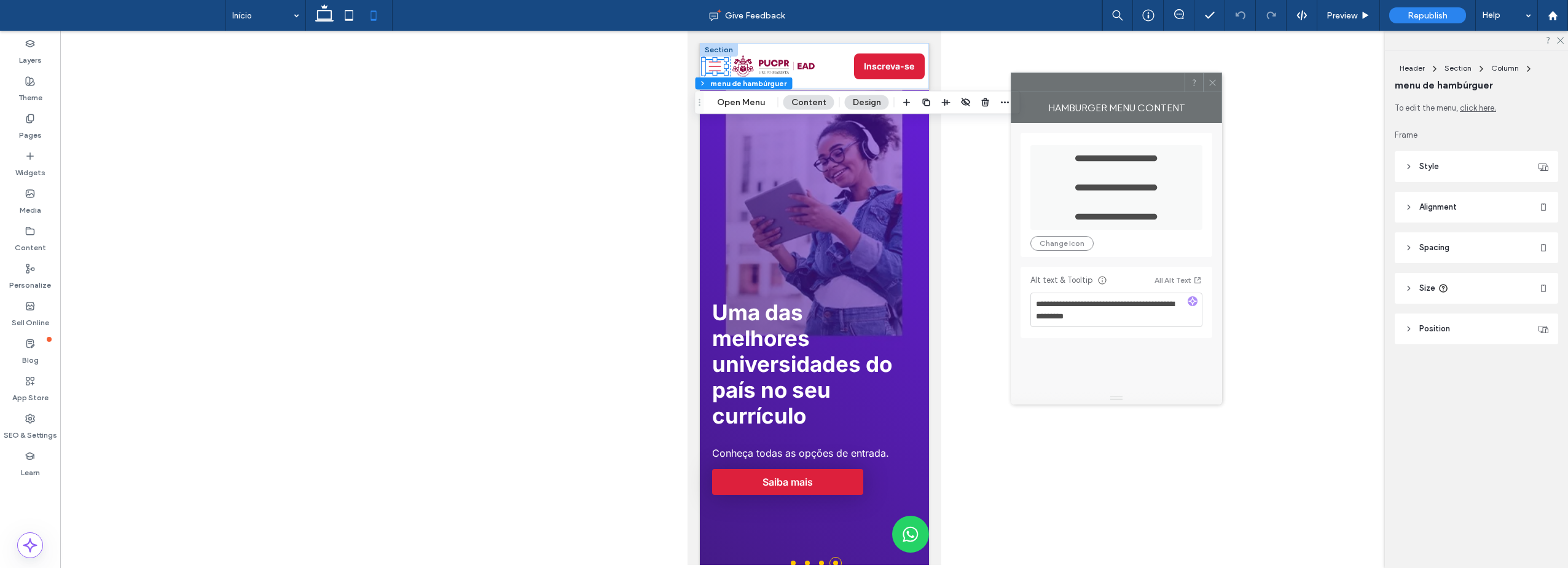
drag, startPoint x: 1353, startPoint y: 140, endPoint x: 1010, endPoint y: 81, distance: 348.0
click at [1012, 81] on div at bounding box center [1098, 82] width 174 height 18
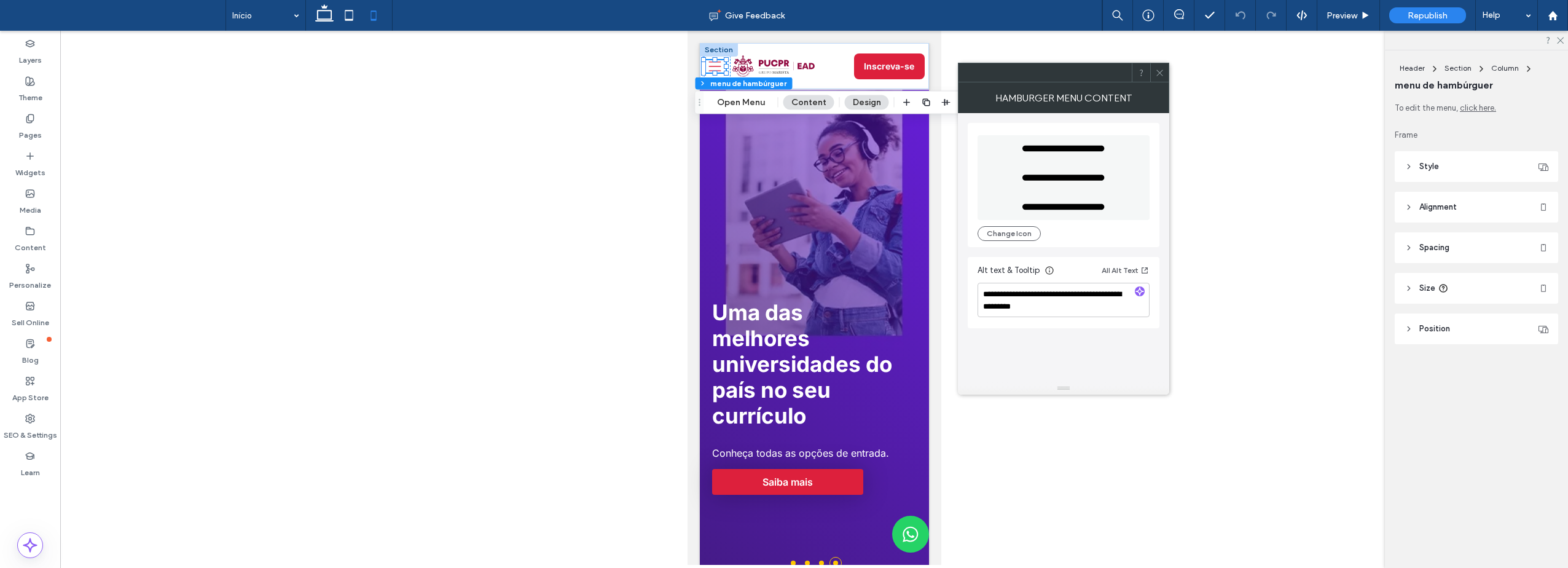
click at [1161, 78] on span at bounding box center [1160, 72] width 9 height 18
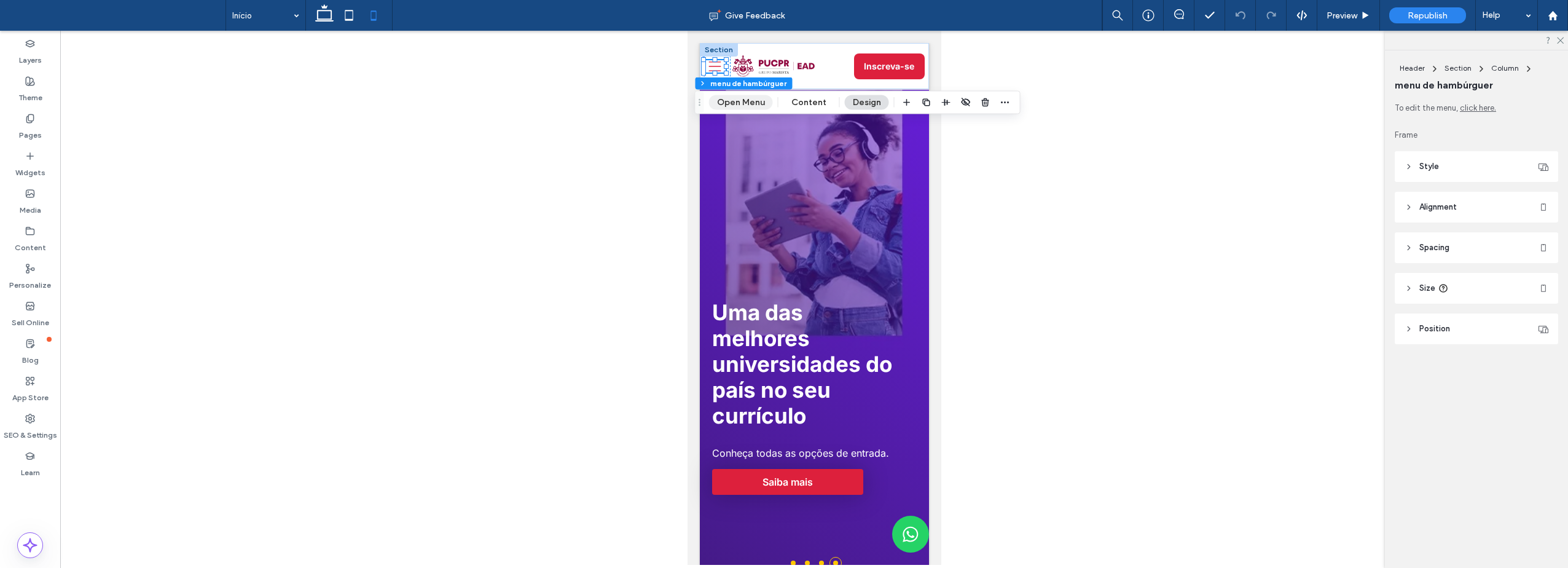
click at [737, 99] on button "Open Menu" at bounding box center [740, 103] width 64 height 15
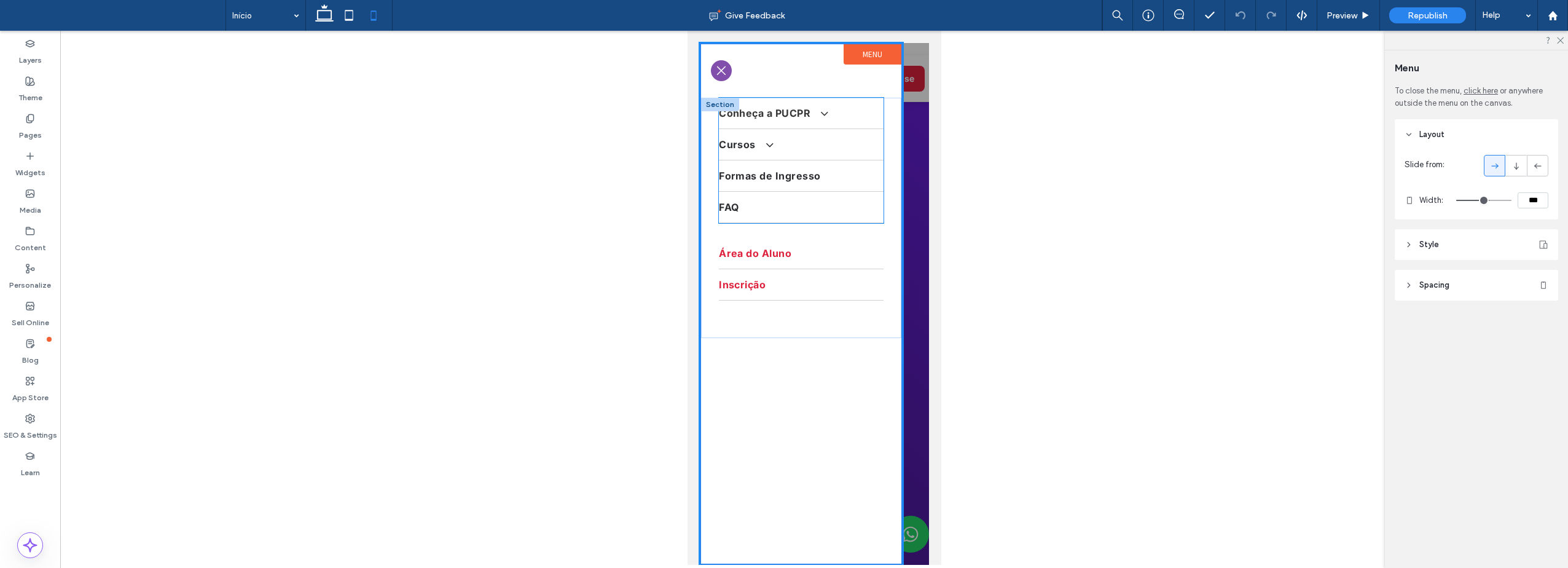
click at [745, 110] on span "Conheça a PUCPR" at bounding box center [772, 113] width 107 height 12
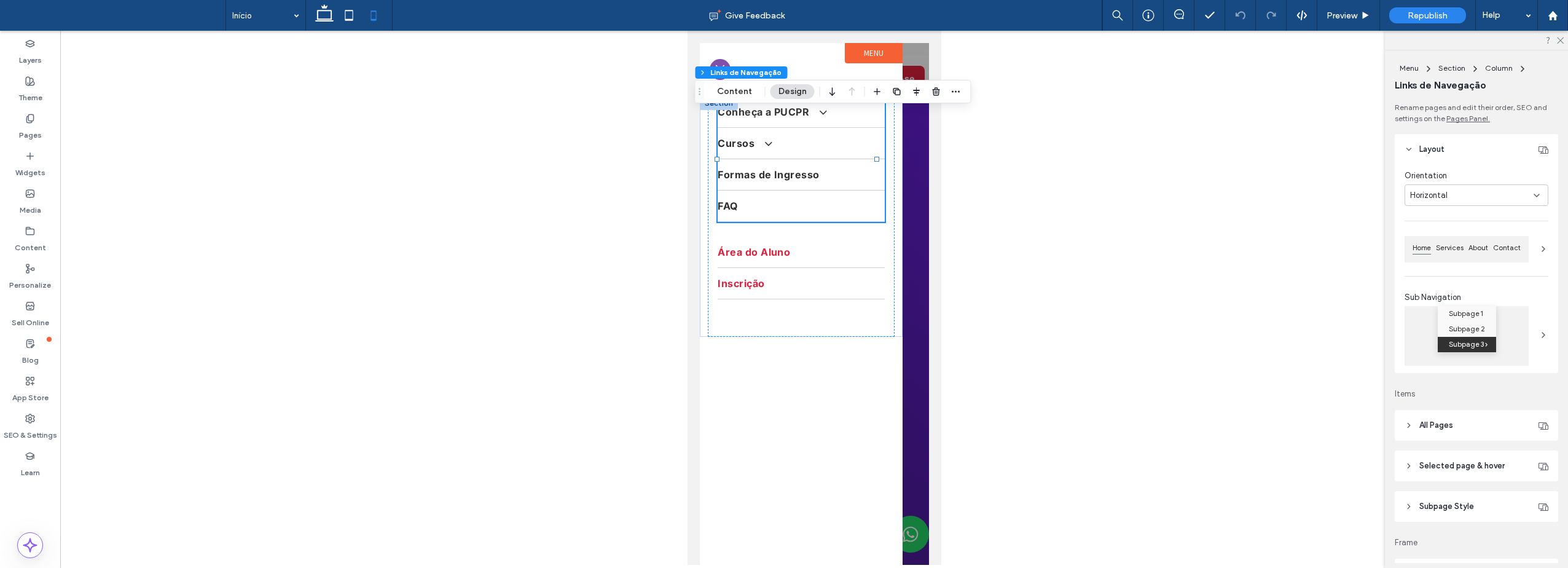
type input "*"
type input "***"
type input "****"
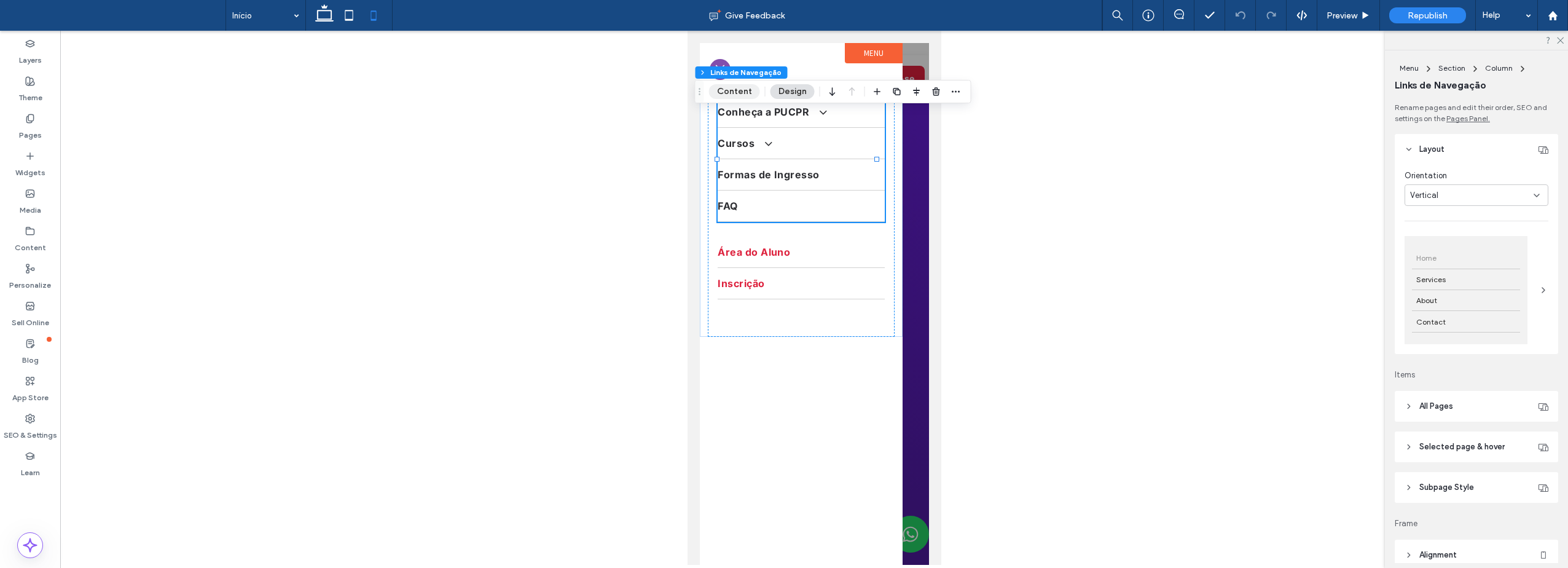
click at [741, 85] on button "Content" at bounding box center [735, 92] width 51 height 15
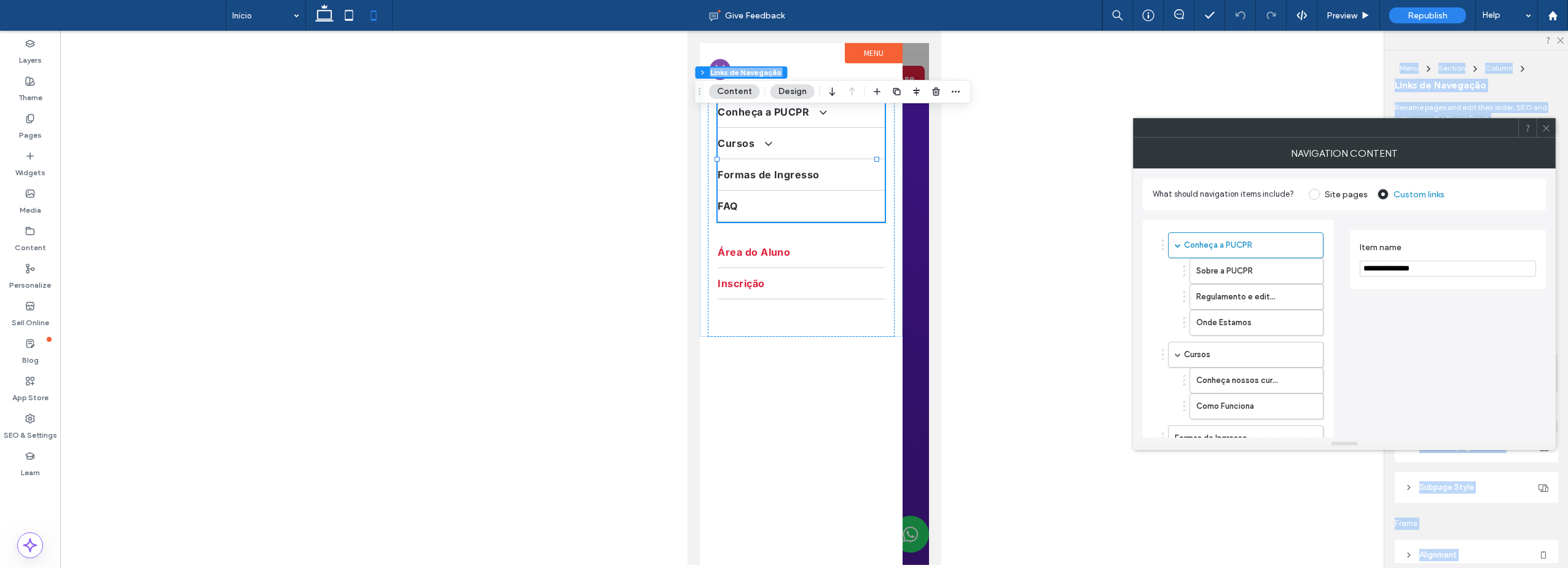
drag, startPoint x: 1243, startPoint y: 137, endPoint x: 1087, endPoint y: 90, distance: 162.9
click at [1087, 90] on body ".wqwq-1{fill:#231f20;} .cls-1q, .cls-2q { fill-rule: evenodd; } .cls-2q { fill:…" at bounding box center [784, 284] width 1568 height 568
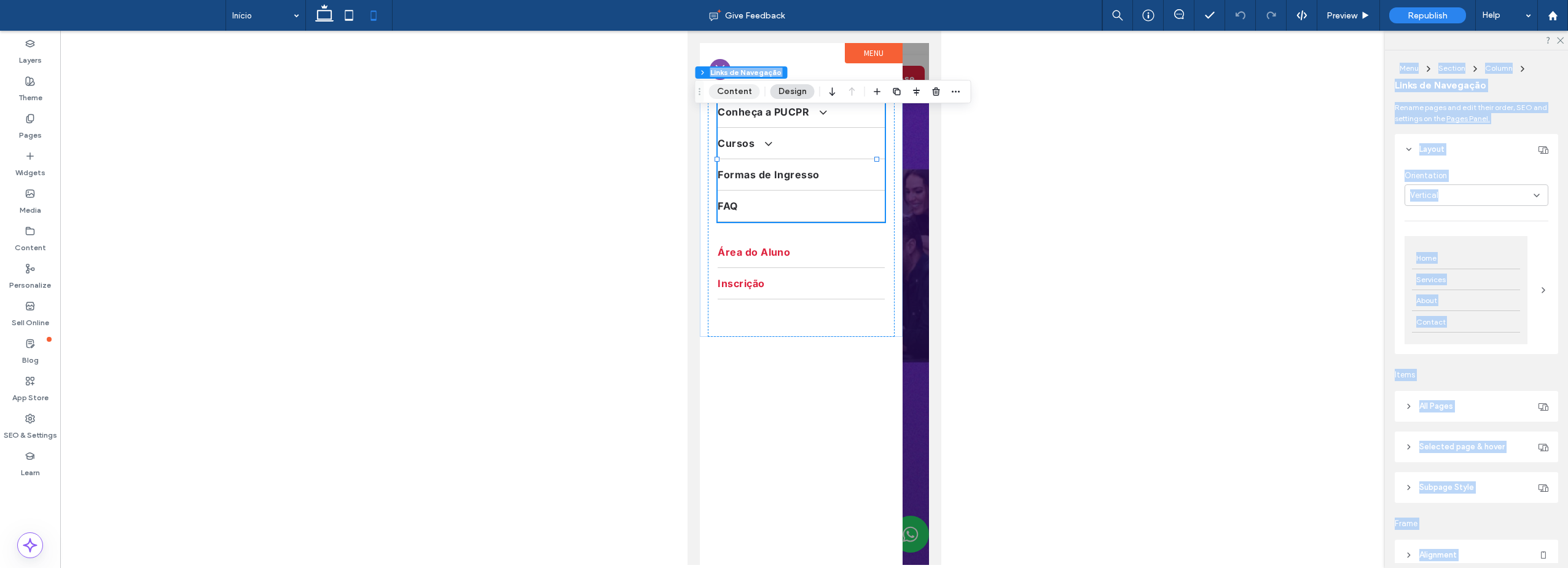
click at [733, 90] on button "Content" at bounding box center [735, 92] width 51 height 15
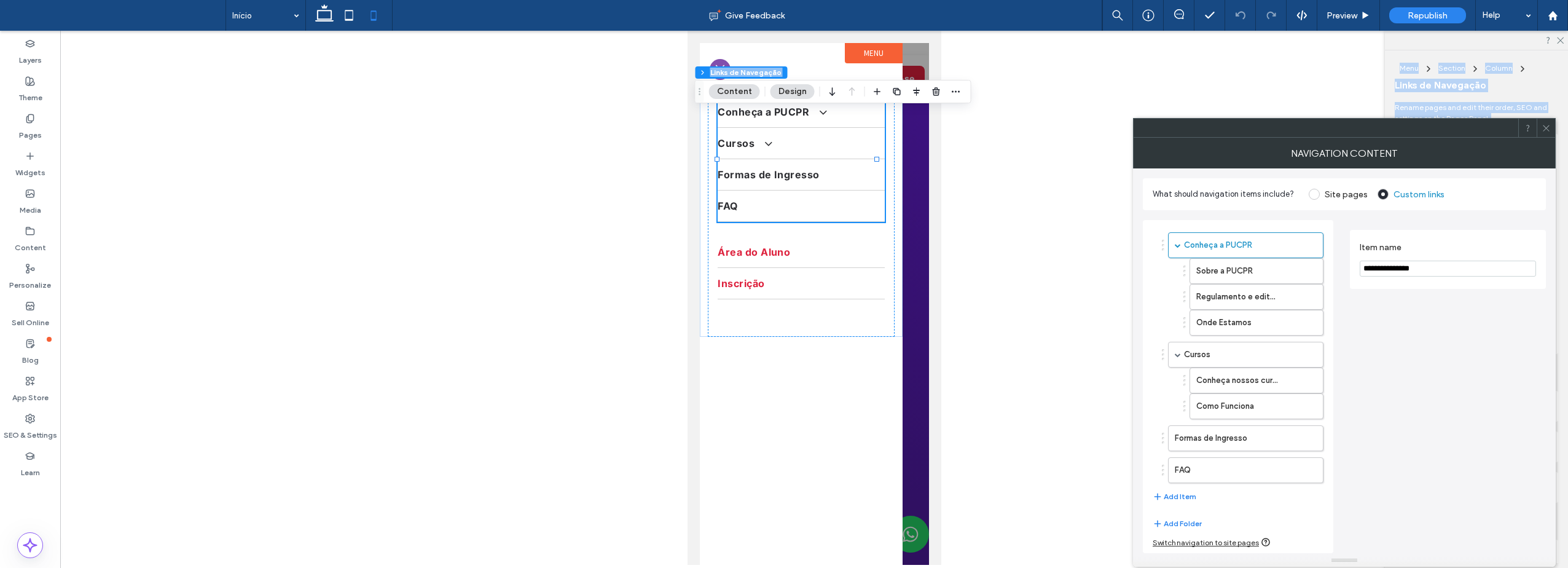
drag, startPoint x: 1337, startPoint y: 444, endPoint x: 1321, endPoint y: 560, distance: 117.1
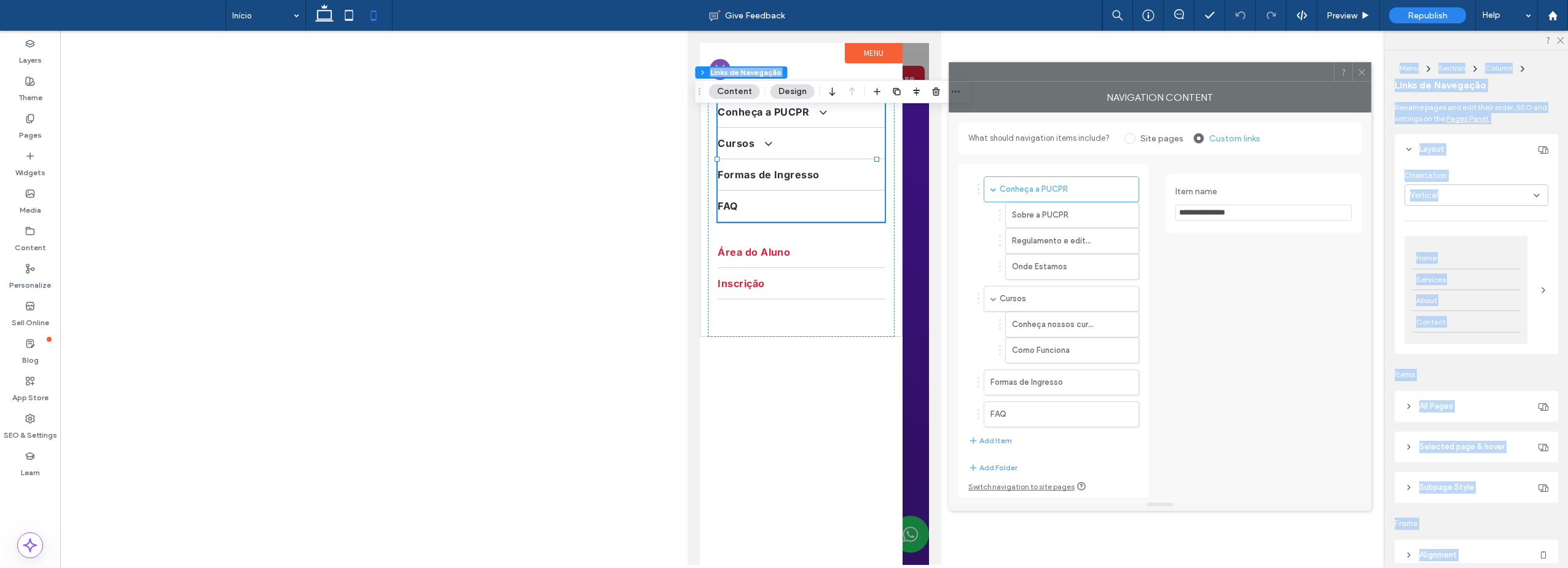
drag, startPoint x: 1264, startPoint y: 128, endPoint x: 1080, endPoint y: 72, distance: 192.3
click at [1080, 72] on div at bounding box center [1141, 71] width 384 height 18
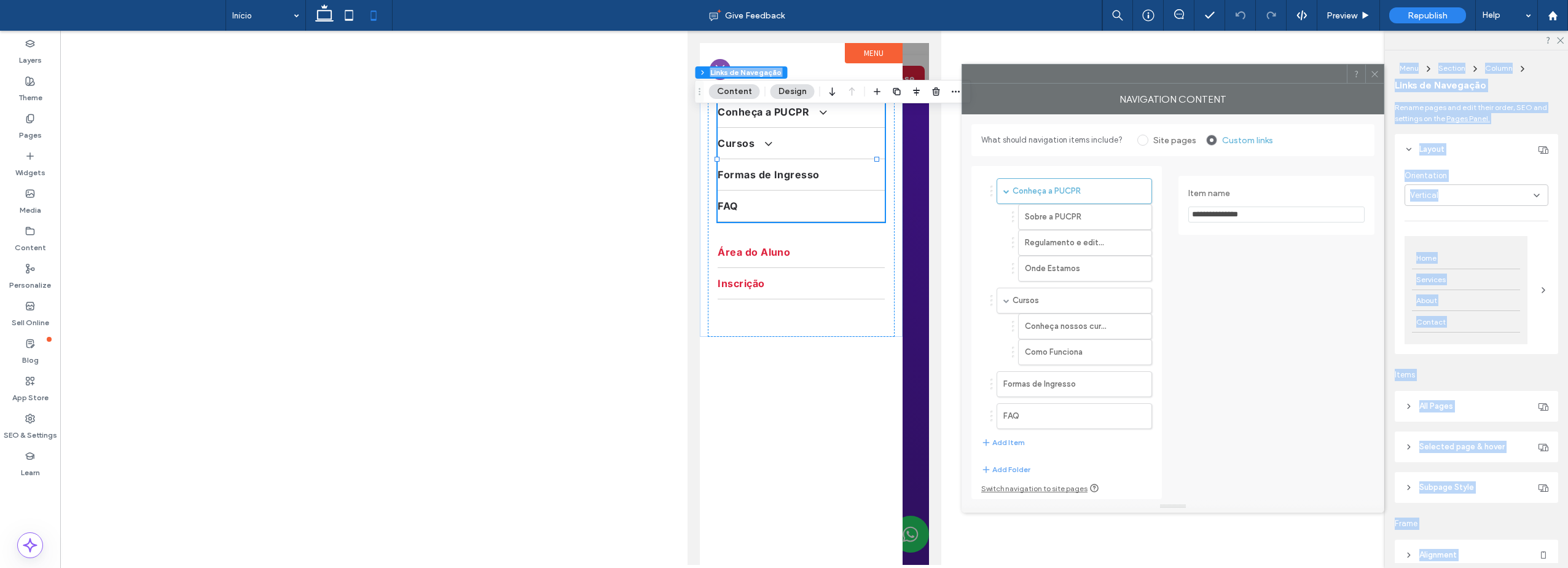
drag, startPoint x: 1086, startPoint y: 76, endPoint x: 1101, endPoint y: 78, distance: 15.1
click at [1101, 78] on div at bounding box center [1154, 73] width 384 height 18
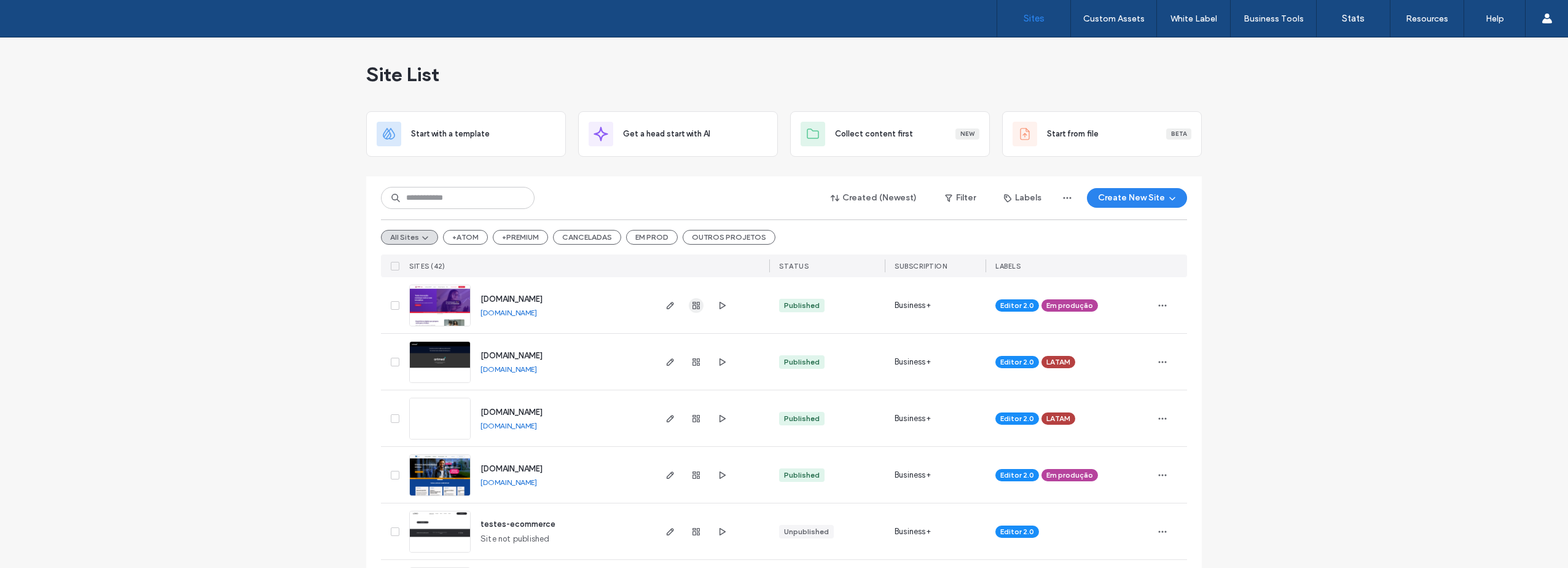
click at [691, 310] on icon "button" at bounding box center [696, 306] width 9 height 9
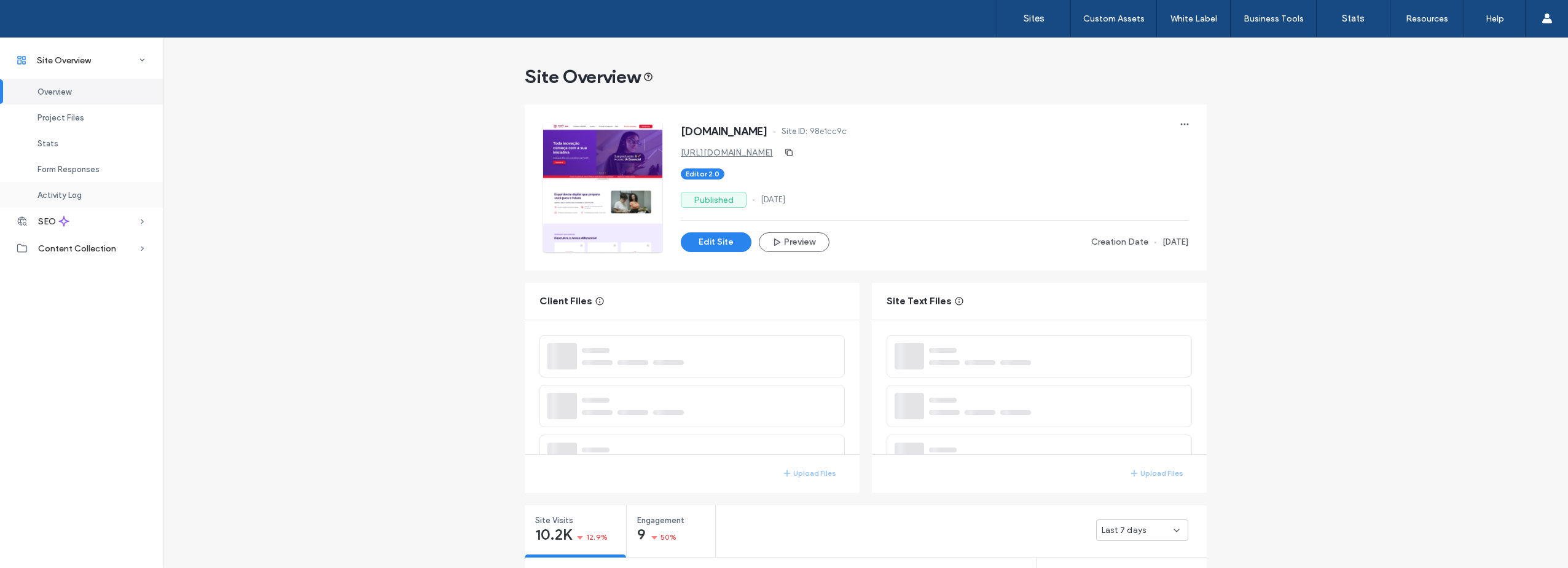
click at [57, 199] on span "Activity Log" at bounding box center [59, 196] width 45 height 9
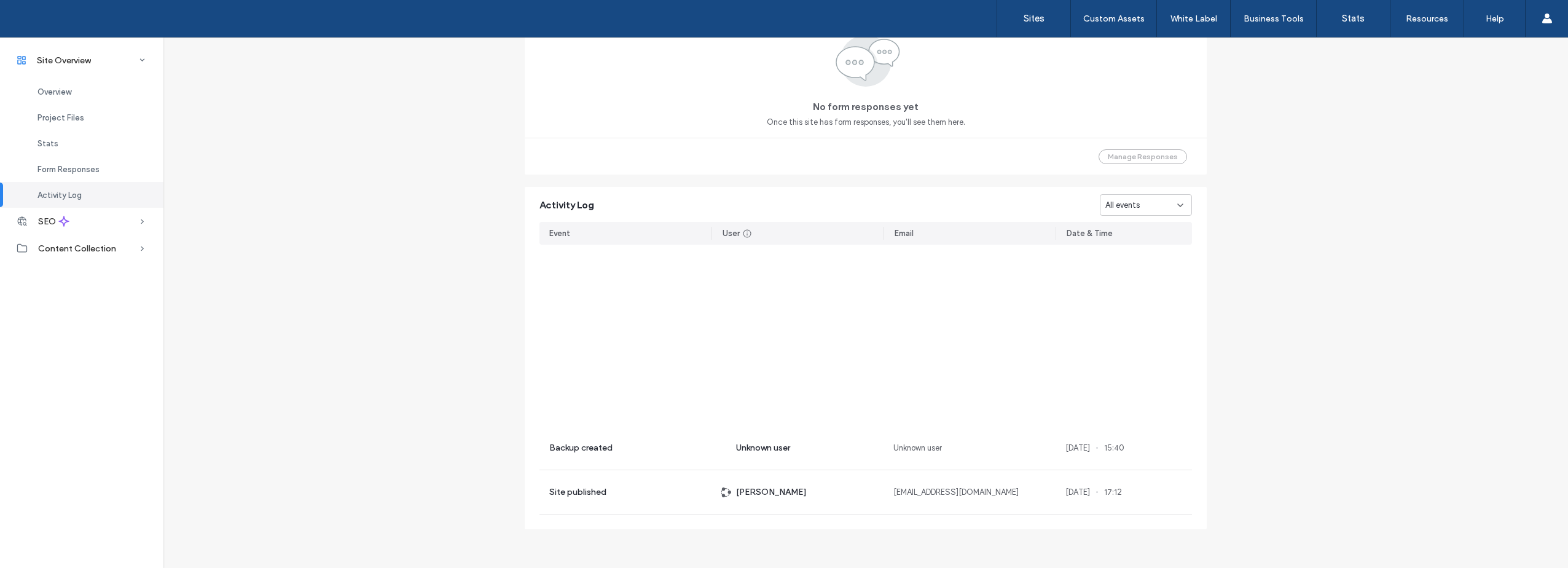
scroll to position [7183, 0]
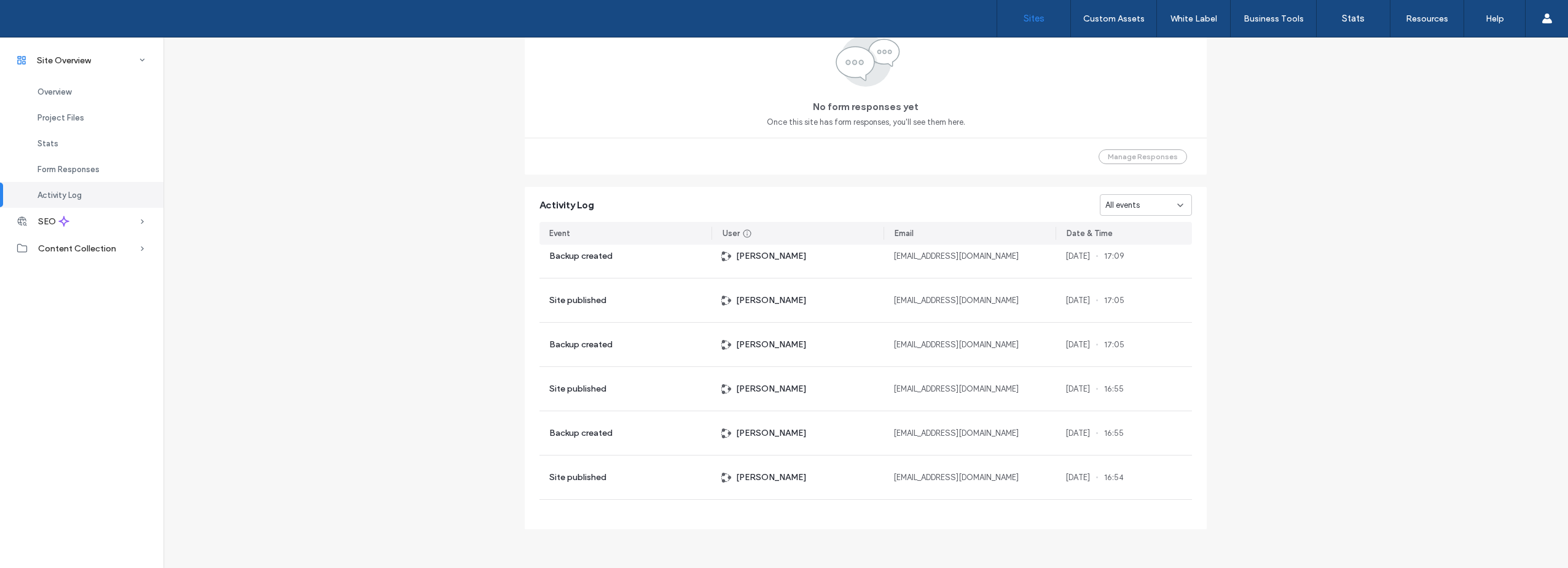
click at [1042, 20] on label "Sites" at bounding box center [1035, 19] width 21 height 11
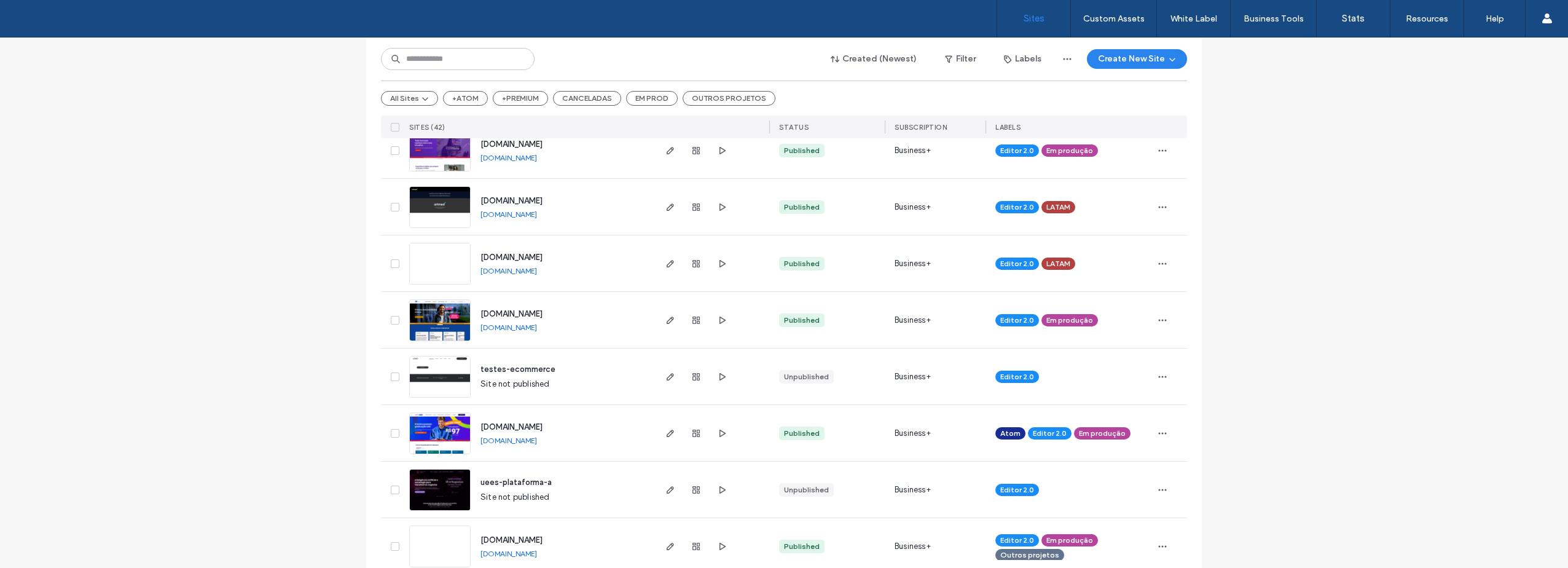
scroll to position [184, 0]
